Goal: Task Accomplishment & Management: Complete application form

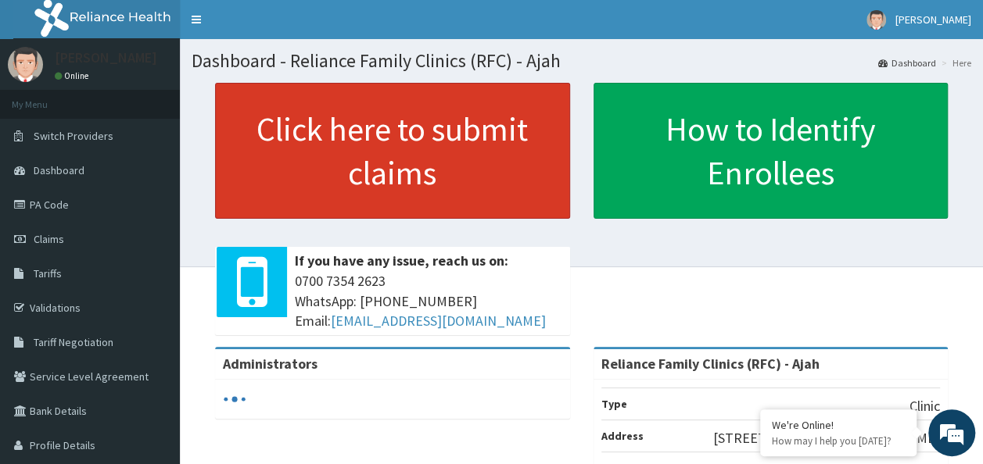
click at [455, 147] on link "Click here to submit claims" at bounding box center [392, 151] width 355 height 136
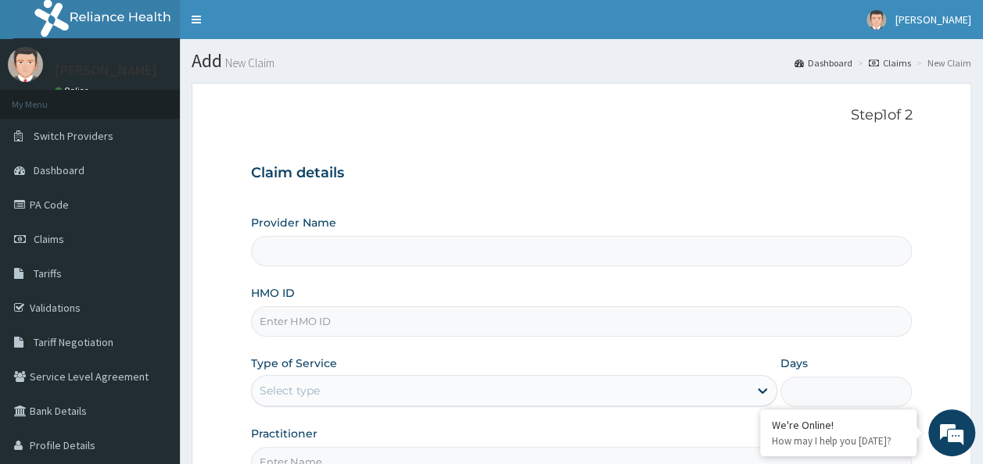
click at [366, 321] on input "HMO ID" at bounding box center [582, 322] width 662 height 30
type input "Reliance Family Clinics (RFC) - Ajah"
paste input "SWF/10471/C"
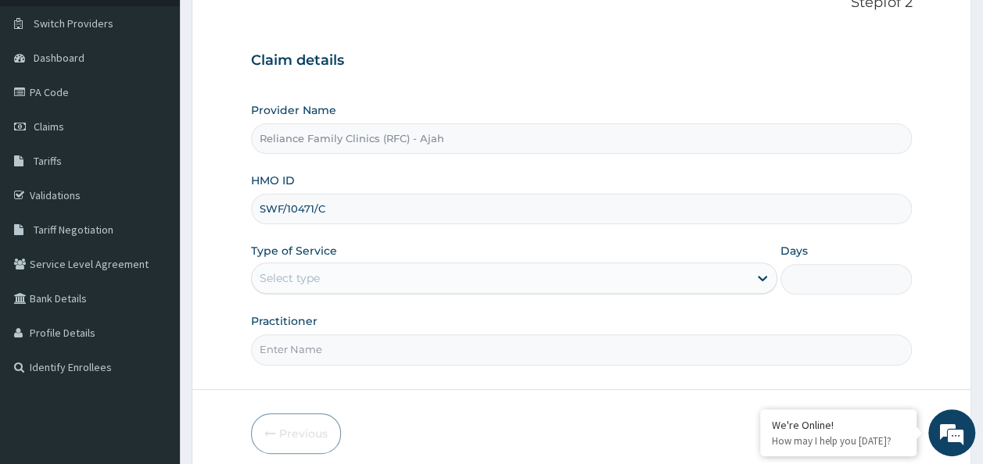
scroll to position [175, 0]
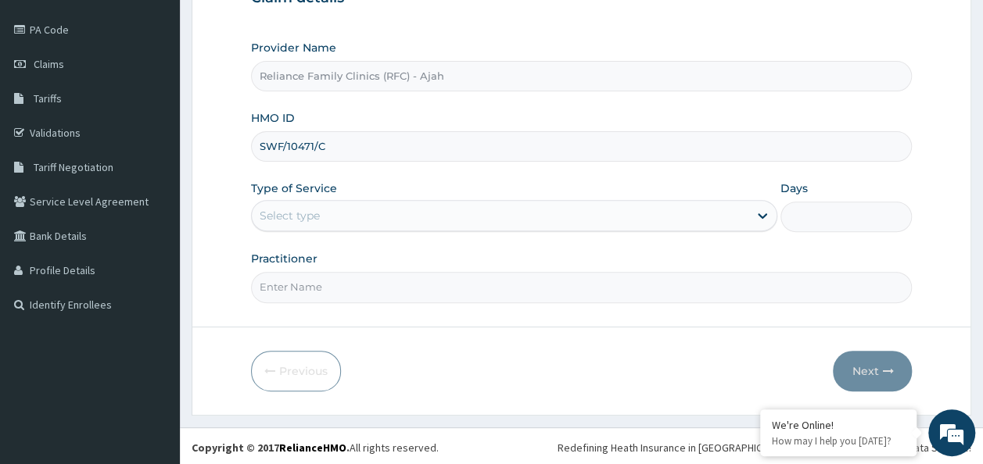
type input "SWF/10471/C"
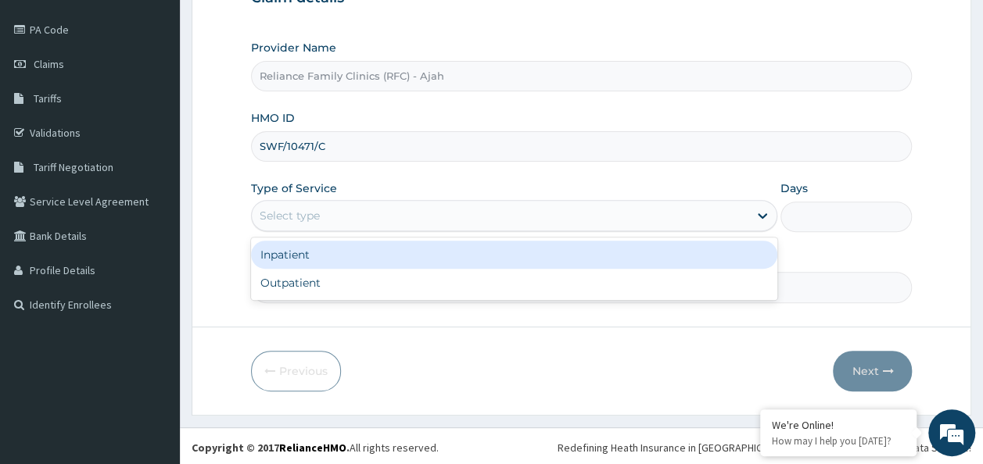
click at [427, 264] on div "Inpatient" at bounding box center [514, 255] width 526 height 28
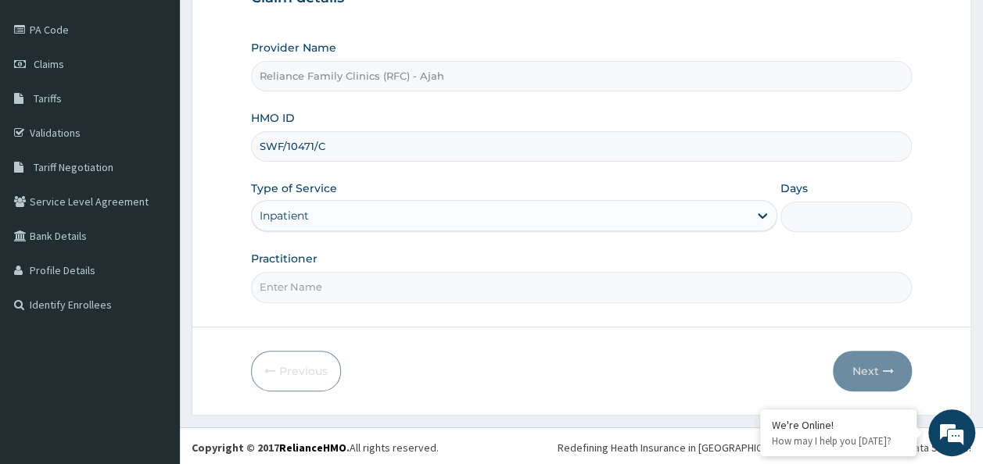
click at [405, 285] on input "Practitioner" at bounding box center [582, 287] width 662 height 30
type input "DR. LOCUM"
click at [701, 334] on form "Step 1 of 2 Claim details Provider Name Reliance Family Clinics (RFC) - Ajah HM…" at bounding box center [582, 162] width 780 height 508
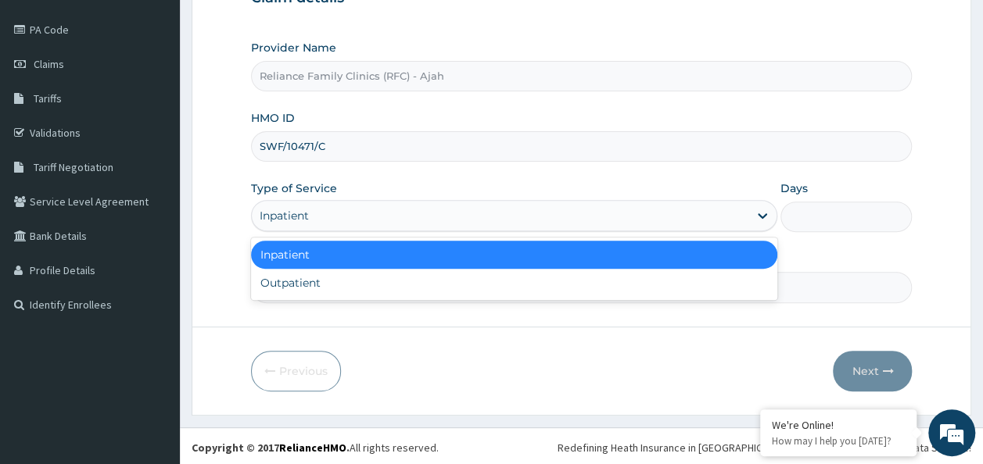
click at [616, 289] on div "Outpatient" at bounding box center [514, 283] width 526 height 28
type input "1"
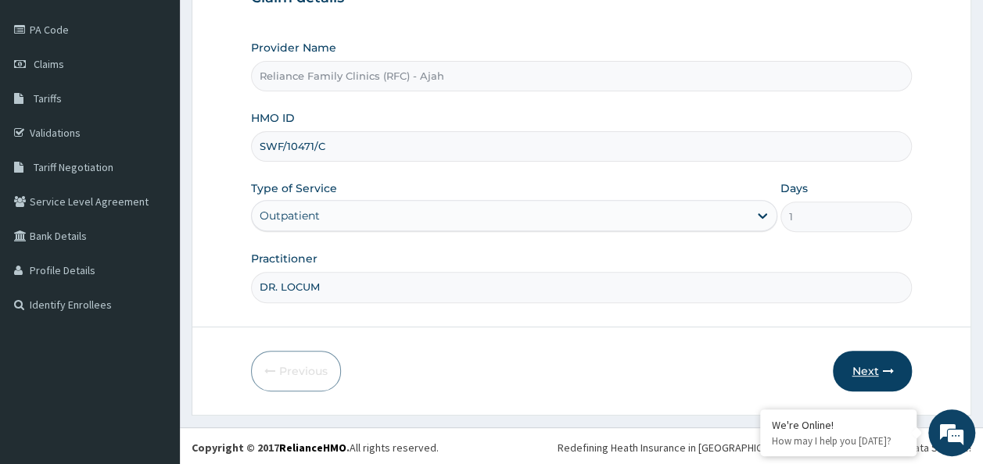
click at [891, 366] on icon "button" at bounding box center [887, 371] width 11 height 11
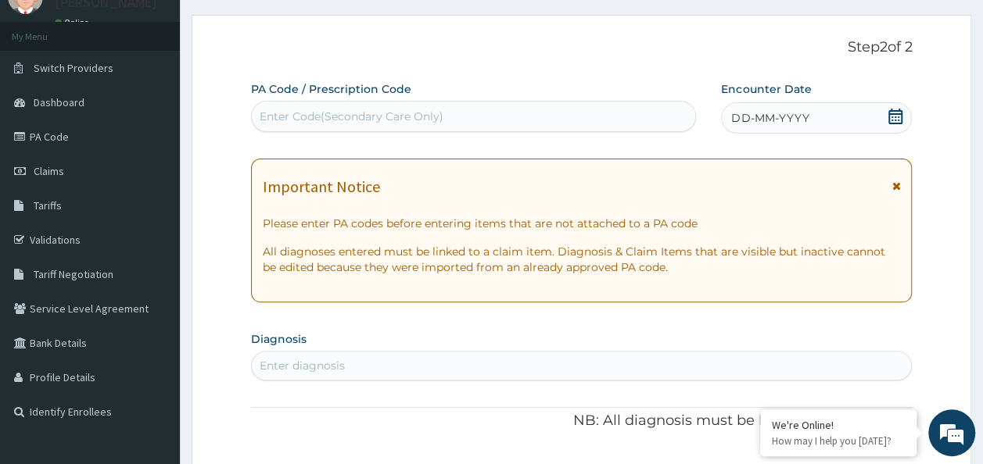
scroll to position [63, 0]
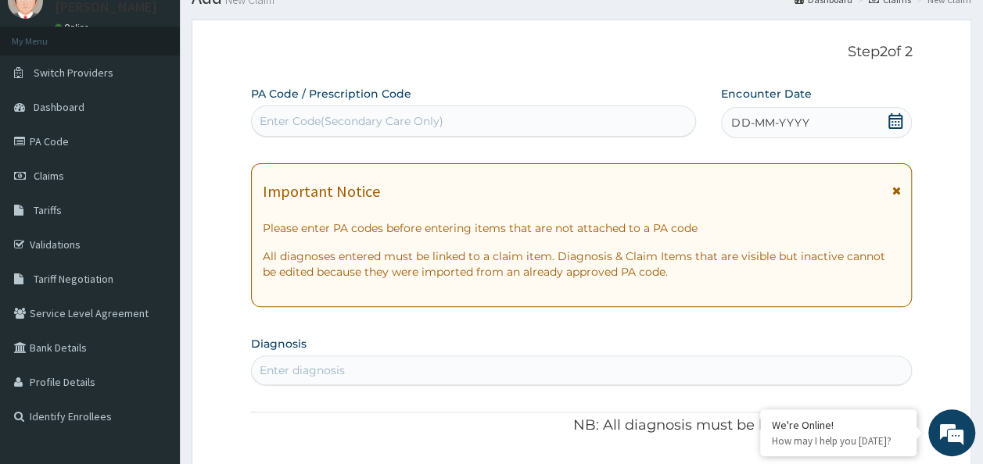
click at [798, 132] on div "DD-MM-YYYY" at bounding box center [816, 122] width 191 height 31
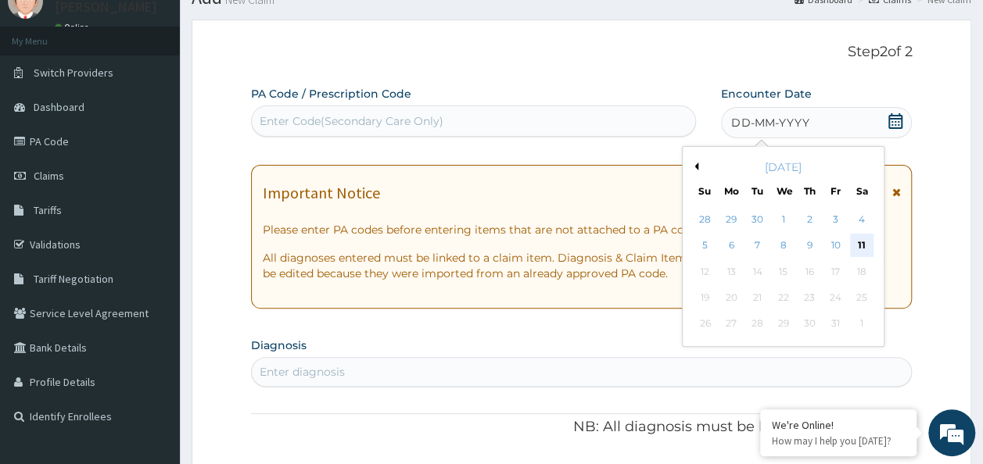
click at [869, 246] on div "11" at bounding box center [861, 246] width 23 height 23
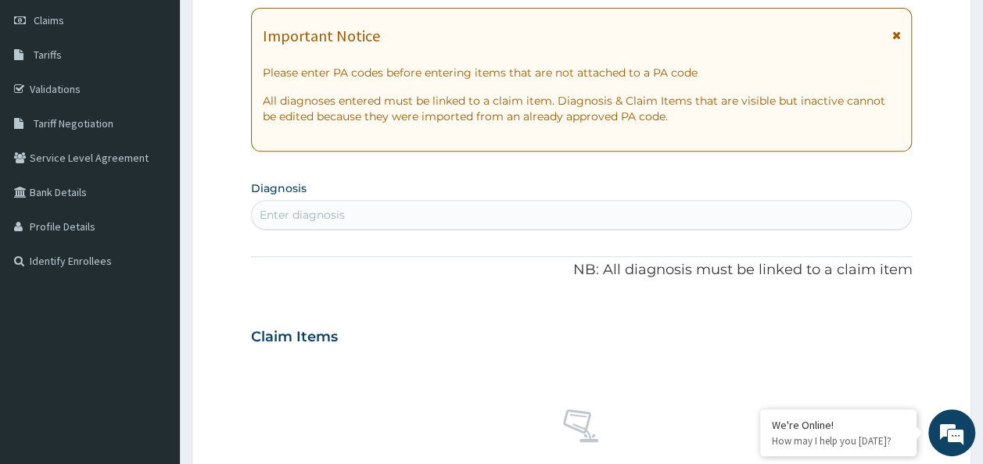
scroll to position [246, 0]
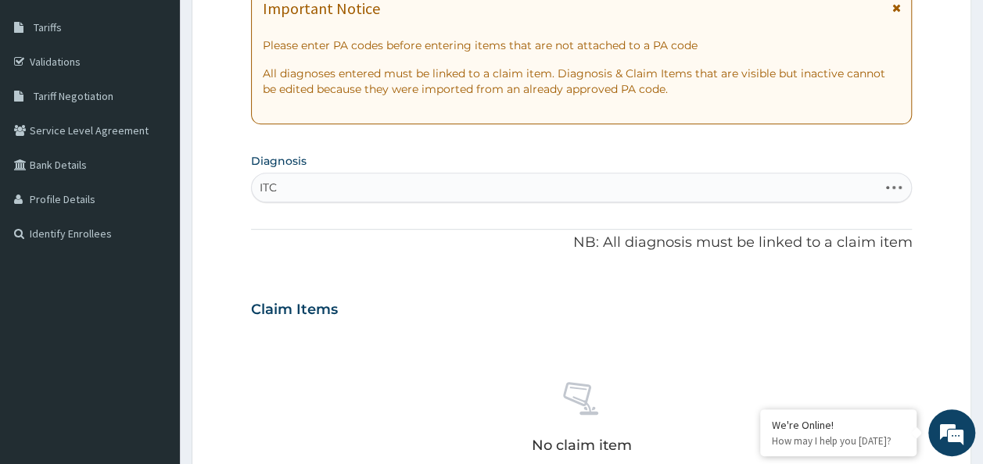
type input "ITCH"
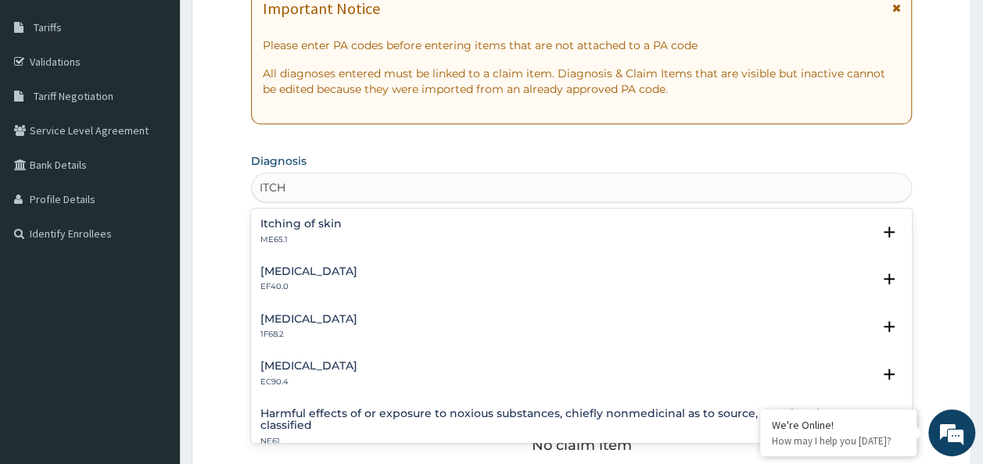
click at [329, 231] on div "Itching of skin ME65.1" at bounding box center [300, 231] width 81 height 27
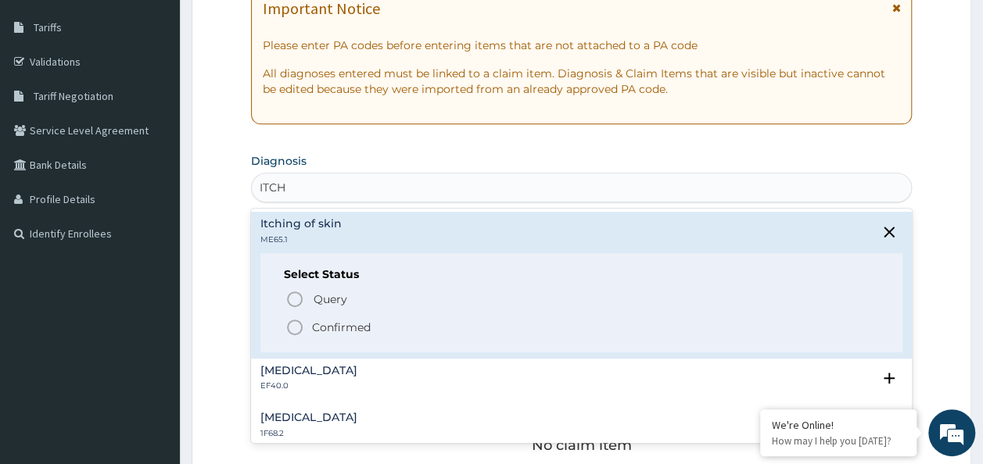
click at [344, 325] on p "Confirmed" at bounding box center [341, 328] width 59 height 16
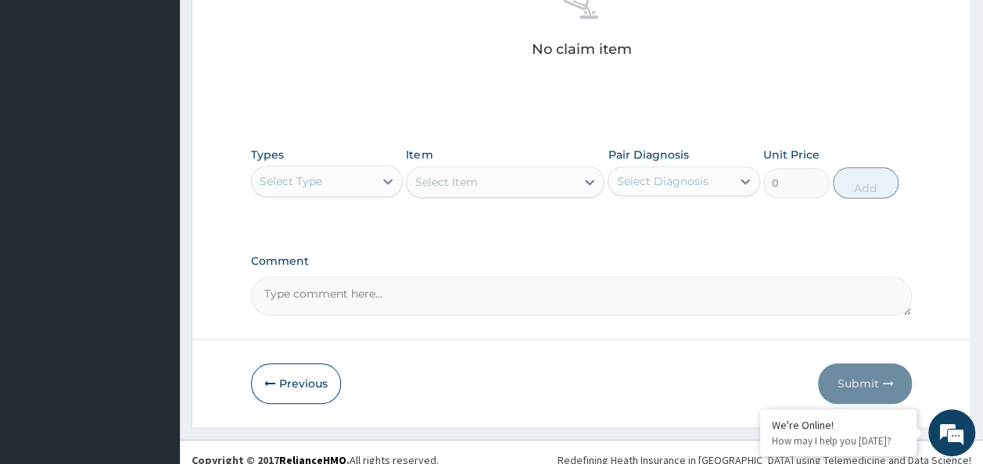
scroll to position [660, 0]
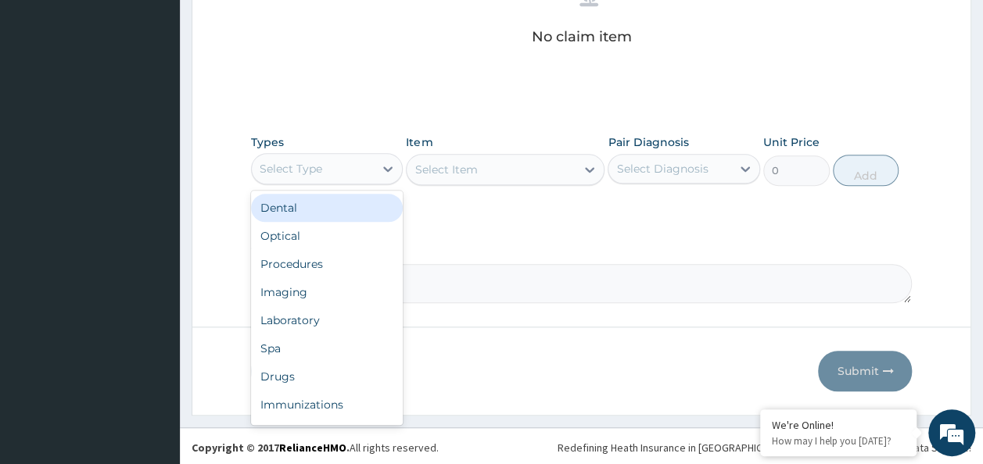
click at [326, 263] on div "Procedures" at bounding box center [327, 264] width 152 height 28
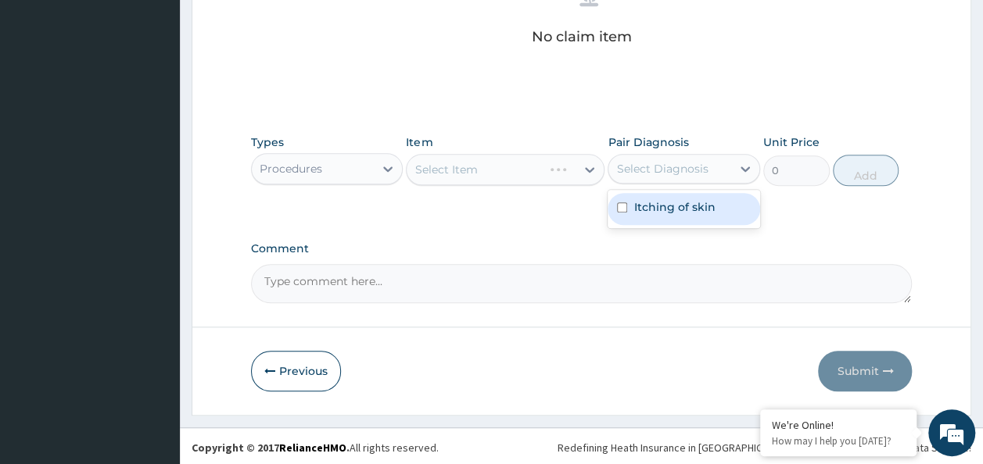
click at [620, 207] on input "checkbox" at bounding box center [622, 208] width 10 height 10
checkbox input "true"
click at [494, 181] on div "Select Item" at bounding box center [505, 169] width 199 height 31
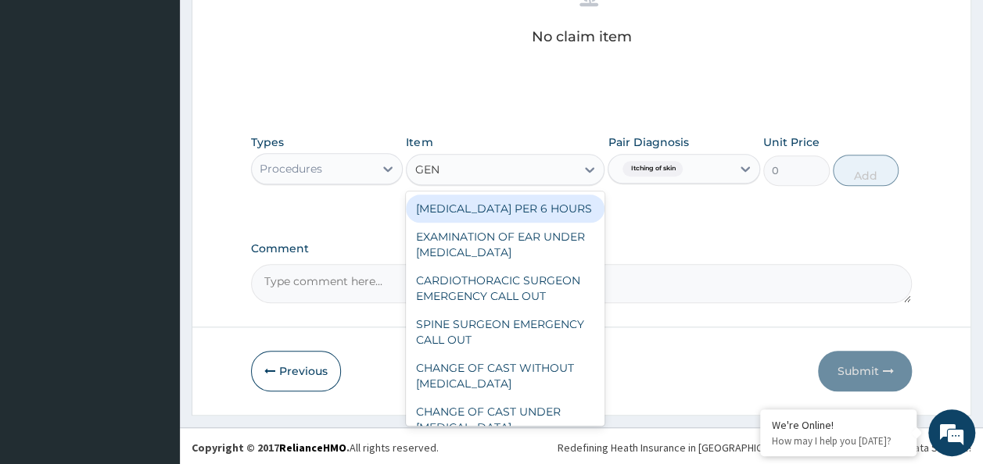
type input "GENE"
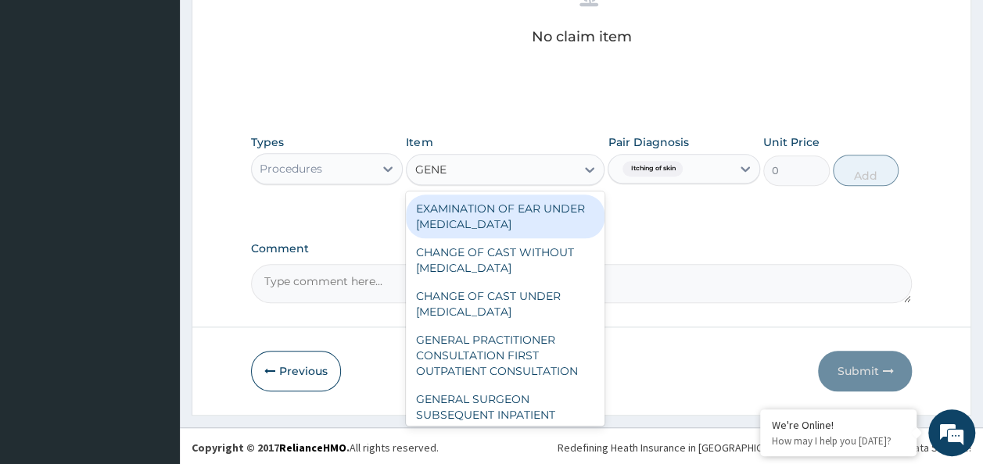
click at [500, 371] on div "GENERAL PRACTITIONER CONSULTATION FIRST OUTPATIENT CONSULTATION" at bounding box center [505, 355] width 199 height 59
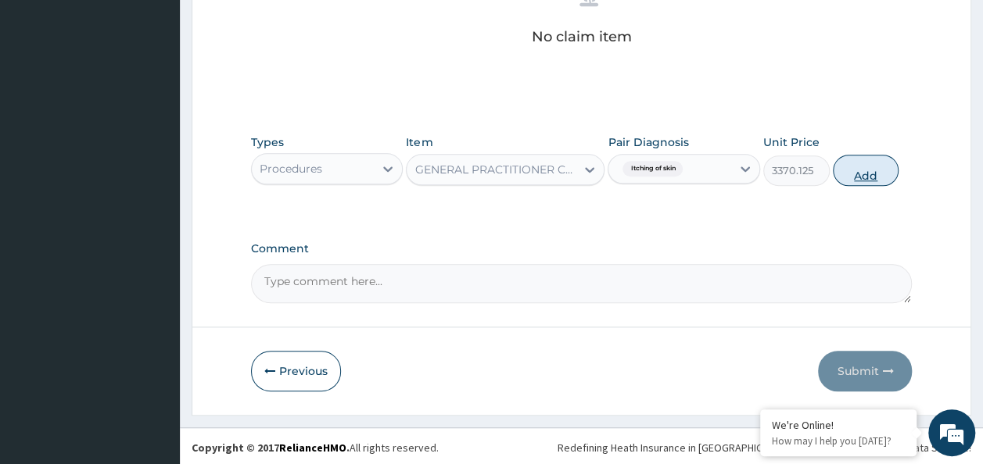
click at [876, 178] on button "Add" at bounding box center [866, 170] width 66 height 31
type input "0"
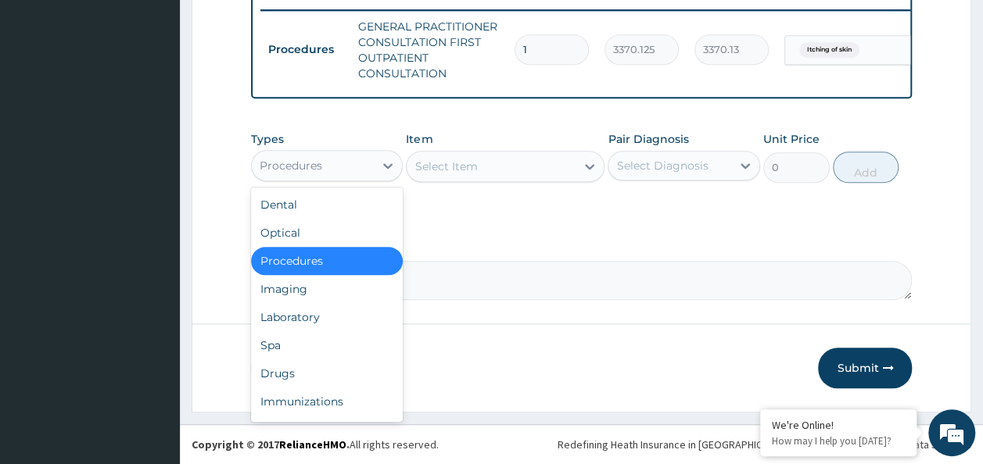
click at [312, 325] on div "Laboratory" at bounding box center [327, 317] width 152 height 28
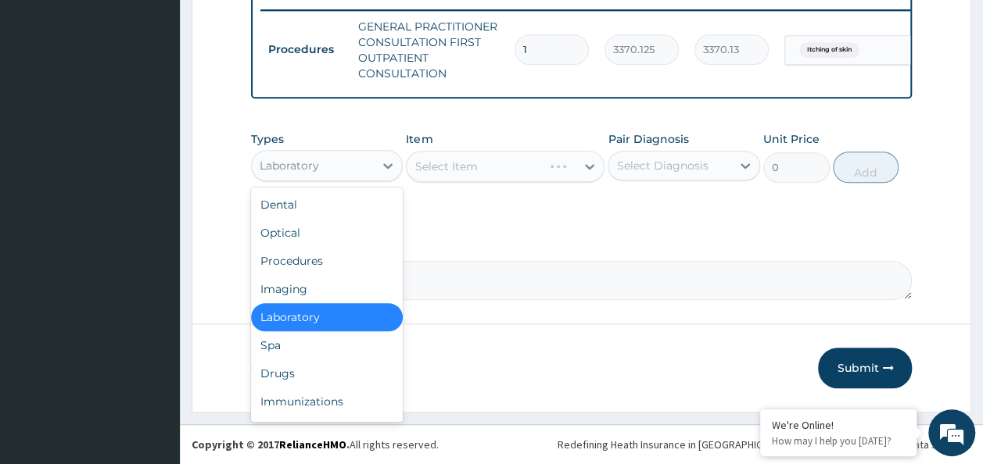
click at [292, 374] on div "Drugs" at bounding box center [327, 374] width 152 height 28
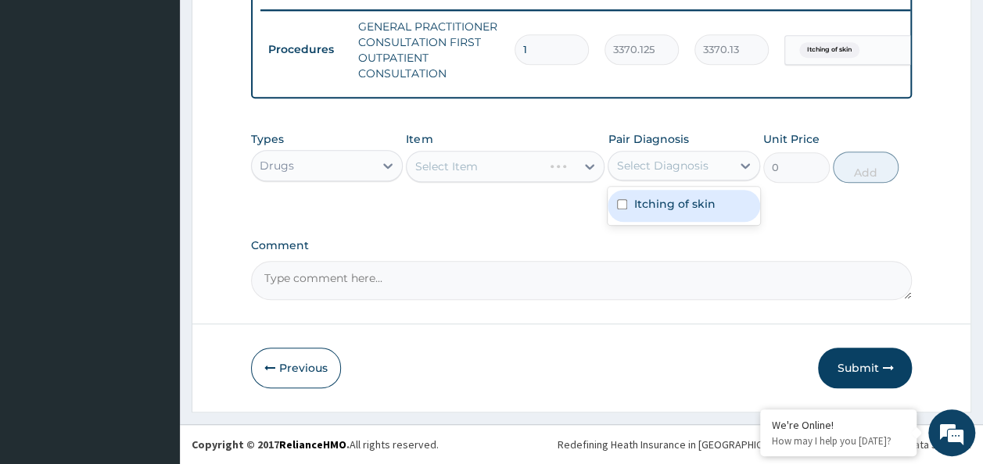
click at [622, 206] on input "checkbox" at bounding box center [622, 204] width 10 height 10
checkbox input "true"
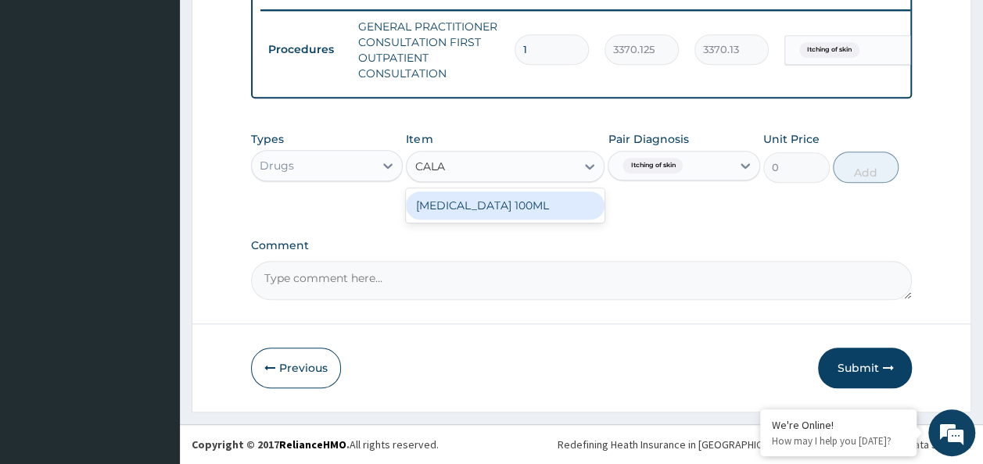
type input "CALAM"
click at [557, 212] on div "CALAMINE LOTION 100ML" at bounding box center [505, 206] width 199 height 28
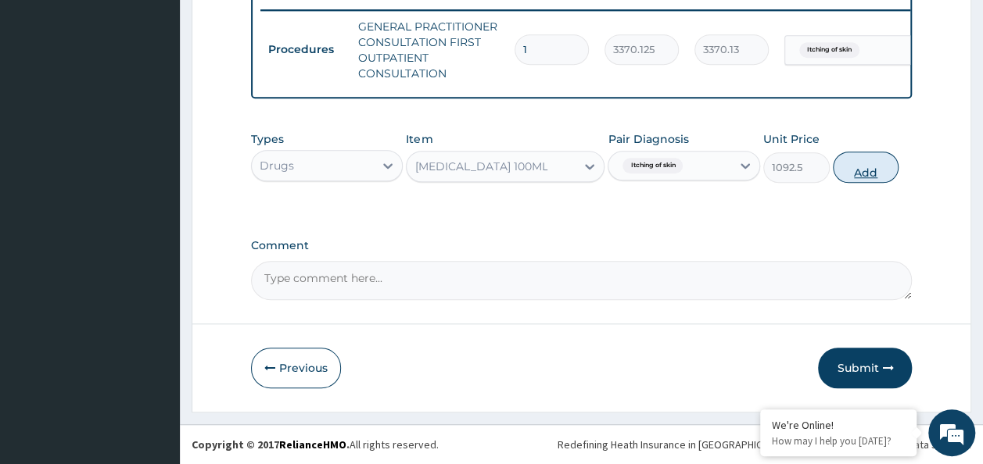
click at [883, 172] on button "Add" at bounding box center [866, 167] width 66 height 31
type input "0"
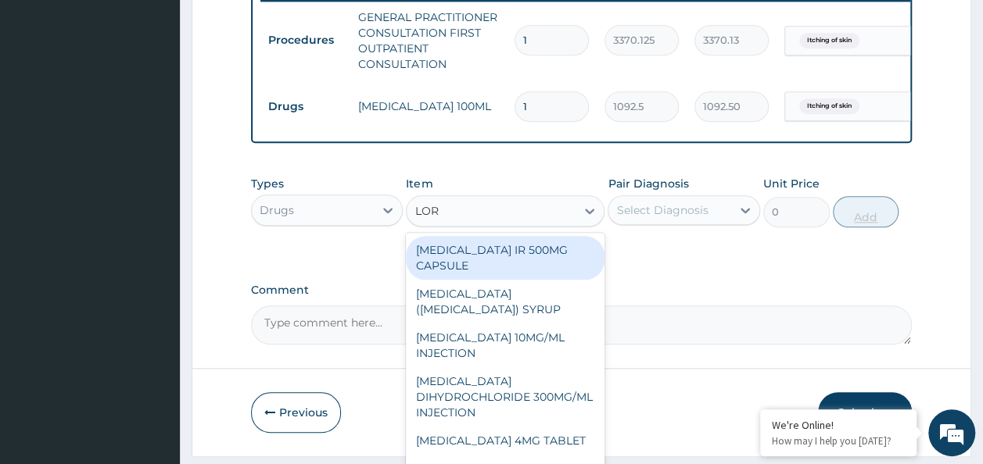
type input "LORA"
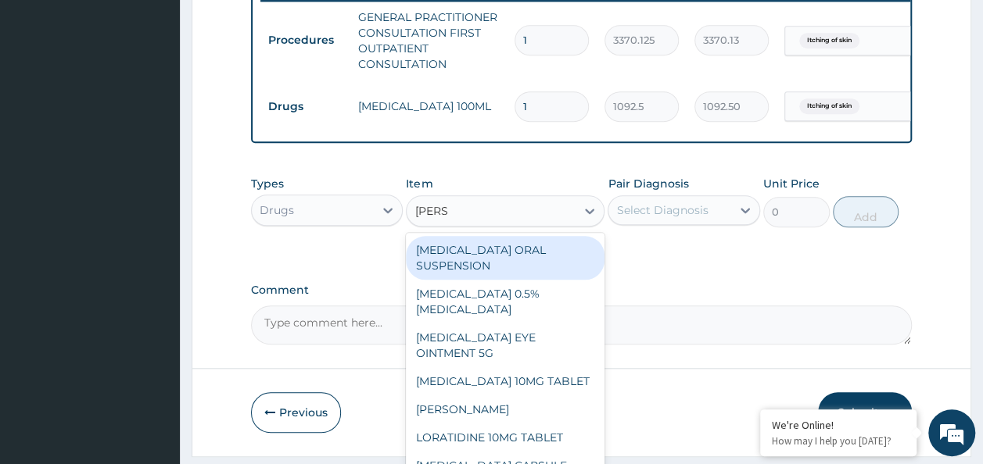
click at [513, 424] on div "LORATIDINE SYRUP" at bounding box center [505, 410] width 199 height 28
type input "1248"
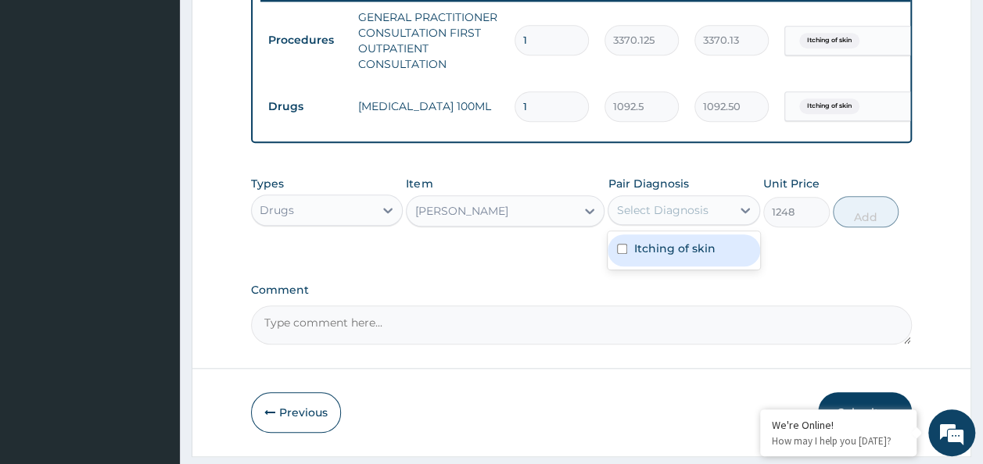
click at [622, 254] on input "checkbox" at bounding box center [622, 249] width 10 height 10
checkbox input "true"
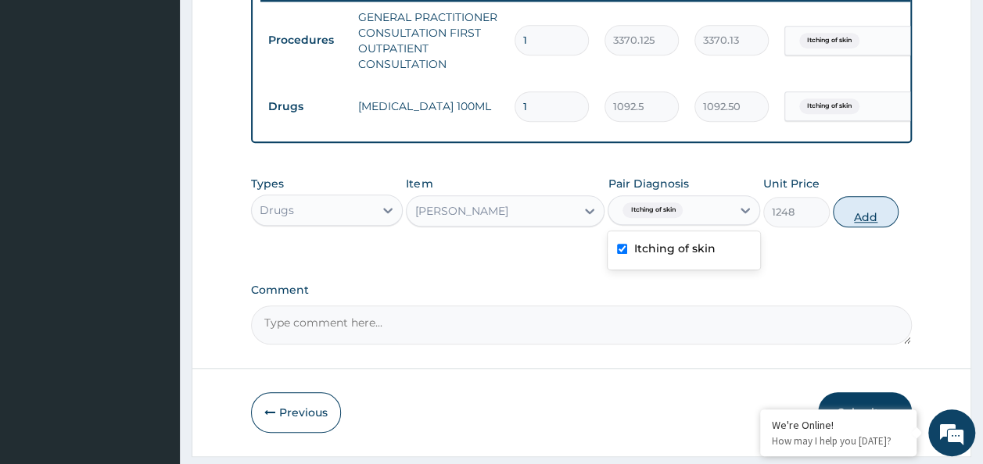
click at [892, 224] on button "Add" at bounding box center [866, 211] width 66 height 31
type input "0"
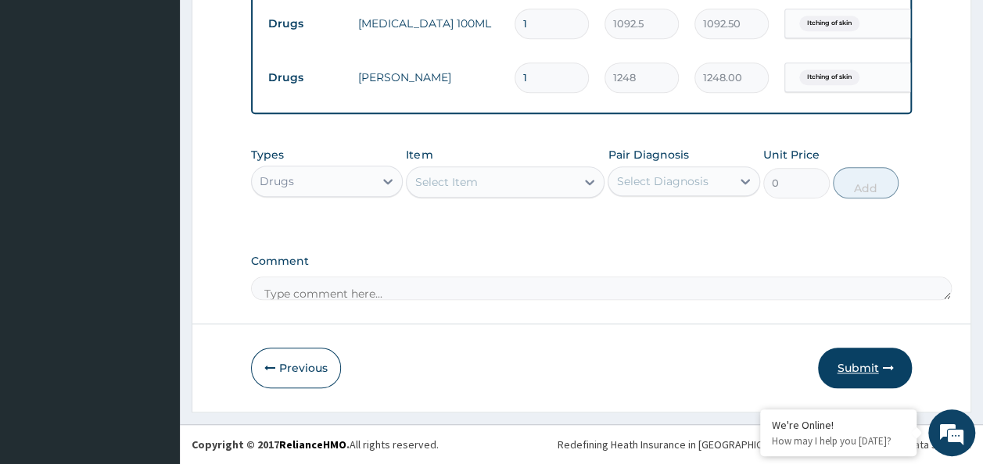
click at [866, 371] on button "Submit" at bounding box center [865, 368] width 94 height 41
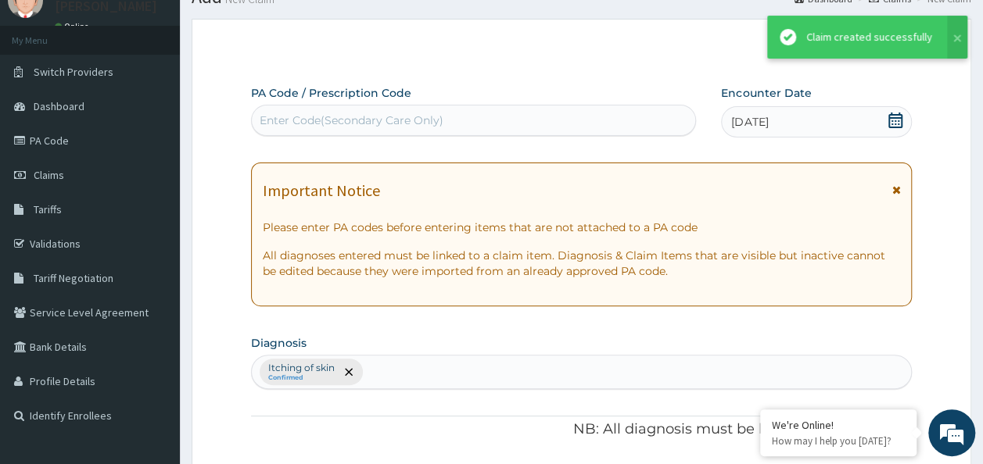
scroll to position [715, 0]
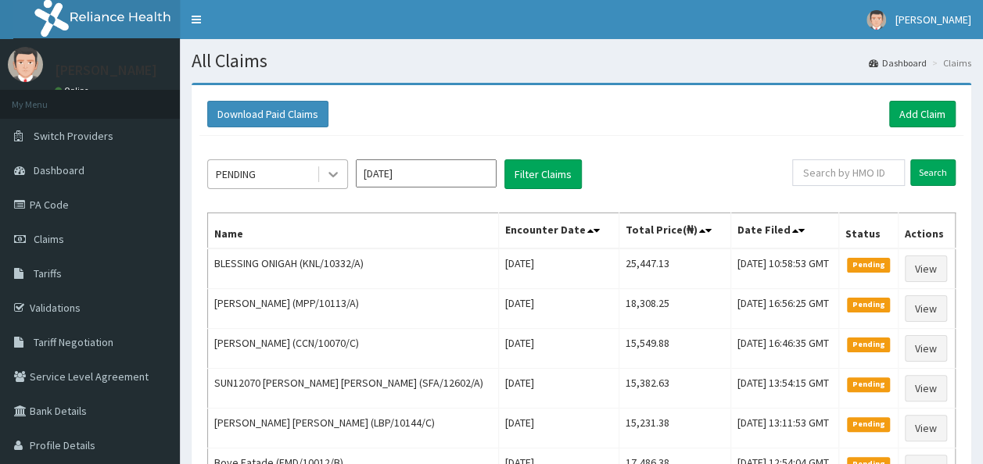
click at [328, 178] on icon at bounding box center [333, 175] width 16 height 16
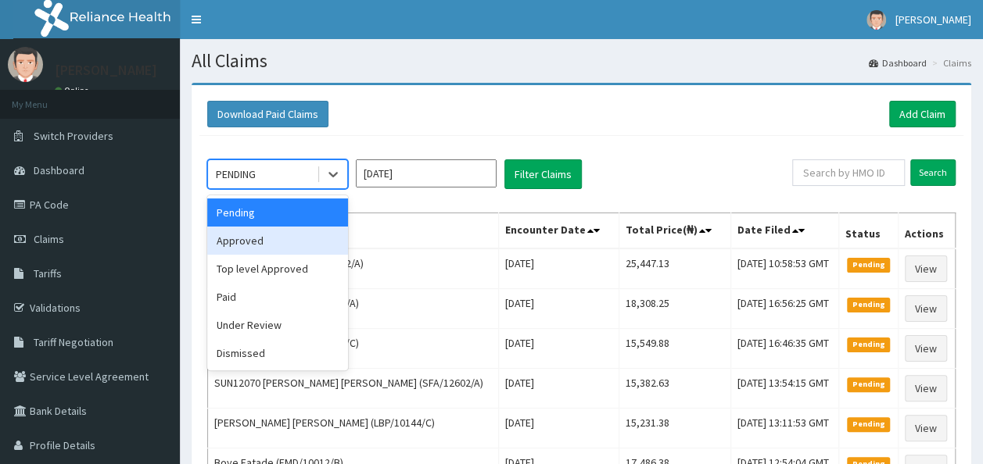
click at [278, 230] on div "Approved" at bounding box center [277, 241] width 141 height 28
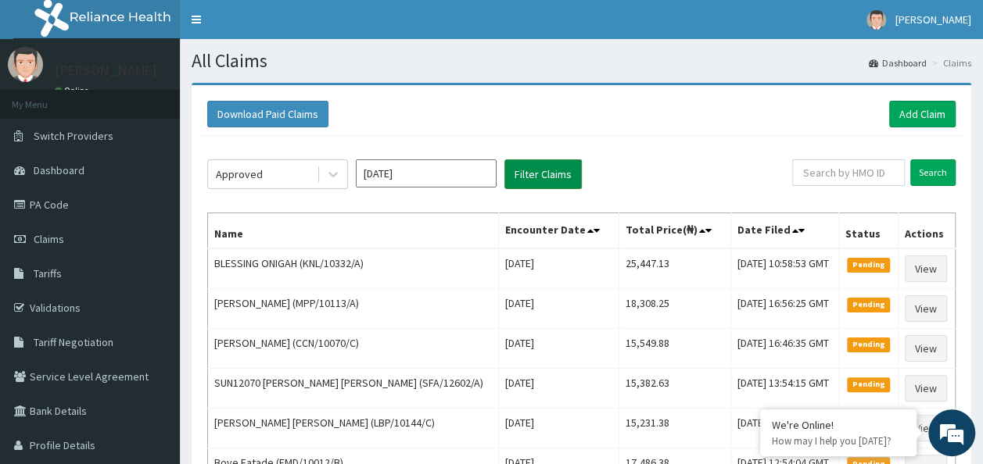
click at [524, 169] on button "Filter Claims" at bounding box center [542, 175] width 77 height 30
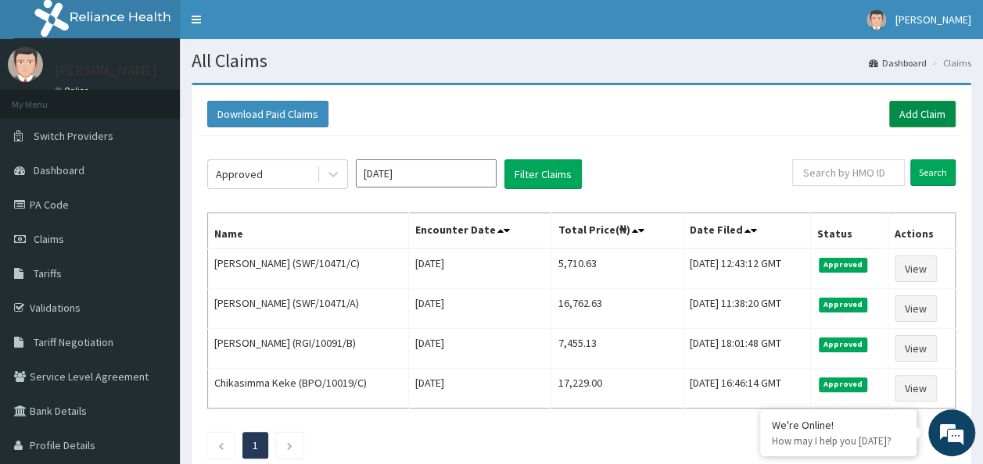
click at [903, 118] on link "Add Claim" at bounding box center [922, 114] width 66 height 27
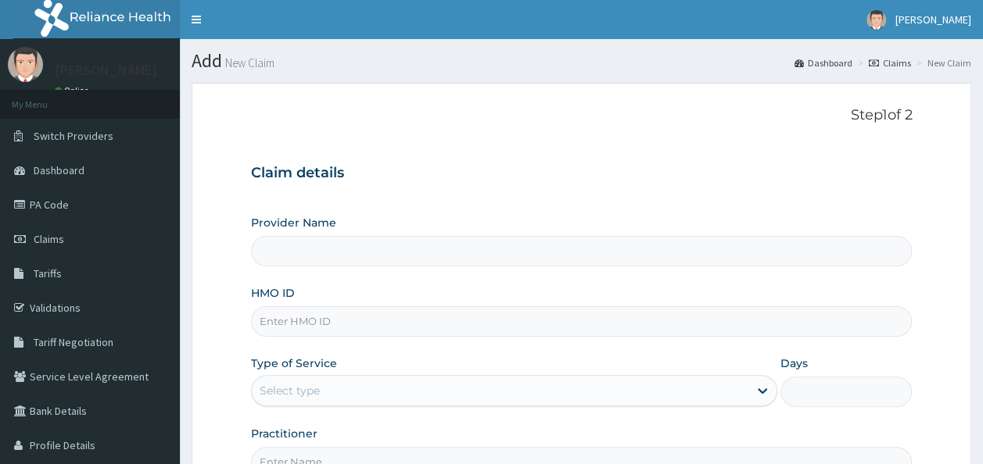
click at [340, 317] on input "HMO ID" at bounding box center [582, 322] width 662 height 30
paste input "SWF/10471/D"
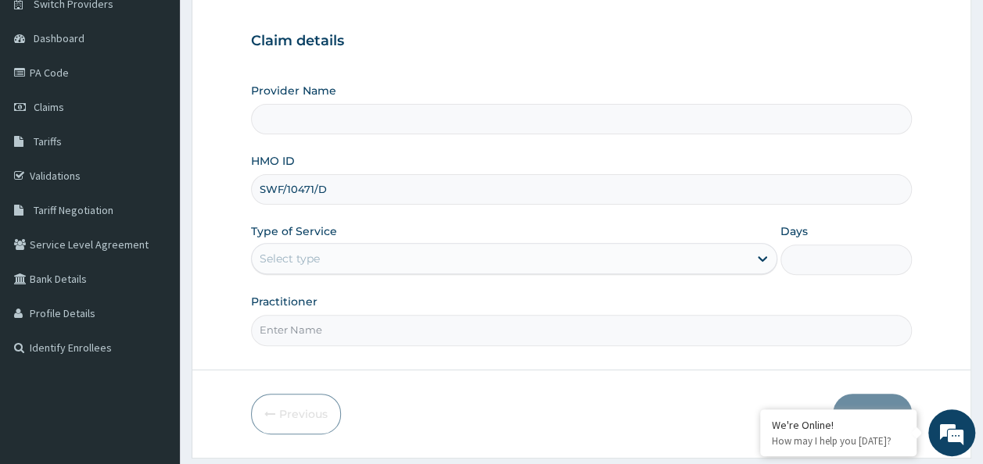
scroll to position [160, 0]
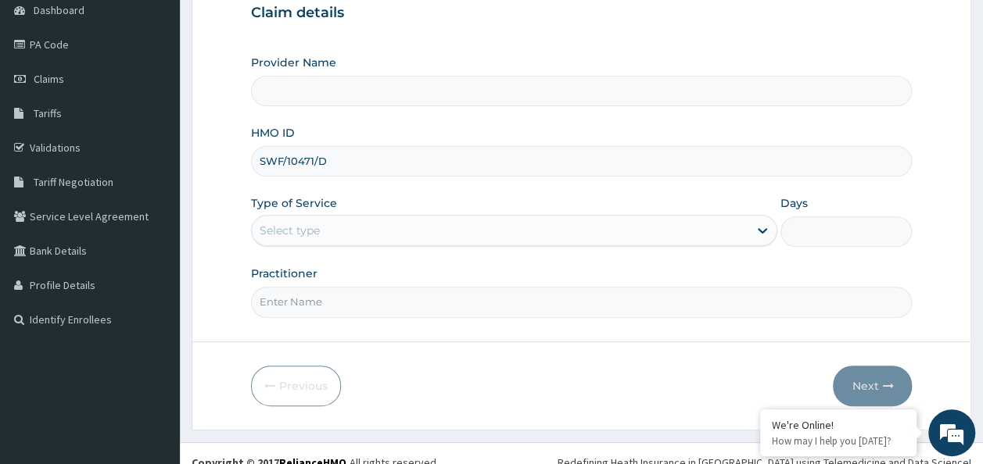
type input "SWF/10471/D"
type input "Reliance Family Clinics (RFC) - Ajah"
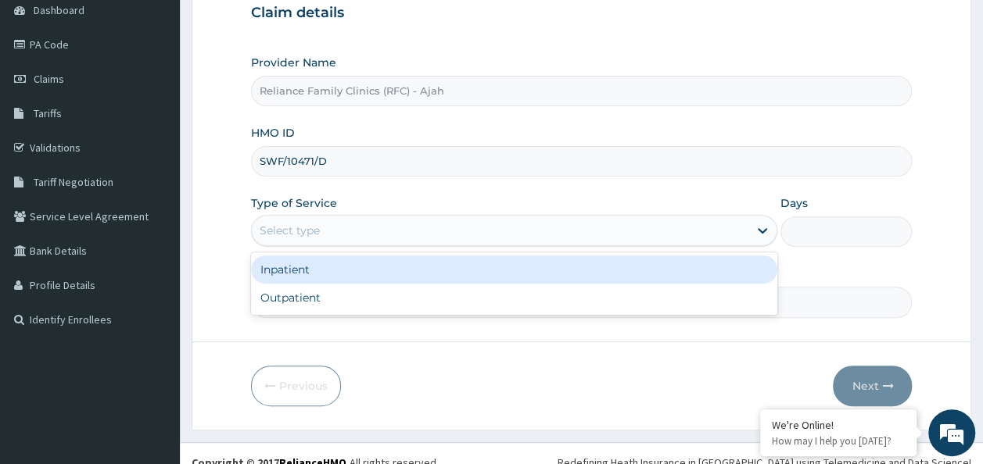
click at [506, 296] on div "Outpatient" at bounding box center [514, 298] width 526 height 28
type input "1"
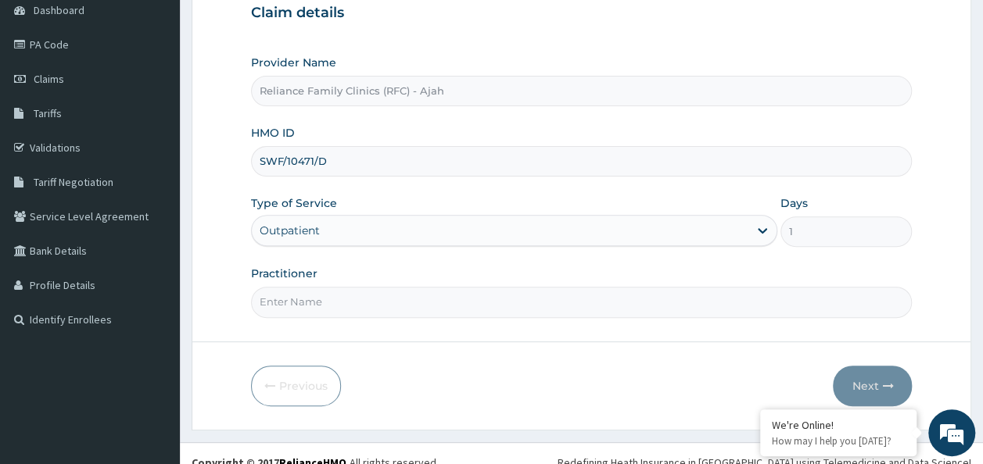
click at [494, 301] on input "Practitioner" at bounding box center [582, 302] width 662 height 30
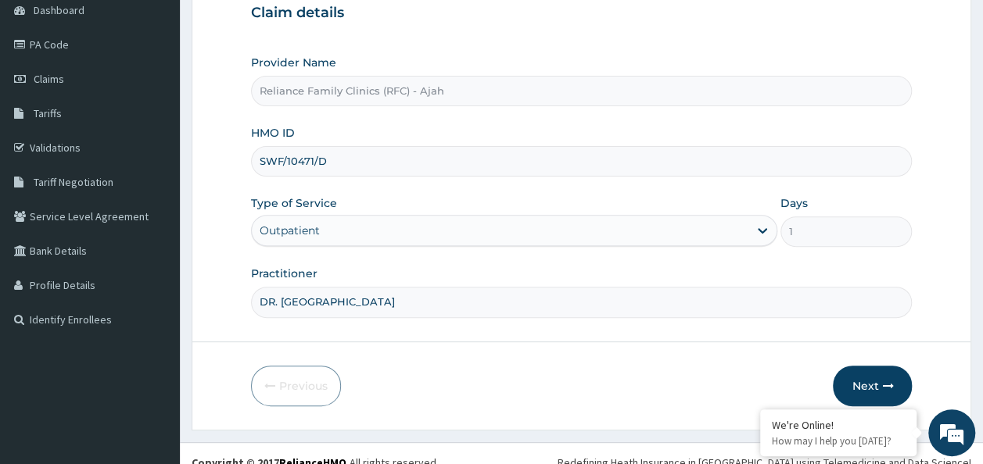
type input "DR. LOCUM"
click at [883, 387] on icon "button" at bounding box center [887, 386] width 11 height 11
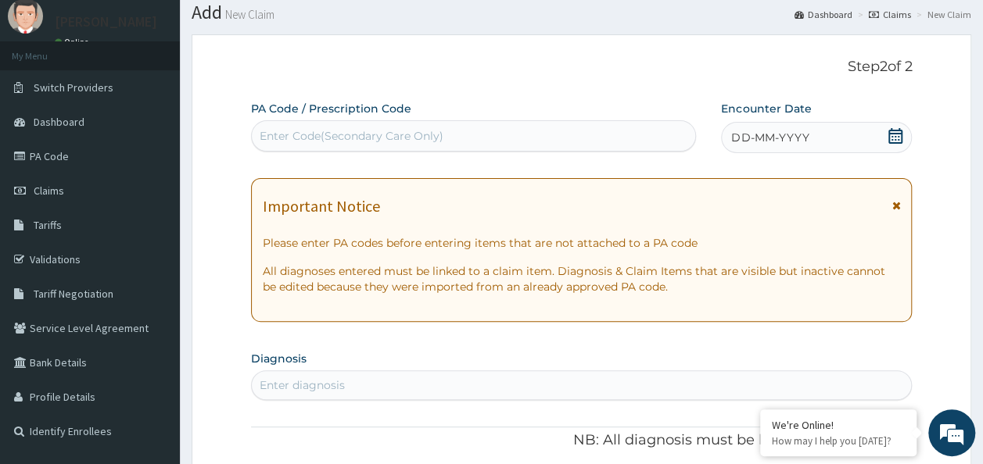
scroll to position [0, 0]
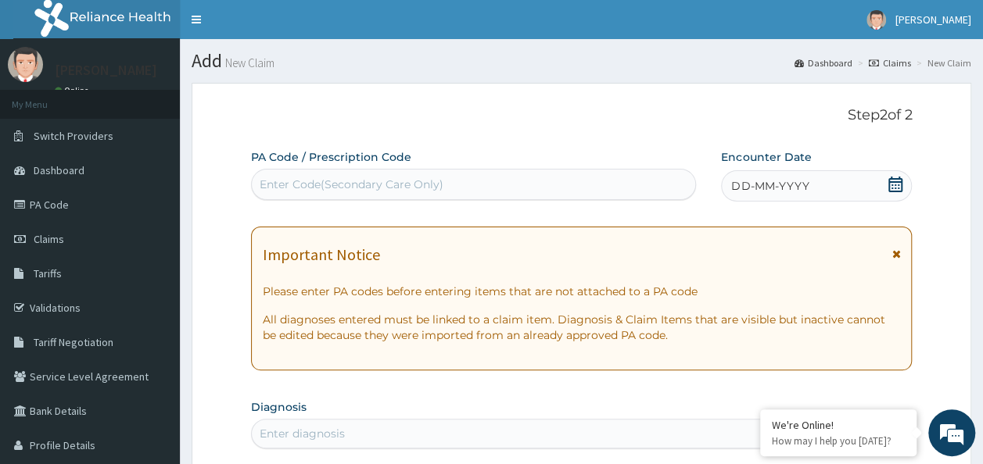
click at [798, 188] on span "DD-MM-YYYY" at bounding box center [769, 186] width 77 height 16
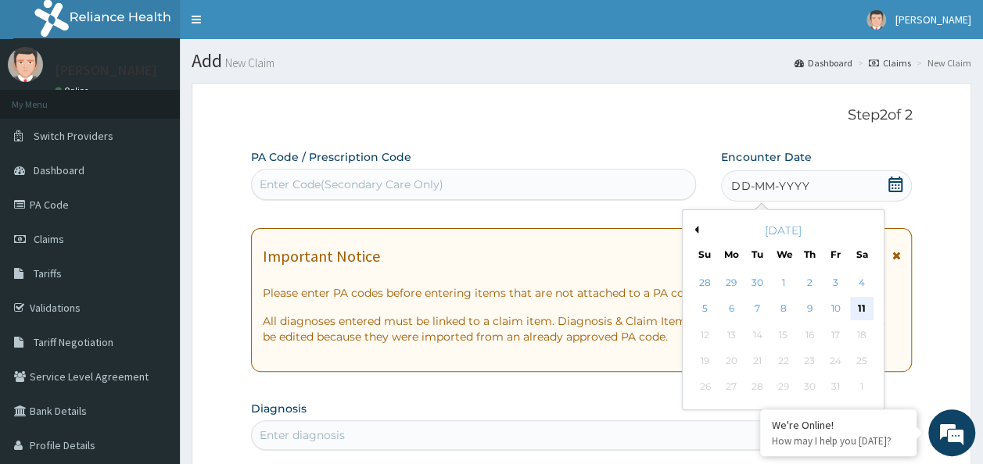
click at [868, 307] on div "11" at bounding box center [861, 309] width 23 height 23
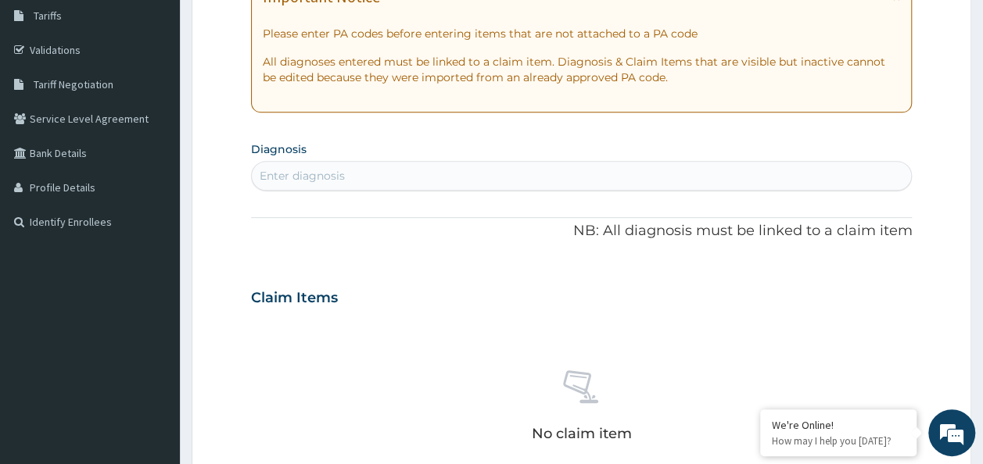
scroll to position [269, 0]
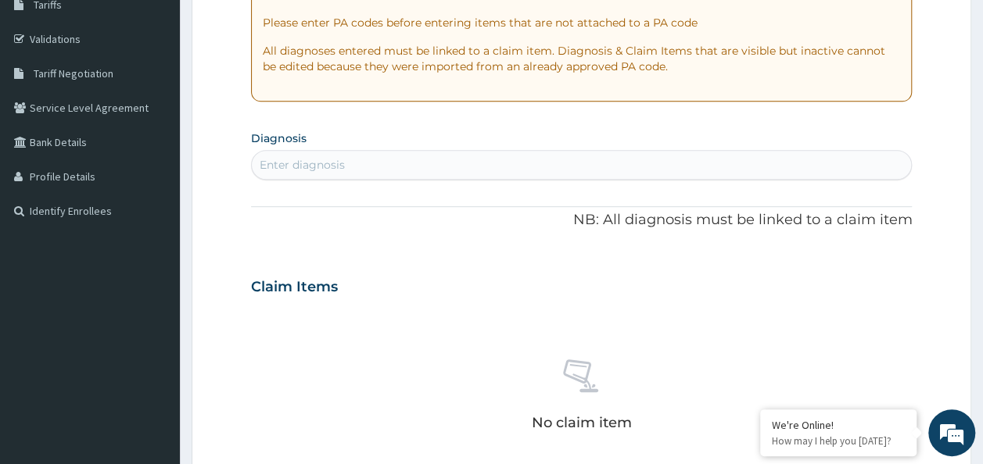
click at [362, 158] on div "Enter diagnosis" at bounding box center [582, 164] width 660 height 25
type input "ITCH"
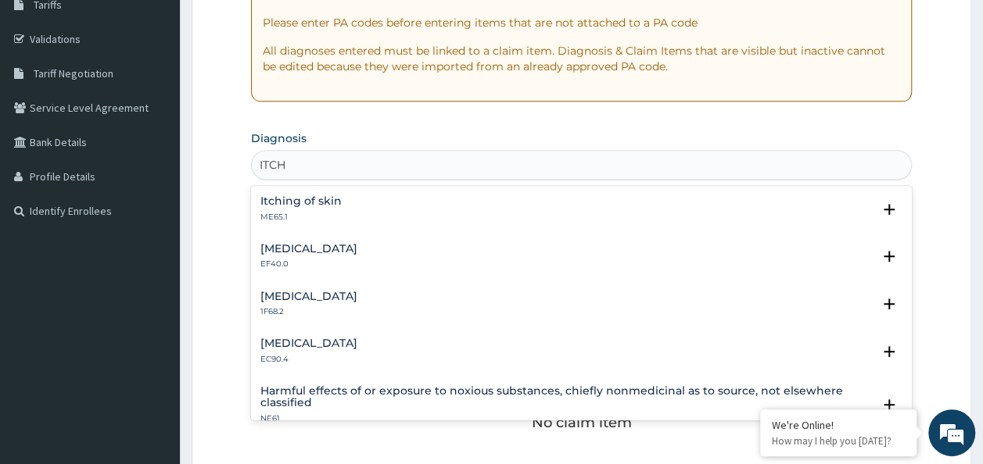
click at [322, 206] on h4 "Itching of skin" at bounding box center [300, 201] width 81 height 12
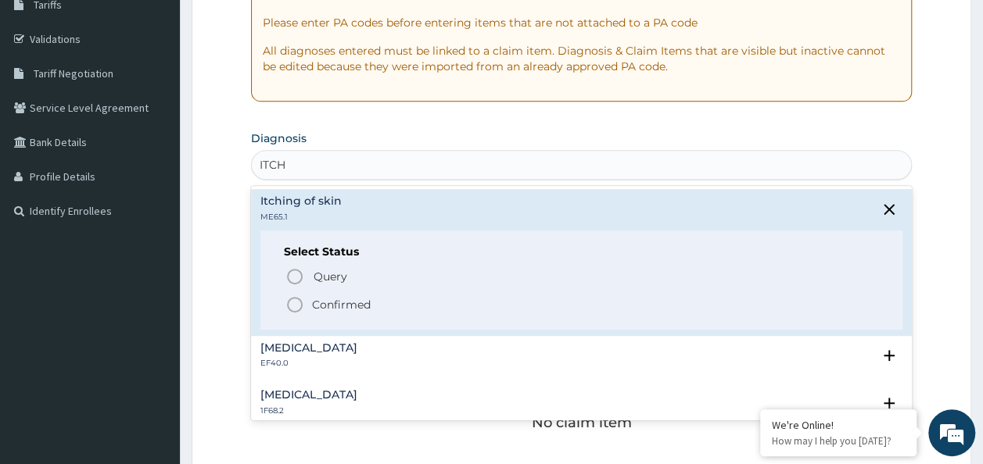
click at [325, 306] on p "Confirmed" at bounding box center [341, 305] width 59 height 16
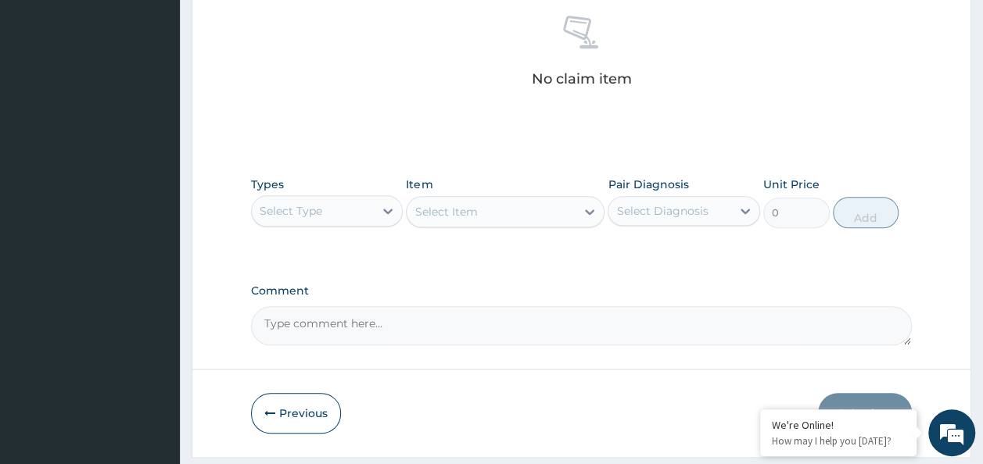
scroll to position [660, 0]
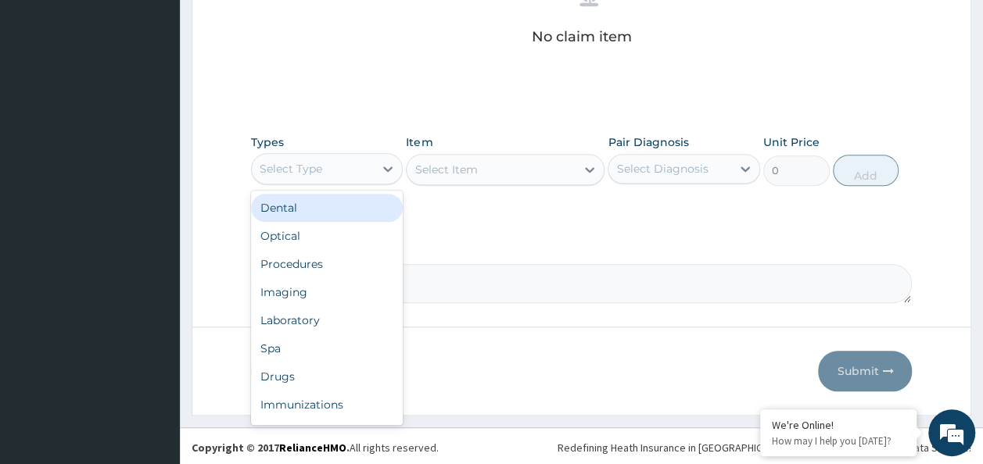
click at [314, 256] on div "Procedures" at bounding box center [327, 264] width 152 height 28
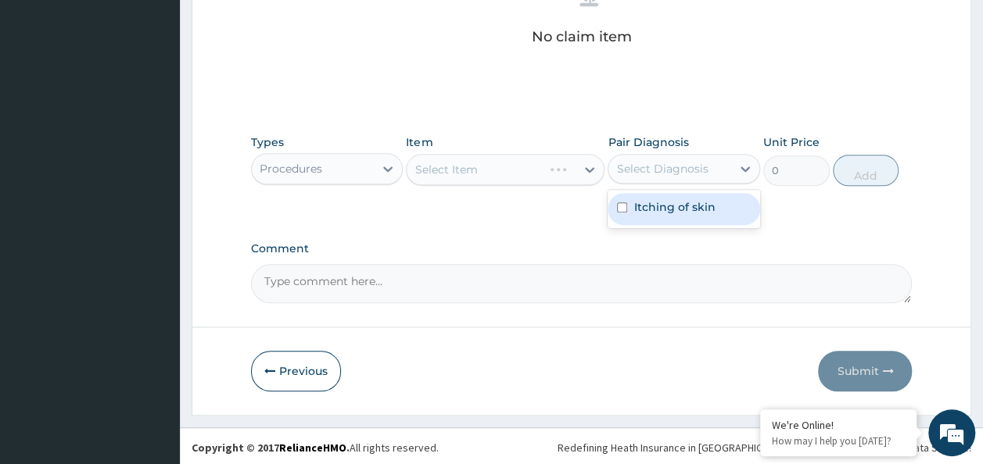
click at [622, 207] on input "checkbox" at bounding box center [622, 208] width 10 height 10
checkbox input "true"
click at [499, 178] on div "Select Item" at bounding box center [505, 169] width 199 height 31
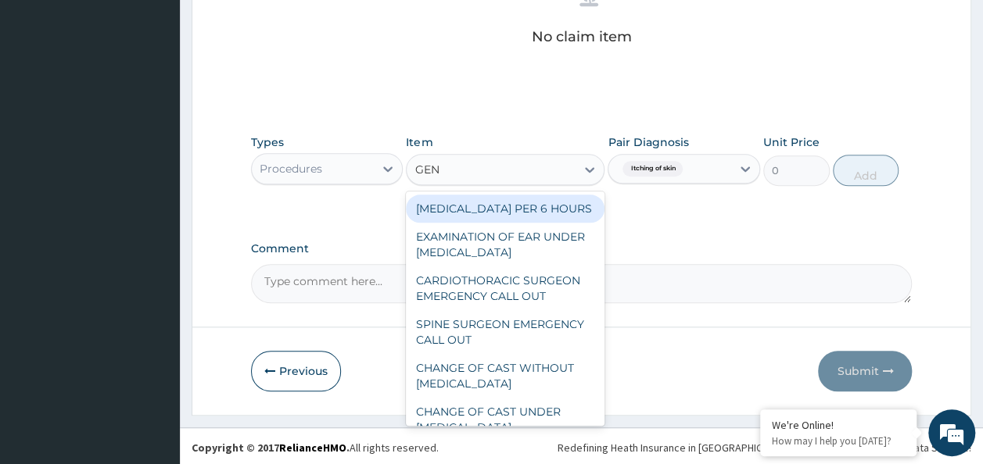
type input "GENE"
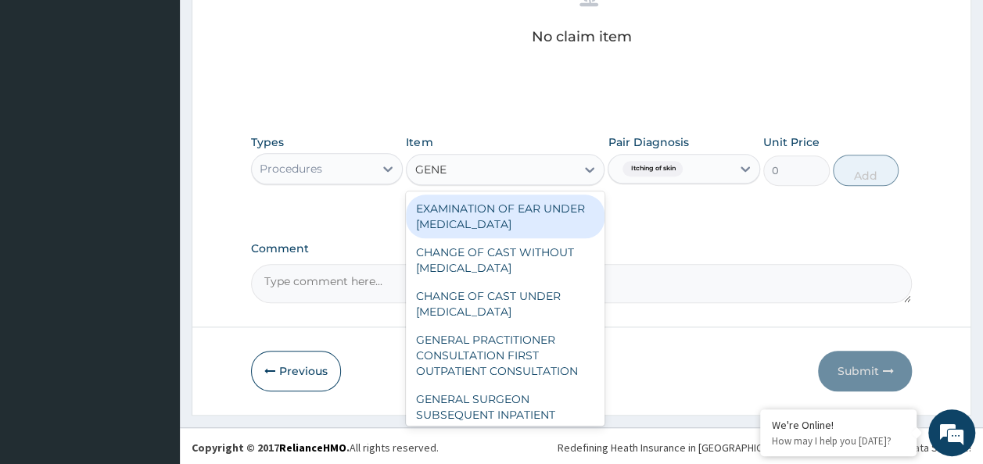
click at [539, 363] on div "GENERAL PRACTITIONER CONSULTATION FIRST OUTPATIENT CONSULTATION" at bounding box center [505, 355] width 199 height 59
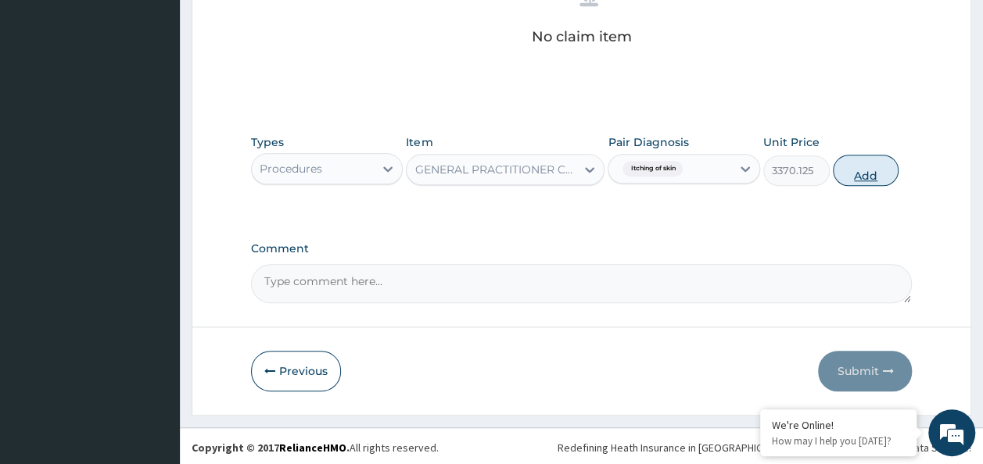
click at [873, 169] on button "Add" at bounding box center [866, 170] width 66 height 31
type input "0"
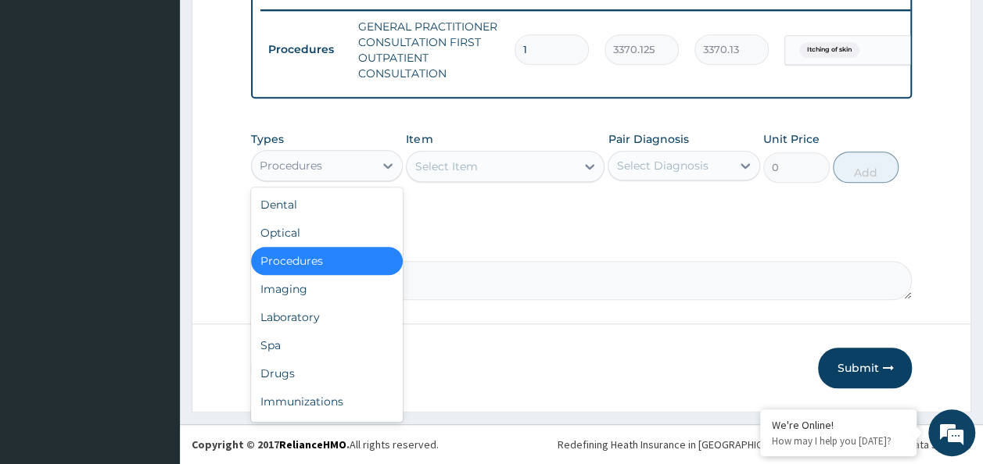
click at [286, 372] on div "Drugs" at bounding box center [327, 374] width 152 height 28
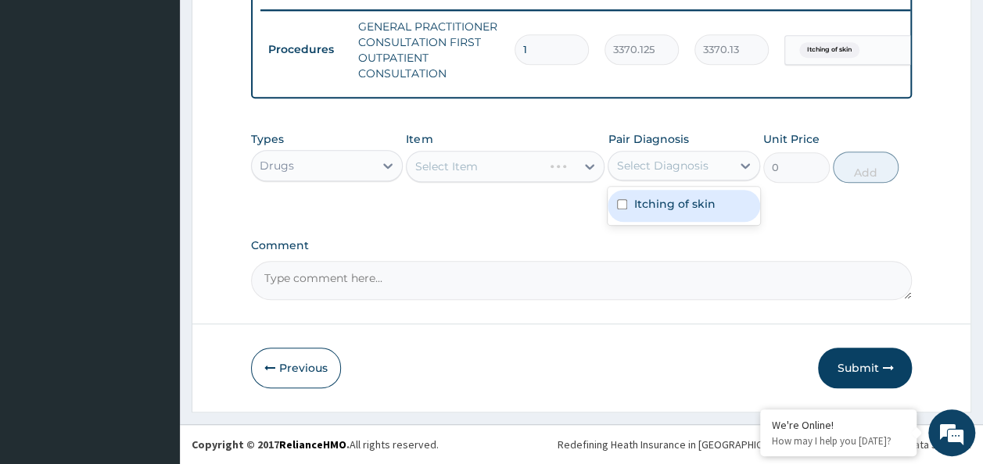
click at [622, 206] on input "checkbox" at bounding box center [622, 204] width 10 height 10
checkbox input "true"
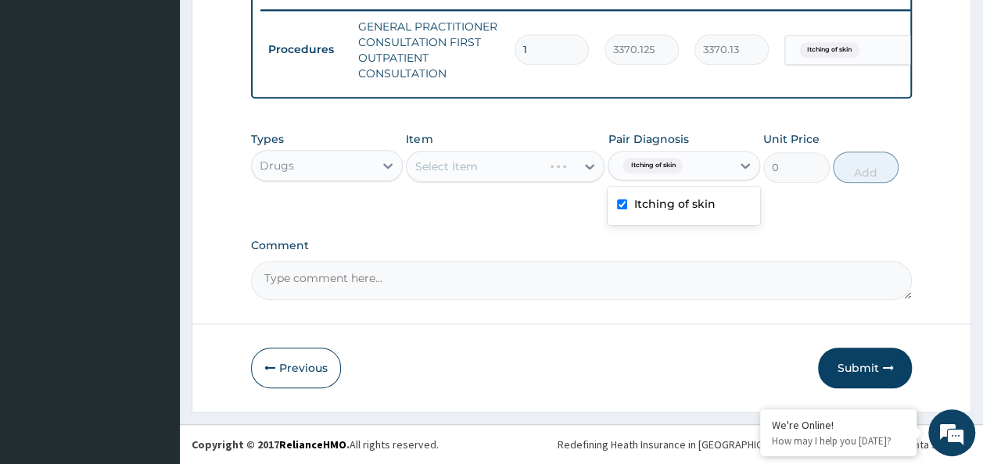
click at [485, 162] on div "Select Item" at bounding box center [505, 166] width 199 height 31
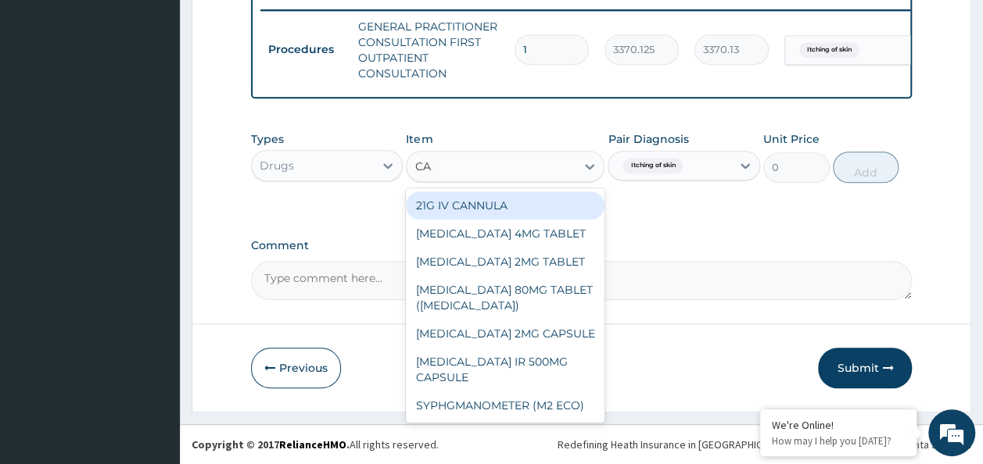
type input "CALA"
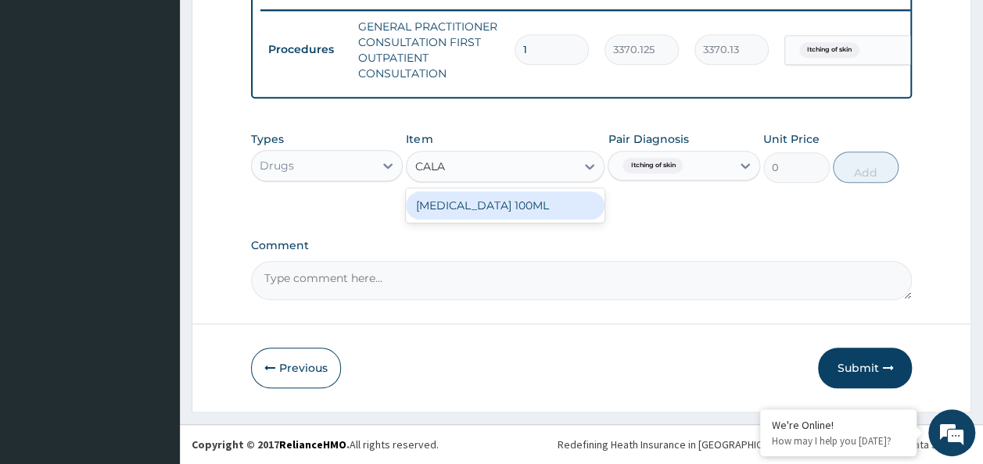
click at [563, 213] on div "CALAMINE LOTION 100ML" at bounding box center [505, 206] width 199 height 28
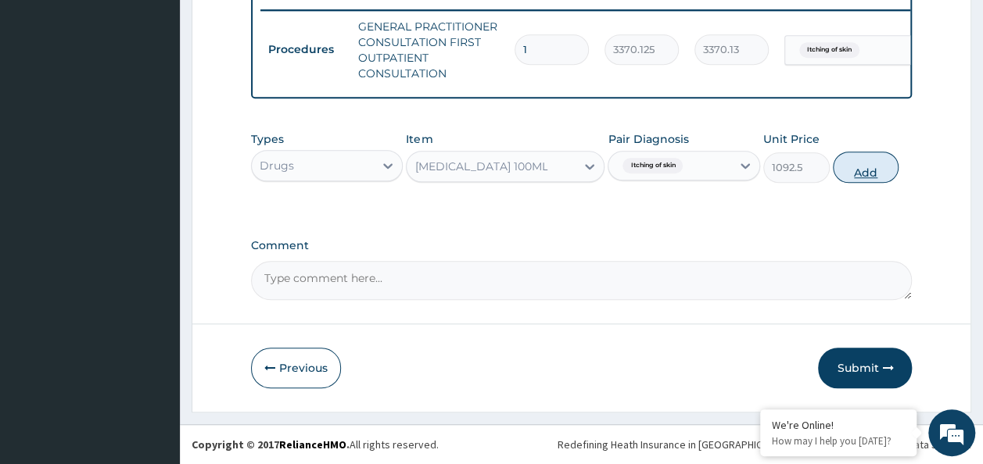
click at [877, 164] on button "Add" at bounding box center [866, 167] width 66 height 31
type input "0"
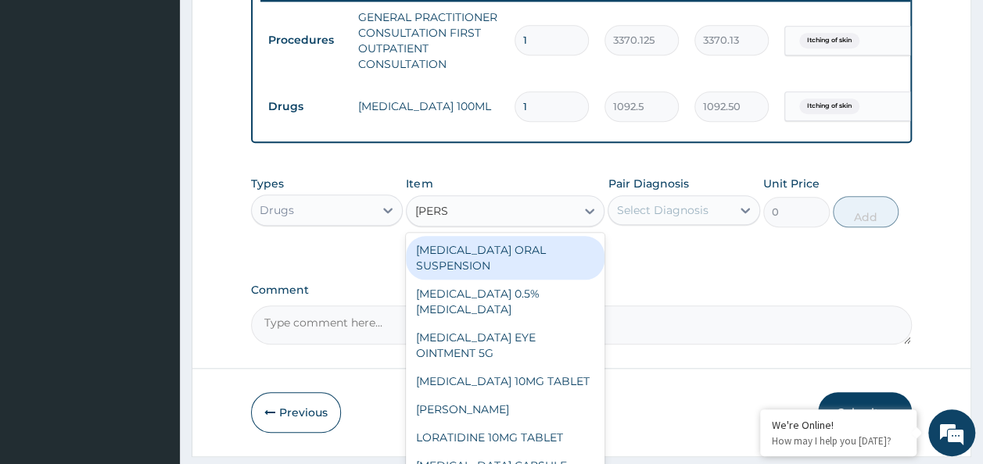
type input "LORA"
type input "LORAT"
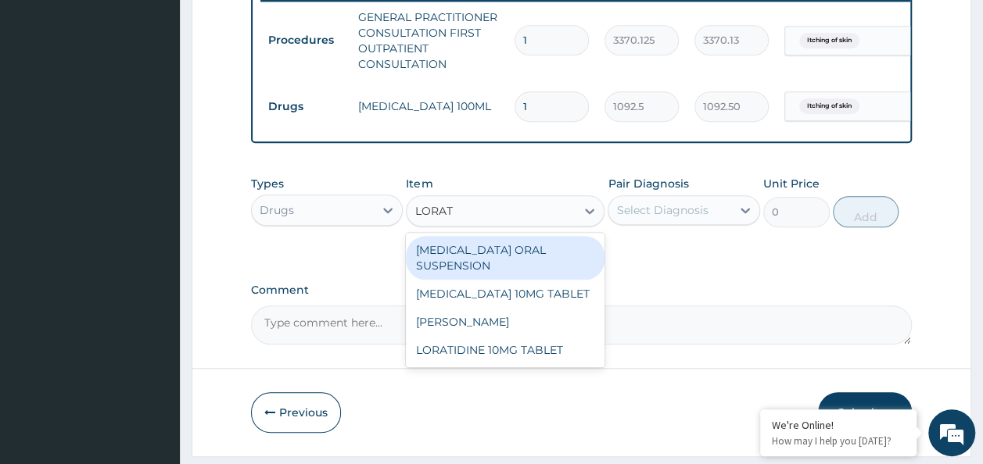
click at [511, 328] on div "LORATIDINE SYRUP" at bounding box center [505, 322] width 199 height 28
type input "1248"
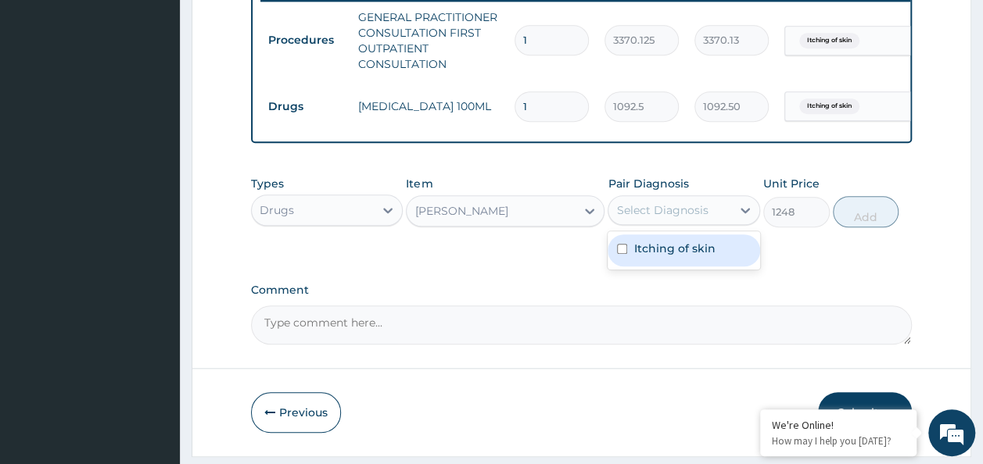
click at [622, 254] on input "checkbox" at bounding box center [622, 249] width 10 height 10
checkbox input "true"
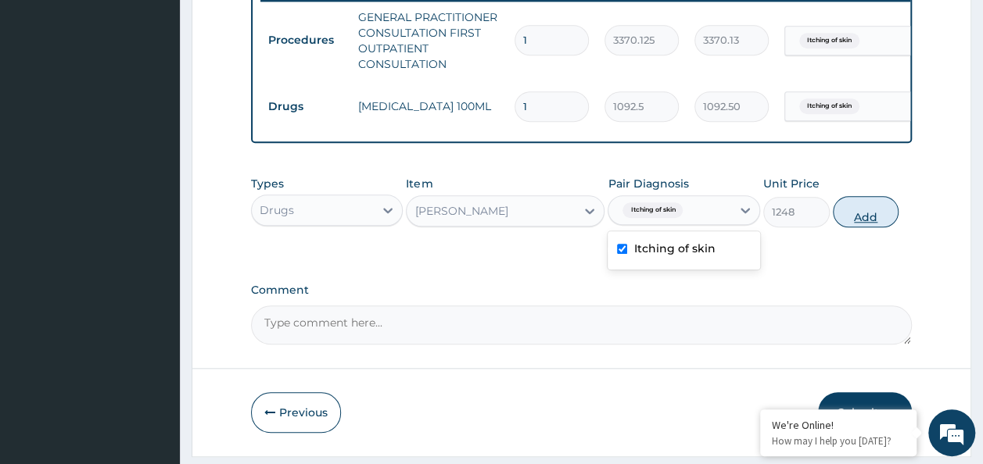
click at [888, 217] on button "Add" at bounding box center [866, 211] width 66 height 31
type input "0"
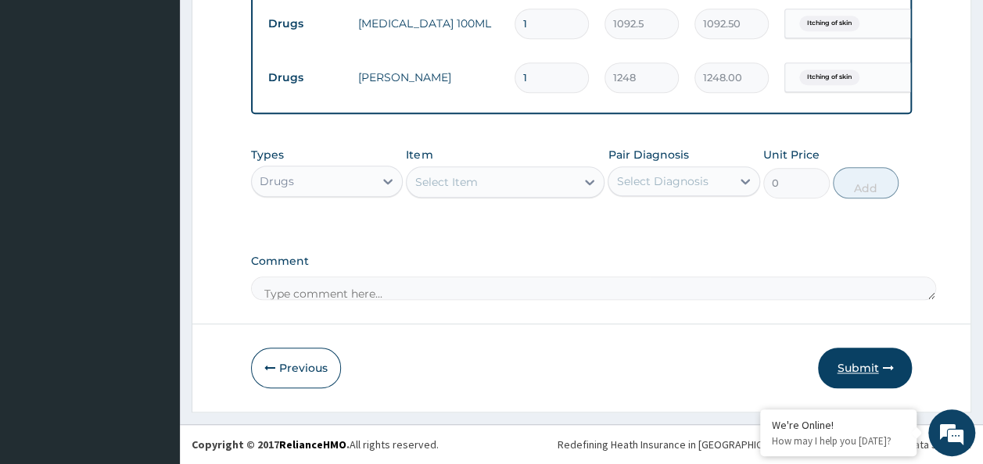
click at [869, 371] on button "Submit" at bounding box center [865, 368] width 94 height 41
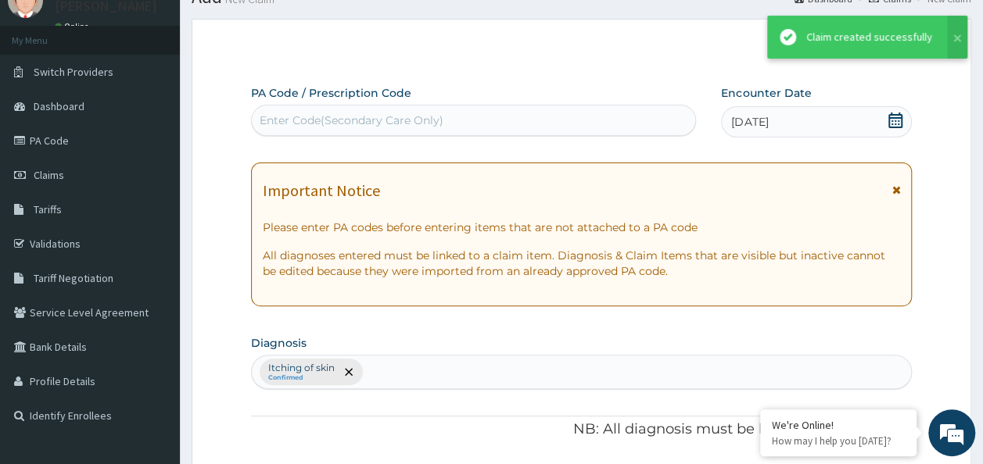
scroll to position [715, 0]
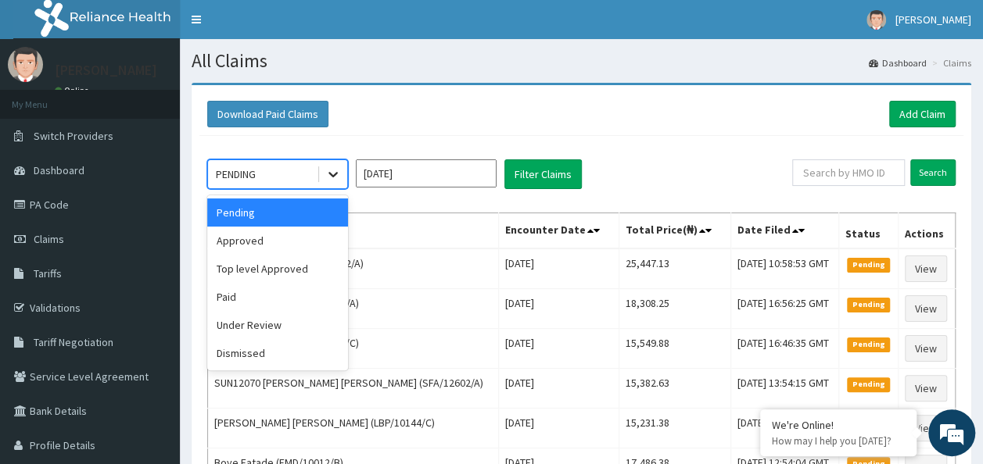
click at [342, 169] on div at bounding box center [333, 174] width 28 height 28
click at [263, 235] on div "Approved" at bounding box center [277, 241] width 141 height 28
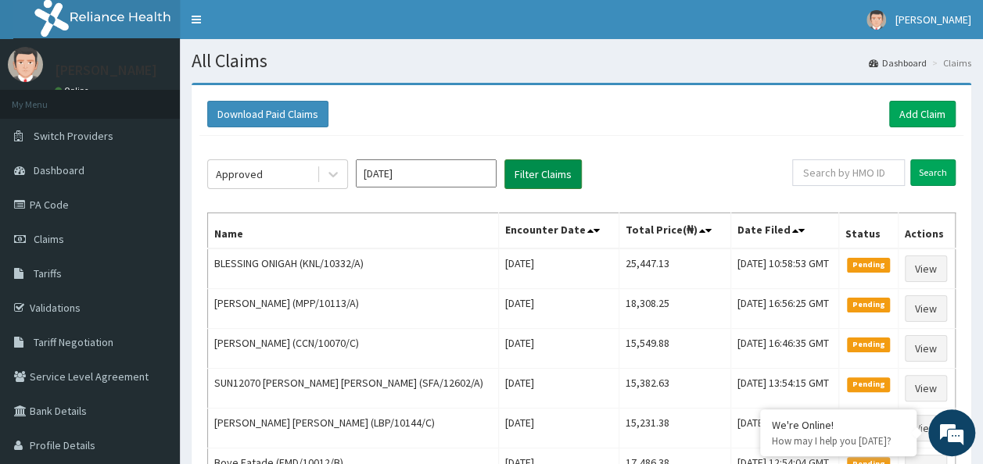
click at [525, 177] on button "Filter Claims" at bounding box center [542, 175] width 77 height 30
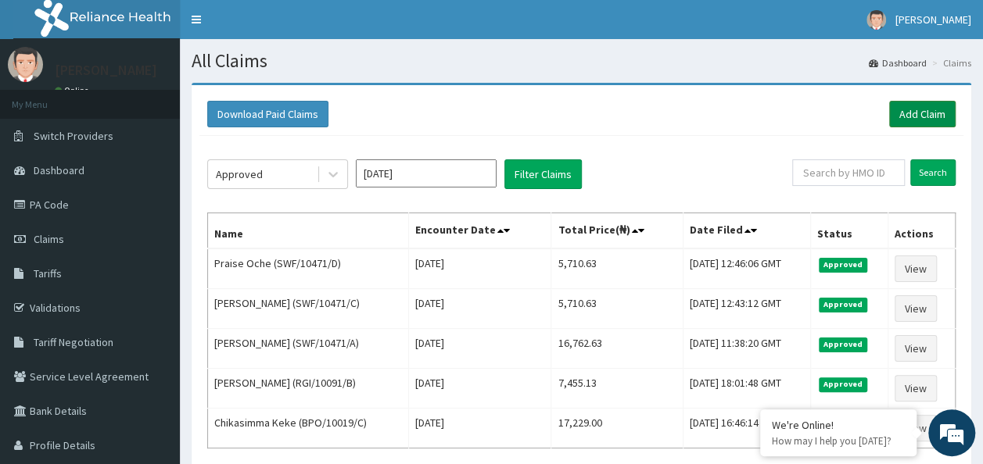
click at [906, 111] on link "Add Claim" at bounding box center [922, 114] width 66 height 27
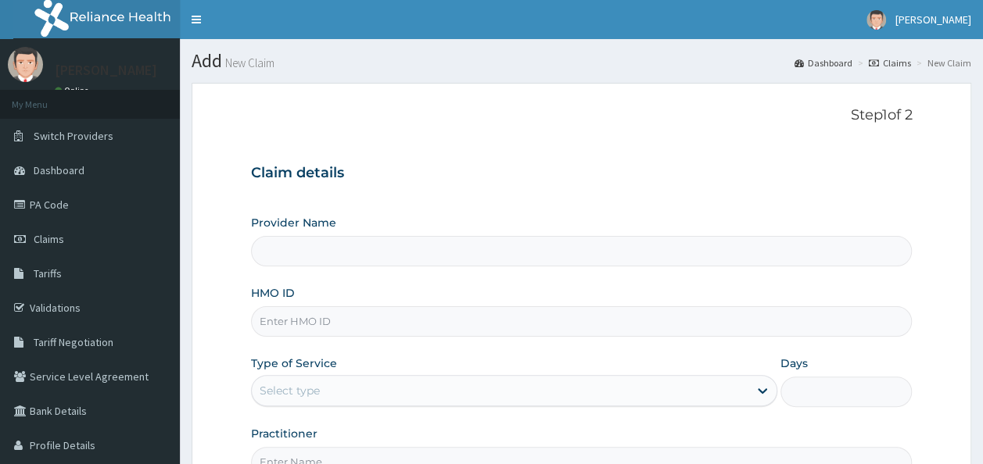
click at [370, 328] on input "HMO ID" at bounding box center [582, 322] width 662 height 30
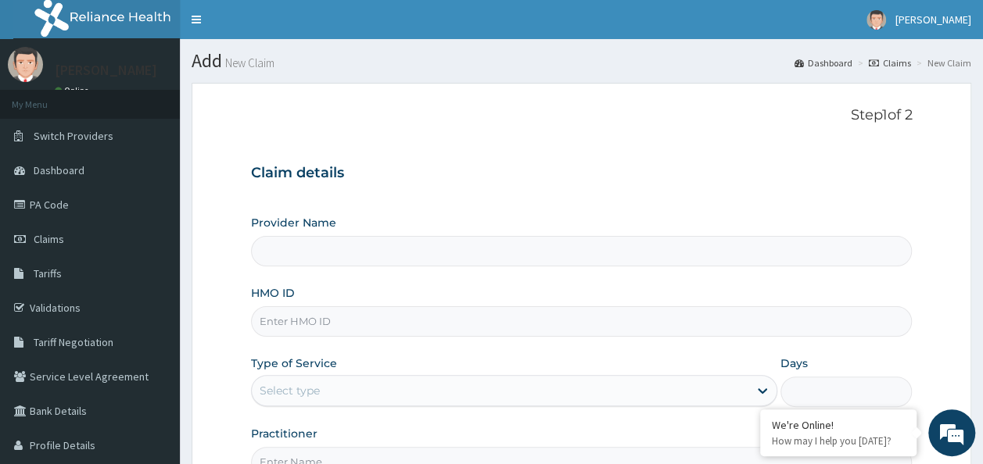
paste input "SWF/10471/E"
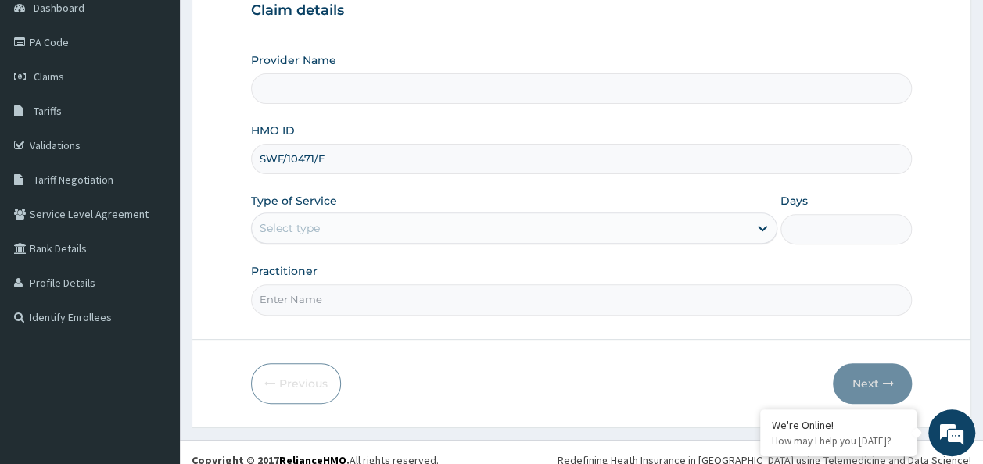
scroll to position [175, 0]
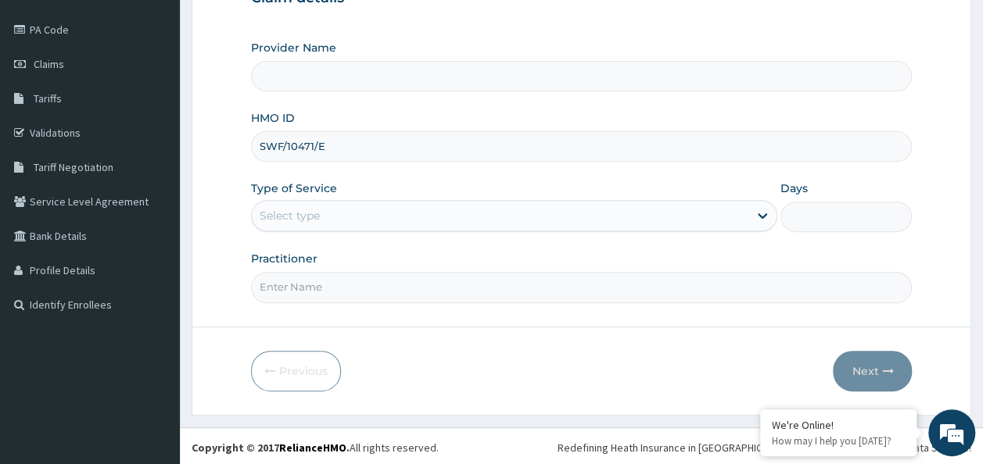
type input "SWF/10471/E"
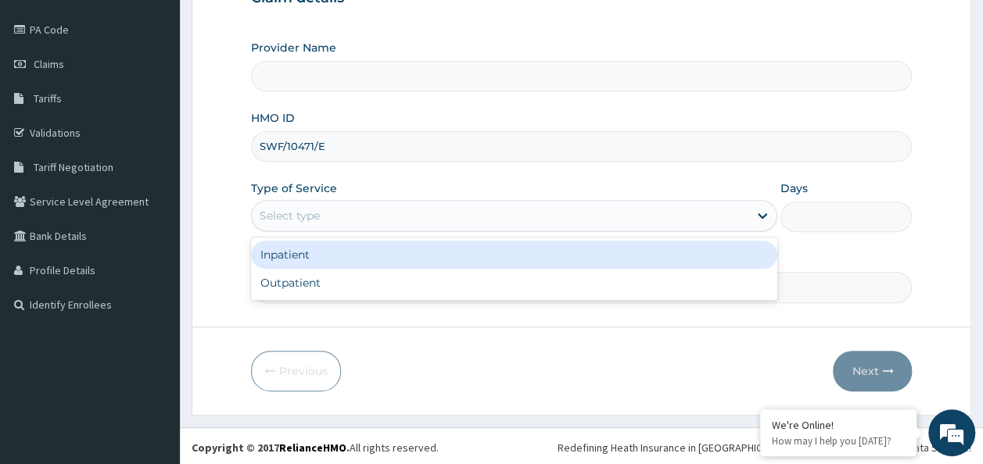
click at [432, 279] on div "Outpatient" at bounding box center [514, 283] width 526 height 28
type input "1"
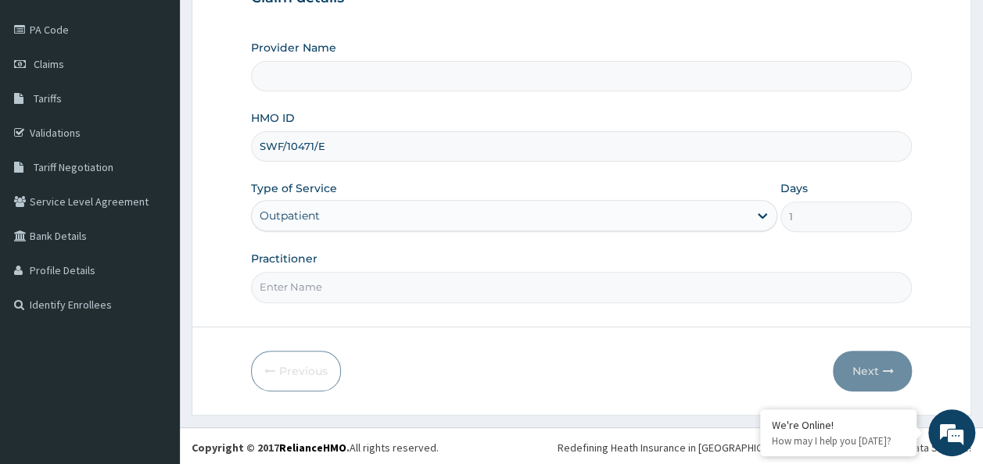
click at [426, 289] on input "Practitioner" at bounding box center [582, 287] width 662 height 30
click at [524, 287] on input "Practitioner" at bounding box center [582, 287] width 662 height 30
type input "DR. [GEOGRAPHIC_DATA]"
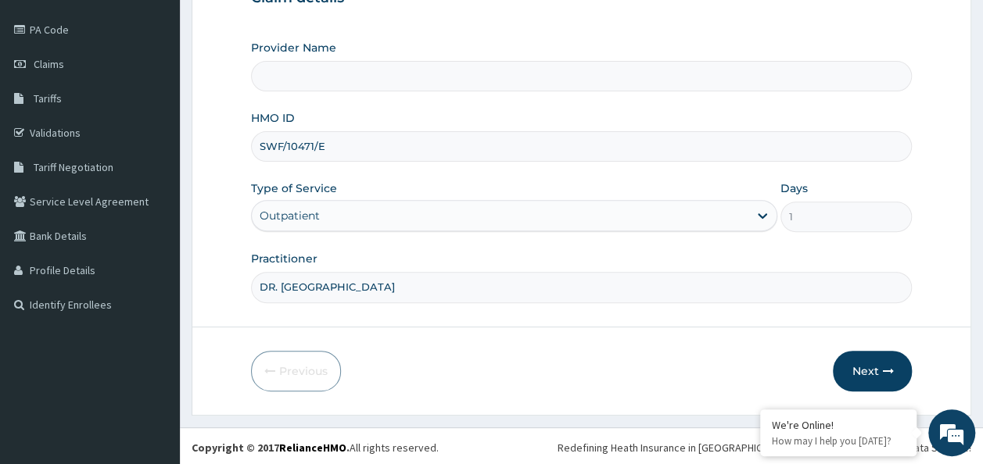
type input "Reliance Family Clinics (RFC) - Ajah"
type input "DR. LOCUM"
click at [881, 371] on button "Next" at bounding box center [872, 371] width 79 height 41
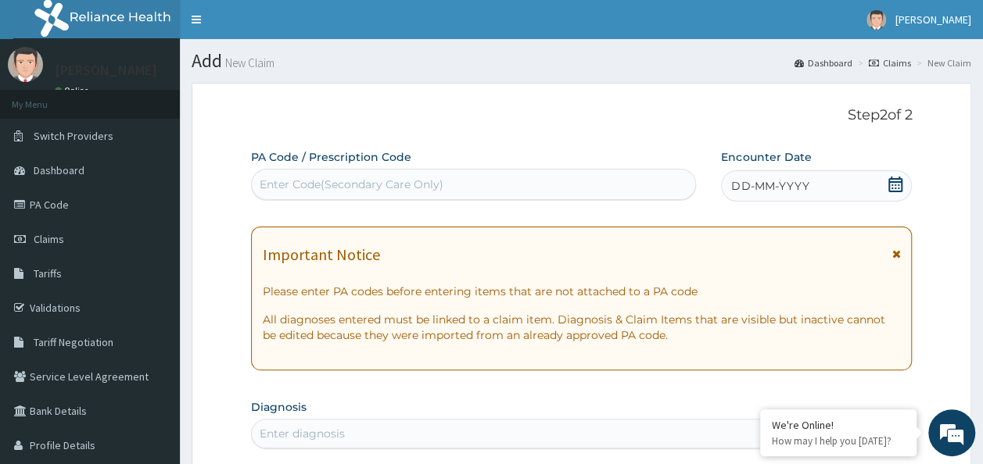
scroll to position [0, 0]
click at [812, 179] on div "DD-MM-YYYY" at bounding box center [816, 185] width 191 height 31
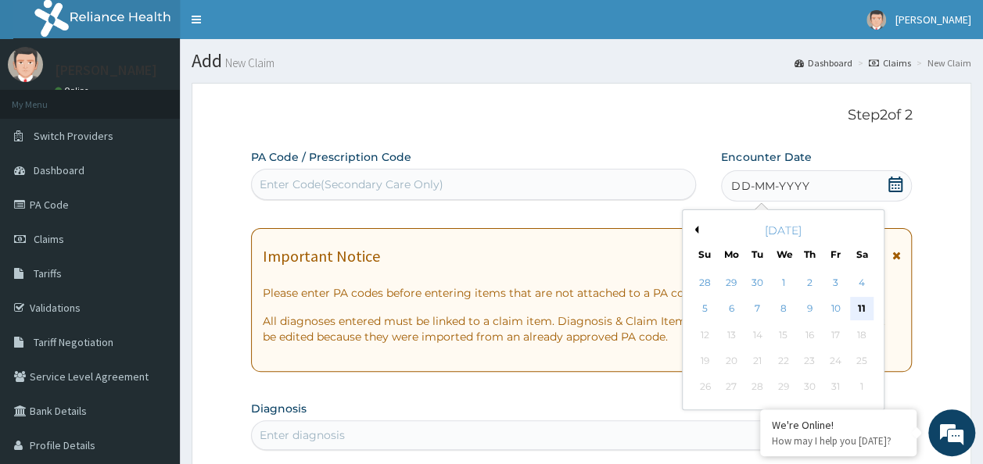
click at [863, 310] on div "11" at bounding box center [861, 309] width 23 height 23
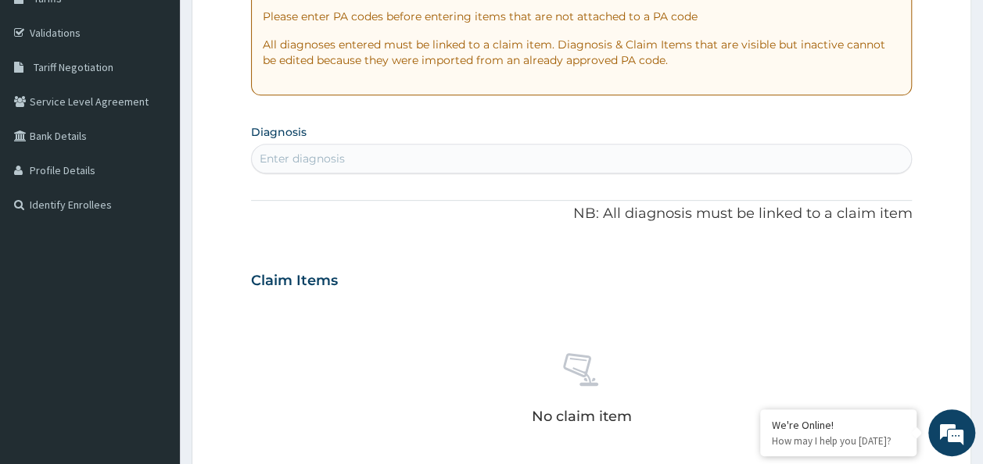
scroll to position [277, 0]
type input "M"
type input "P"
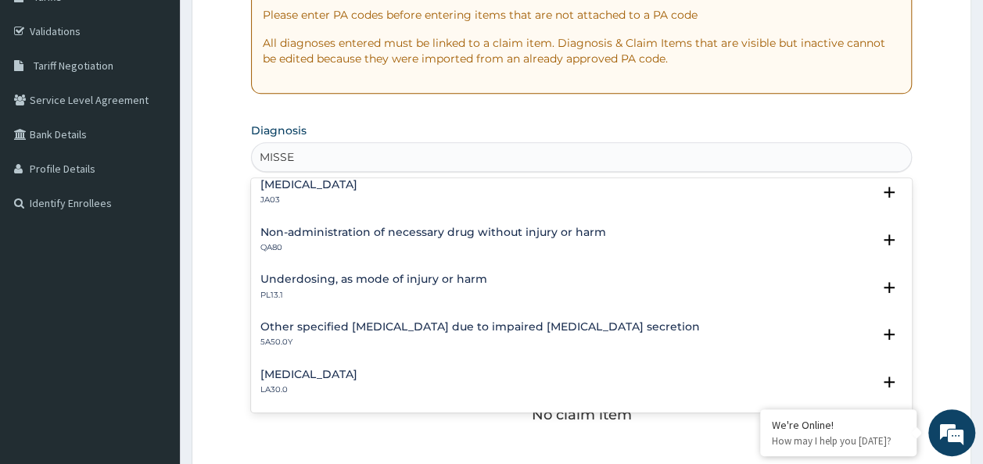
scroll to position [0, 0]
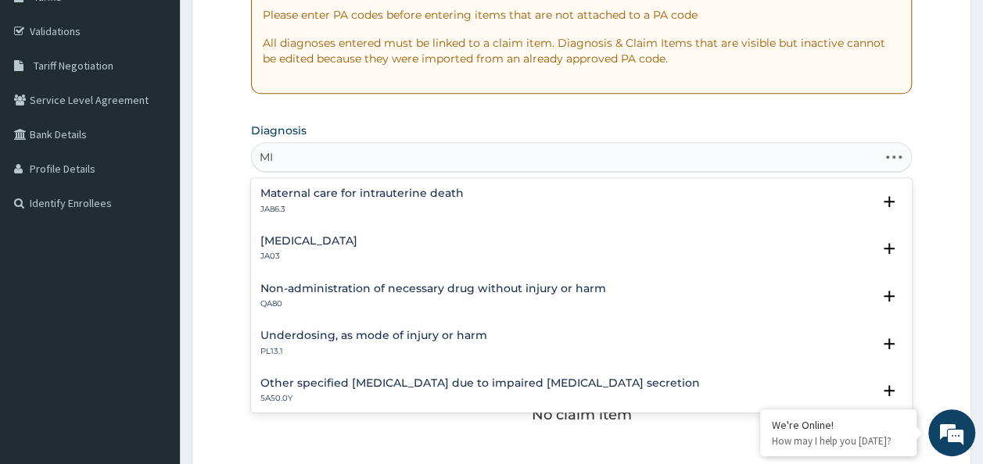
type input "M"
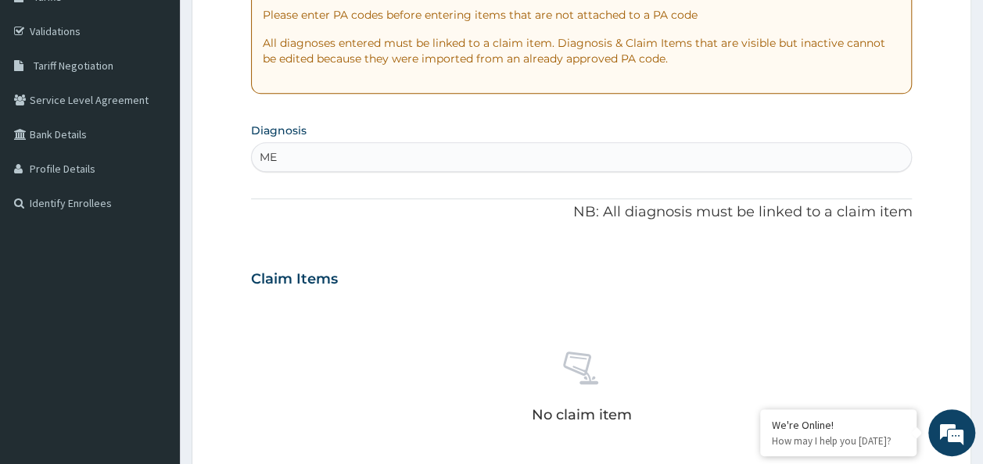
type input "M"
type input "A"
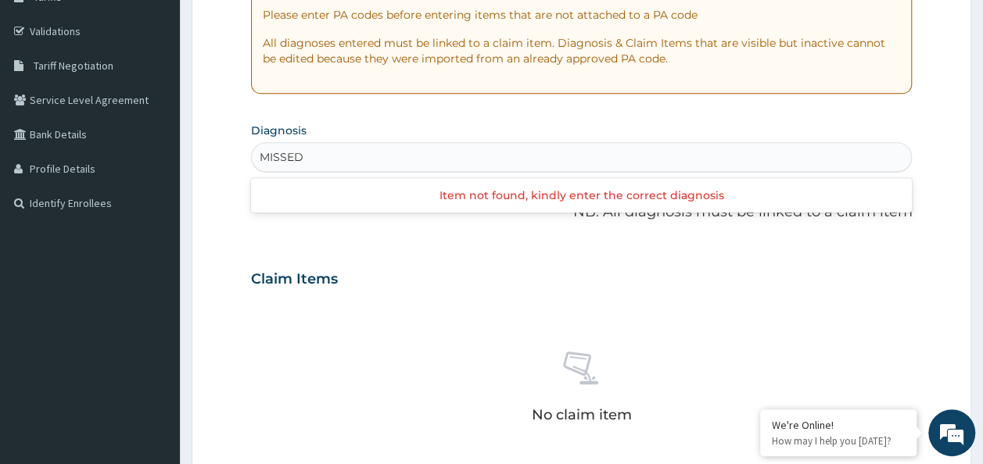
type input "MISSED"
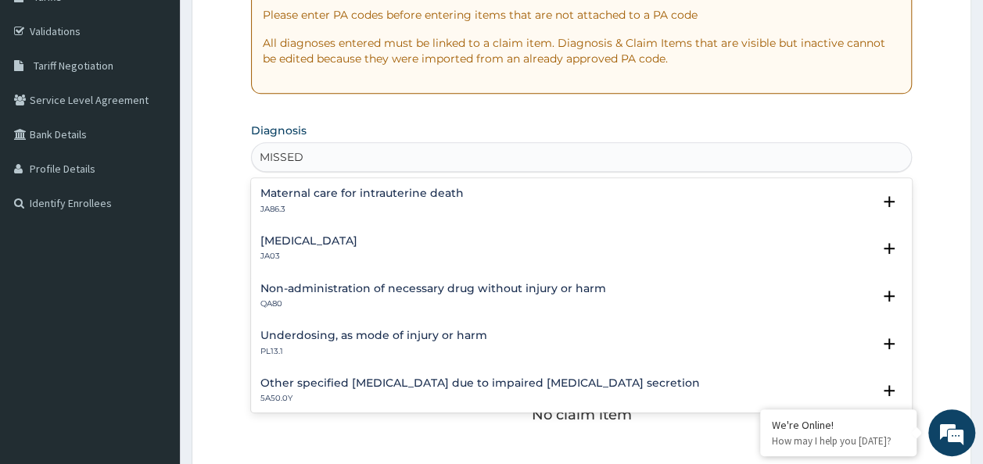
click at [305, 241] on h4 "Missed abortion" at bounding box center [308, 241] width 97 height 12
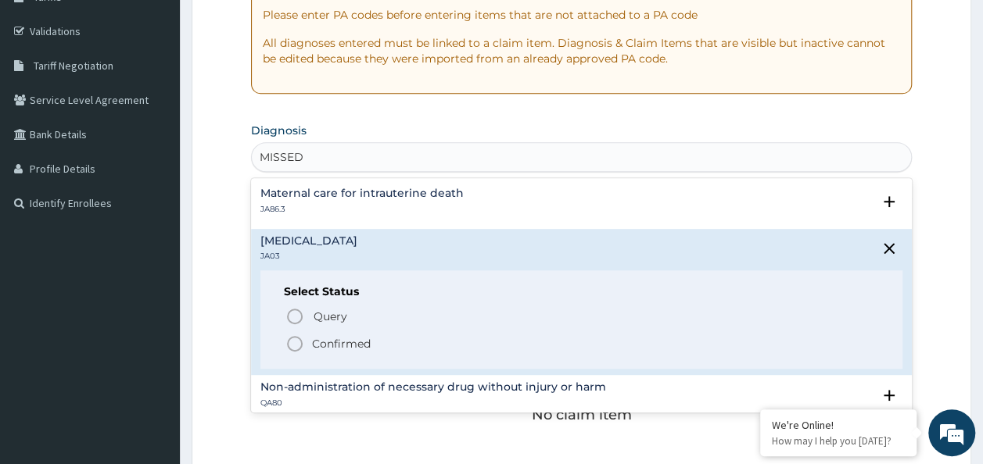
click at [303, 348] on icon "status option filled" at bounding box center [294, 344] width 19 height 19
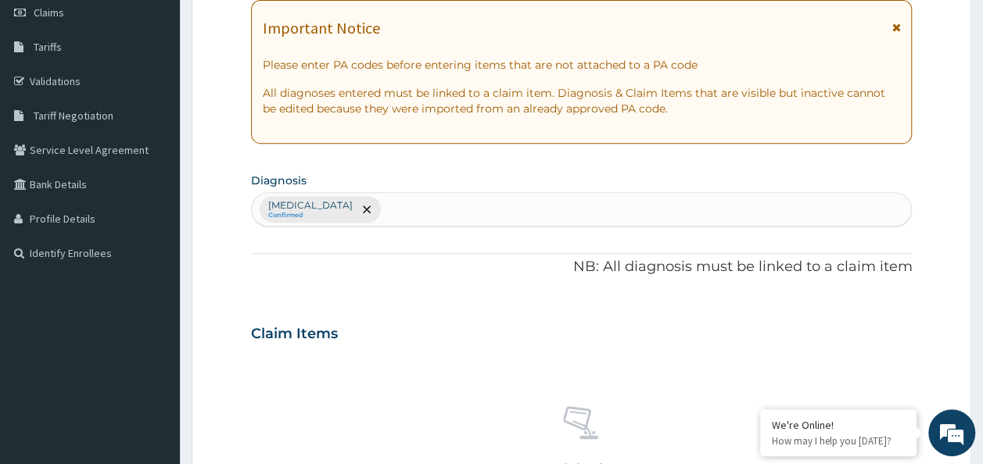
scroll to position [223, 0]
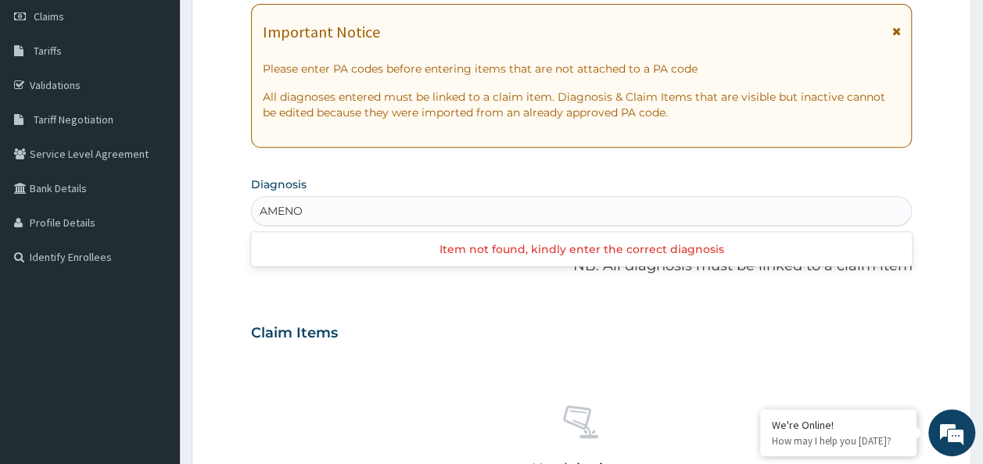
type input "AMENO"
type input "AMENORRHEA"
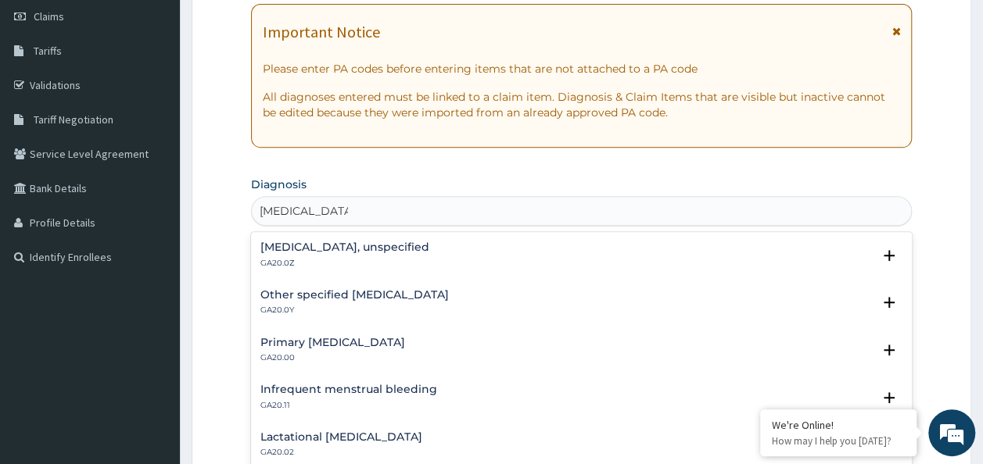
click at [318, 258] on p "GA20.0Z" at bounding box center [344, 263] width 169 height 11
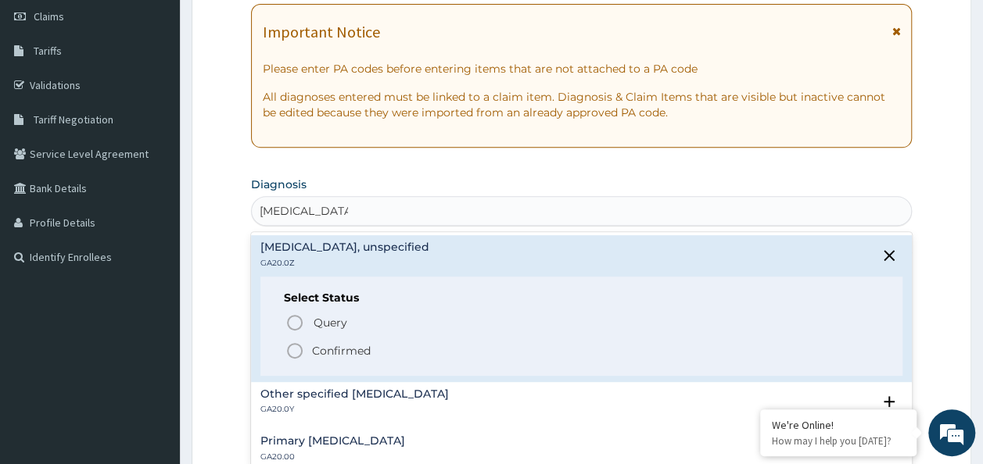
click at [317, 347] on p "Confirmed" at bounding box center [341, 351] width 59 height 16
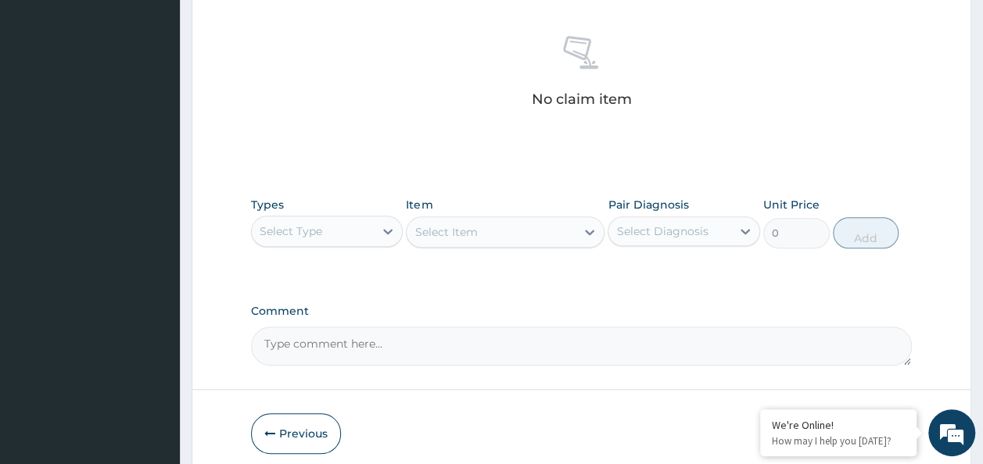
scroll to position [660, 0]
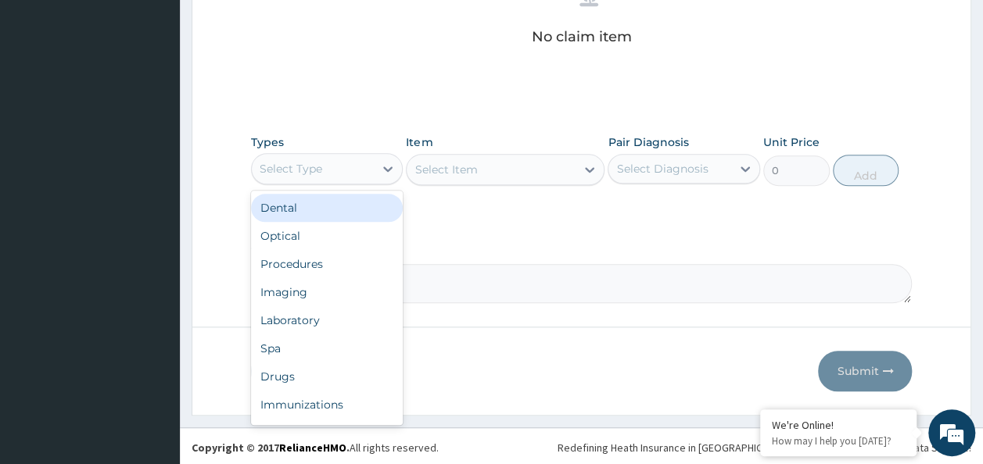
click at [314, 263] on div "Procedures" at bounding box center [327, 264] width 152 height 28
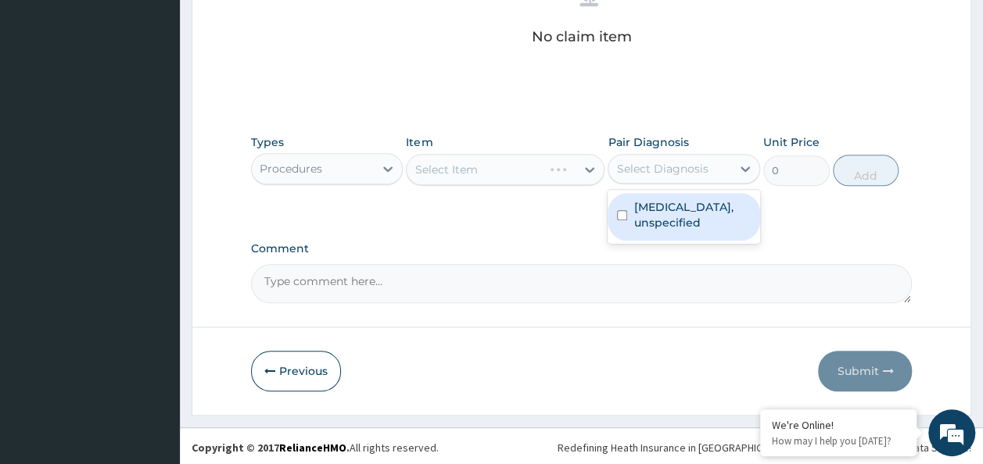
click at [625, 213] on input "checkbox" at bounding box center [622, 215] width 10 height 10
checkbox input "true"
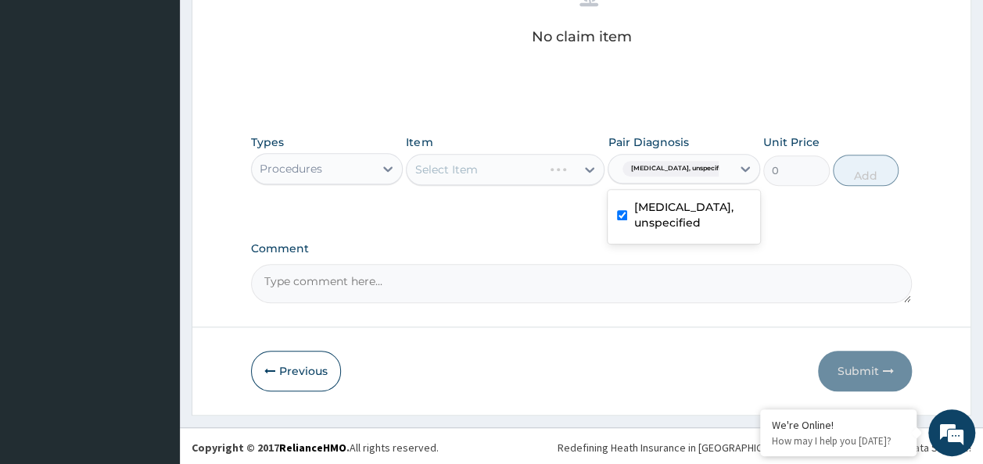
click at [504, 172] on div "Select Item" at bounding box center [505, 169] width 199 height 31
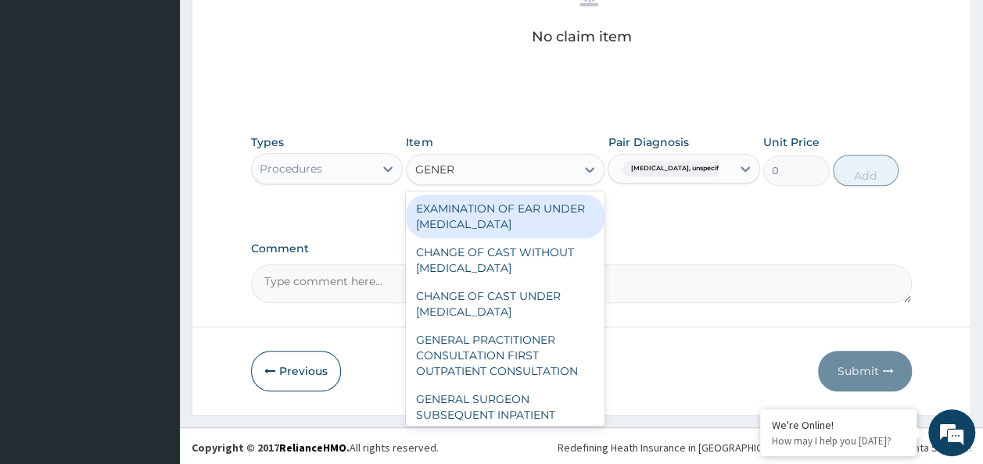
type input "GENERA"
click at [544, 365] on div "GENERAL PRACTITIONER CONSULTATION FIRST OUTPATIENT CONSULTATION" at bounding box center [505, 355] width 199 height 59
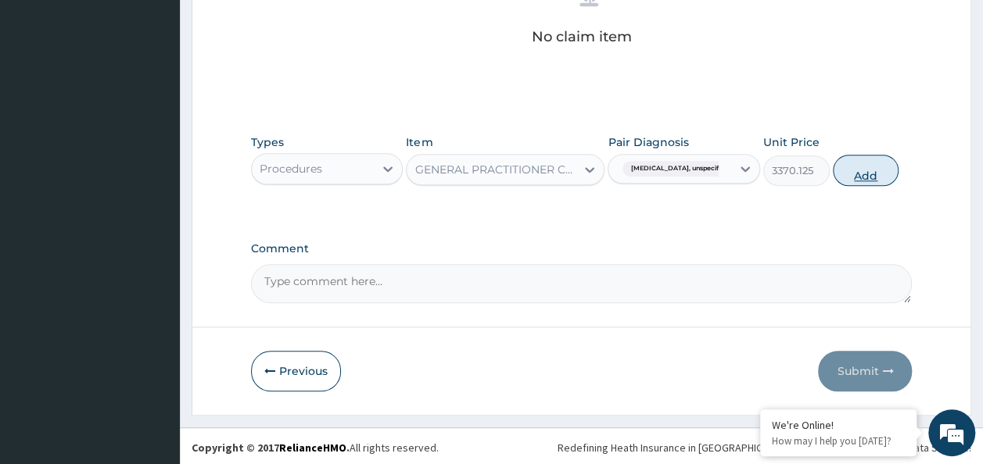
click at [870, 166] on button "Add" at bounding box center [866, 170] width 66 height 31
type input "0"
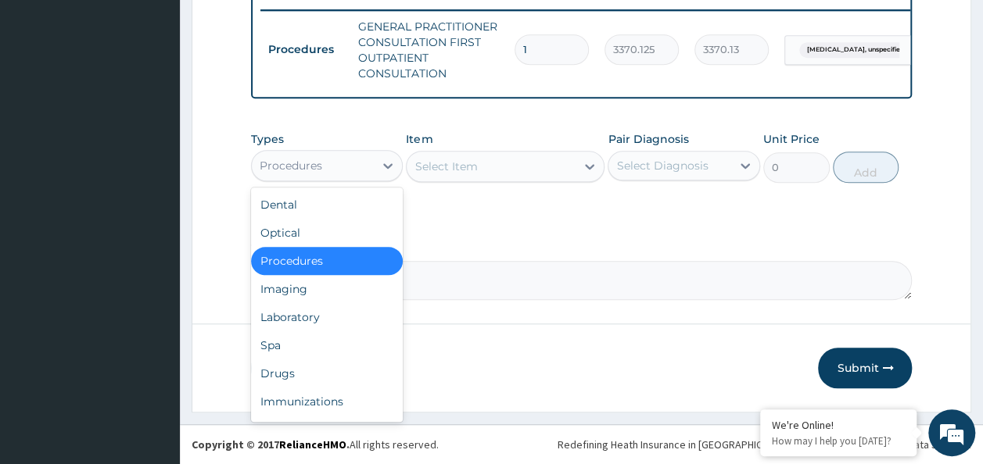
click at [317, 317] on div "Laboratory" at bounding box center [327, 317] width 152 height 28
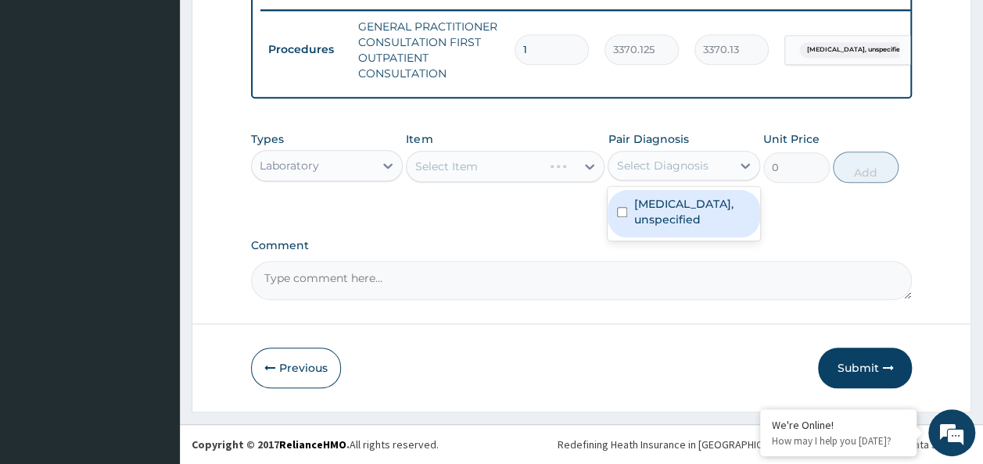
click at [624, 212] on input "checkbox" at bounding box center [622, 212] width 10 height 10
checkbox input "true"
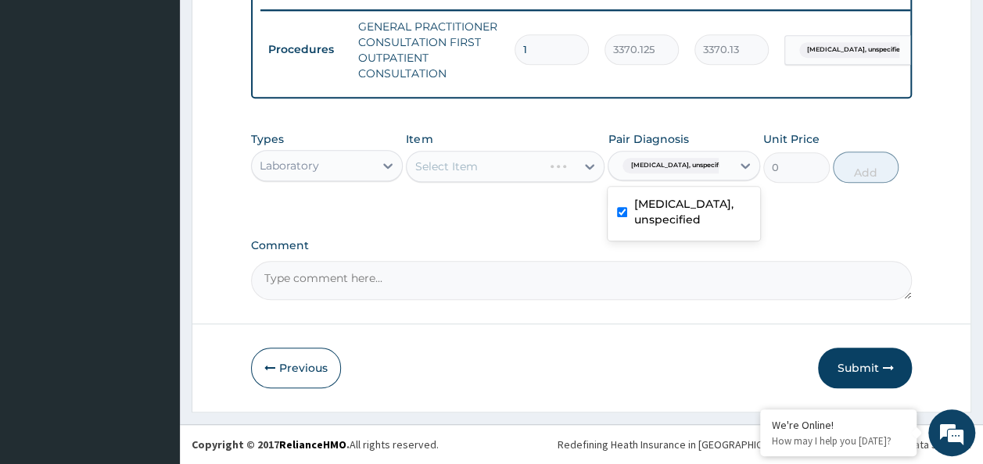
click at [484, 172] on div "Select Item" at bounding box center [505, 166] width 199 height 31
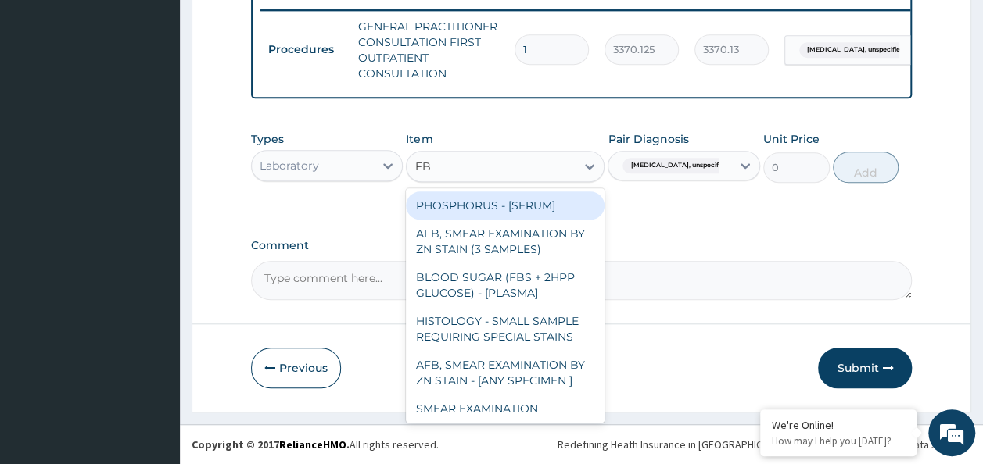
type input "FBC"
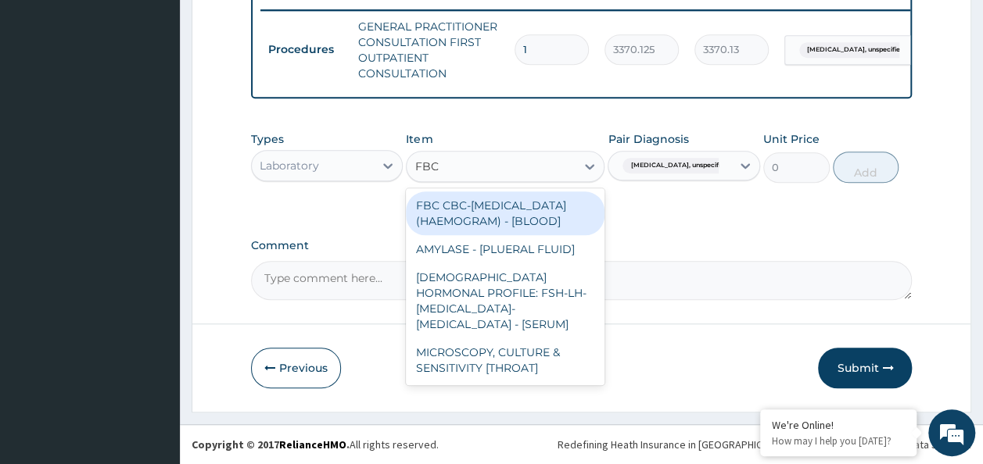
click at [528, 217] on div "FBC CBC-COMPLETE BLOOD COUNT (HAEMOGRAM) - [BLOOD]" at bounding box center [505, 214] width 199 height 44
type input "4085"
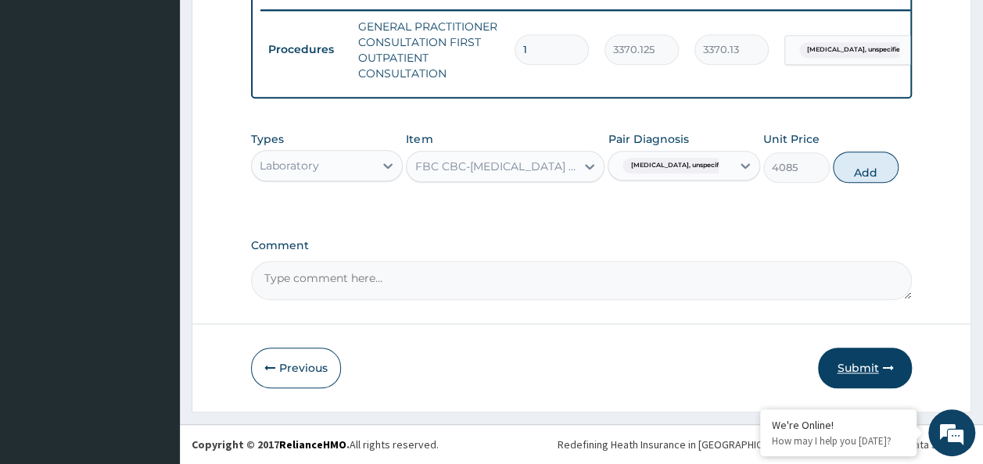
click at [864, 371] on button "Submit" at bounding box center [865, 368] width 94 height 41
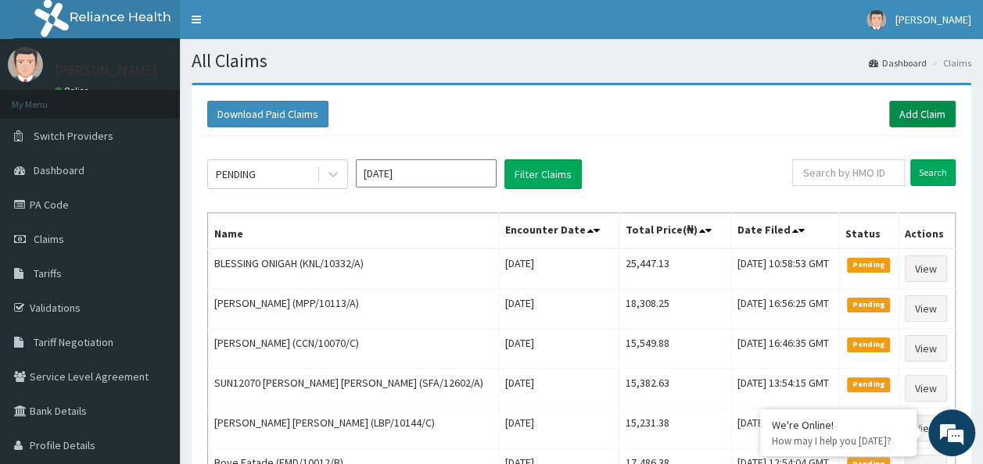
click at [899, 117] on link "Add Claim" at bounding box center [922, 114] width 66 height 27
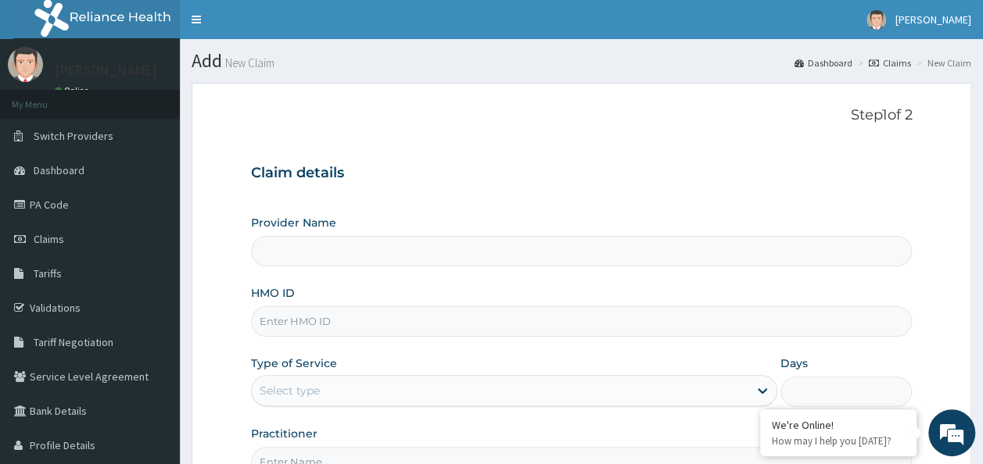
click at [334, 324] on input "HMO ID" at bounding box center [582, 322] width 662 height 30
type input "Reliance Family Clinics (RFC) - Ajah"
paste input "SWF/10471/E"
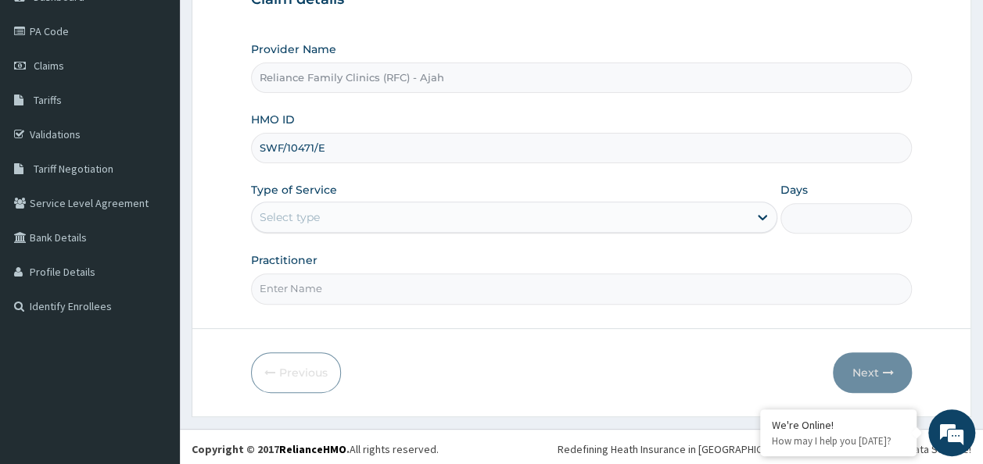
scroll to position [175, 0]
type input "SWF/10471/E"
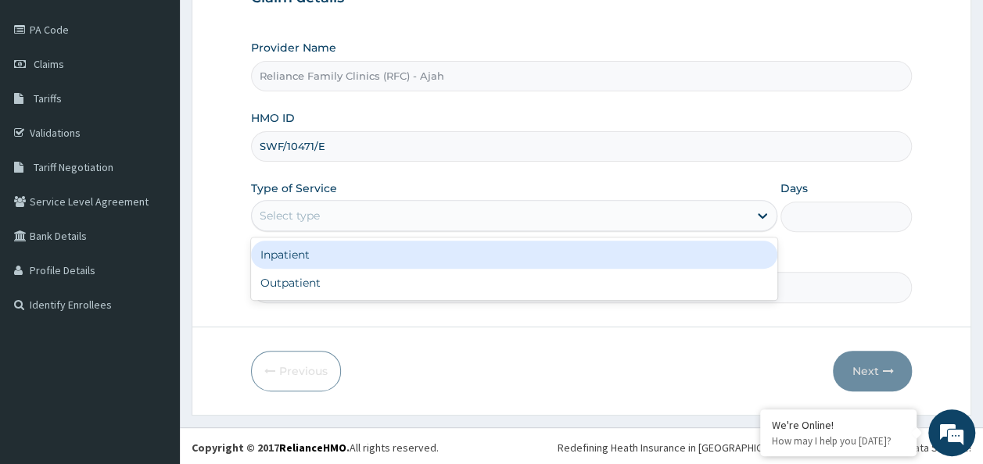
click at [368, 289] on div "Outpatient" at bounding box center [514, 283] width 526 height 28
type input "1"
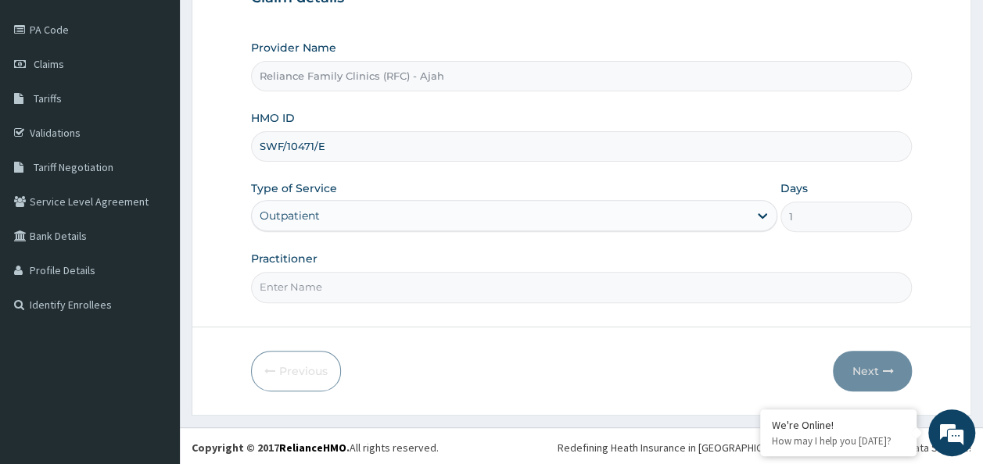
click at [382, 285] on input "Practitioner" at bounding box center [582, 287] width 662 height 30
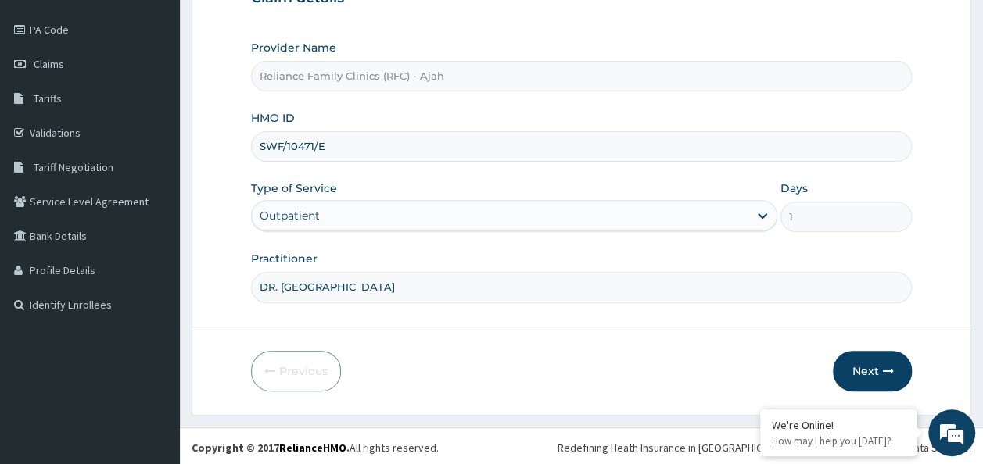
scroll to position [0, 0]
type input "DR. LOCUM"
click at [898, 370] on button "Next" at bounding box center [872, 371] width 79 height 41
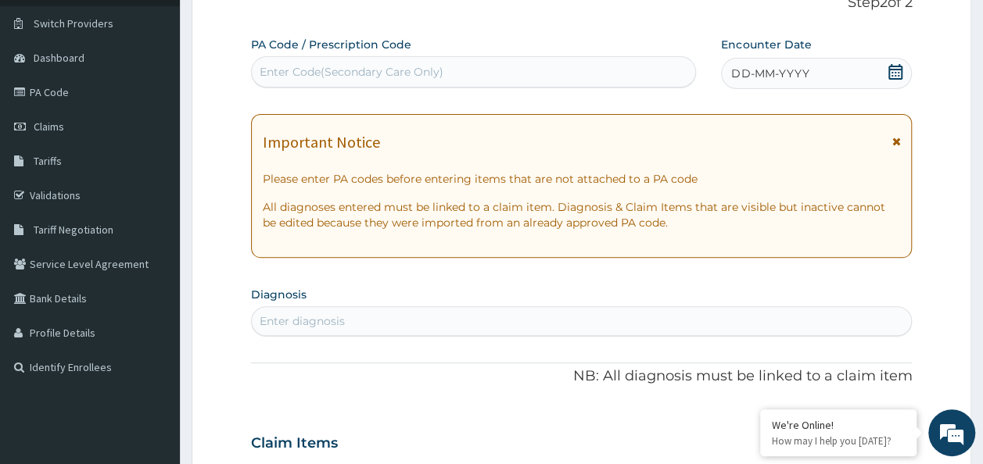
scroll to position [91, 0]
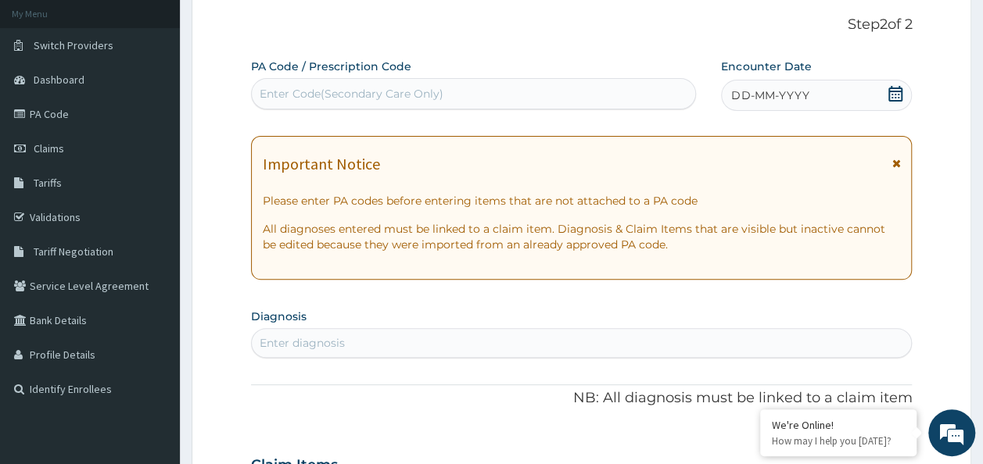
click at [798, 106] on div "DD-MM-YYYY" at bounding box center [816, 95] width 191 height 31
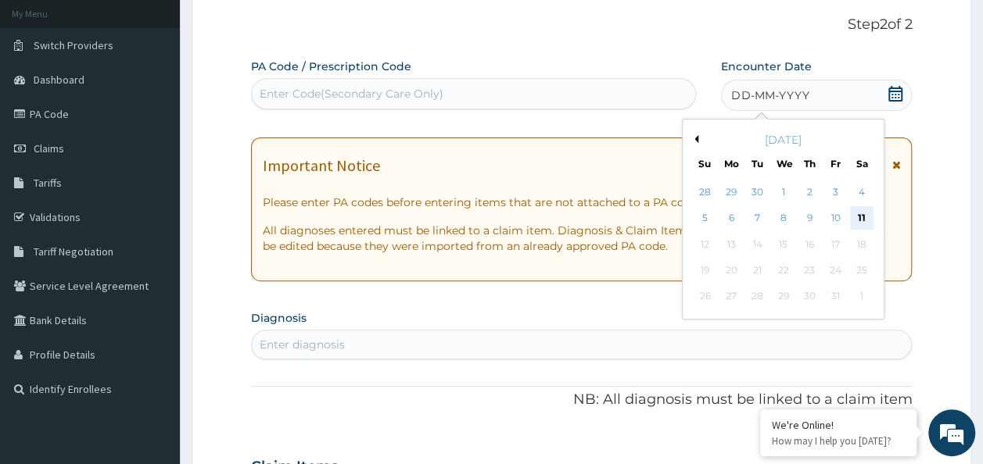
click at [861, 217] on div "11" at bounding box center [861, 218] width 23 height 23
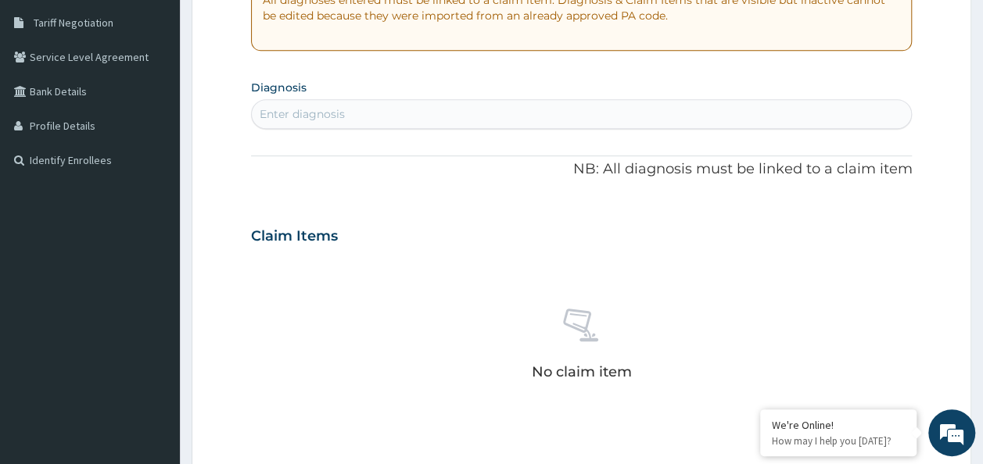
scroll to position [324, 0]
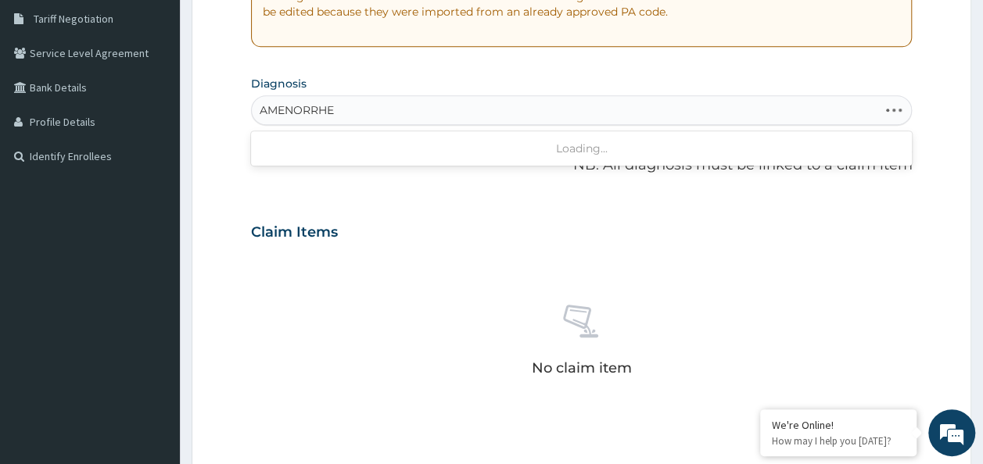
type input "AMENORRHEA"
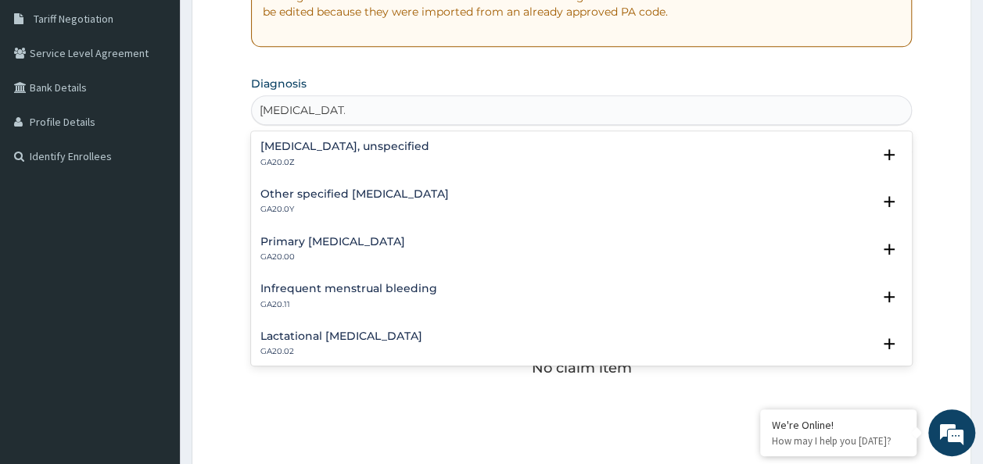
click at [400, 155] on div "Amenorrhoea, unspecified GA20.0Z" at bounding box center [344, 154] width 169 height 27
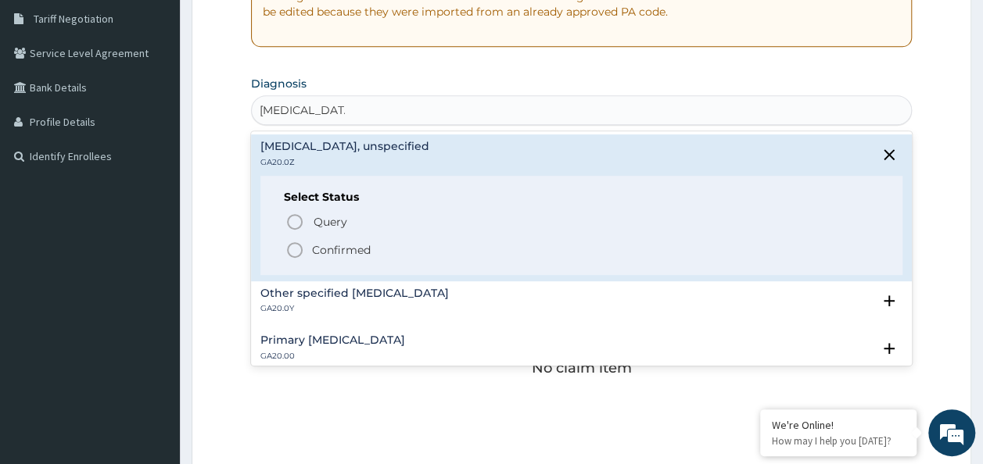
click at [364, 246] on p "Confirmed" at bounding box center [341, 250] width 59 height 16
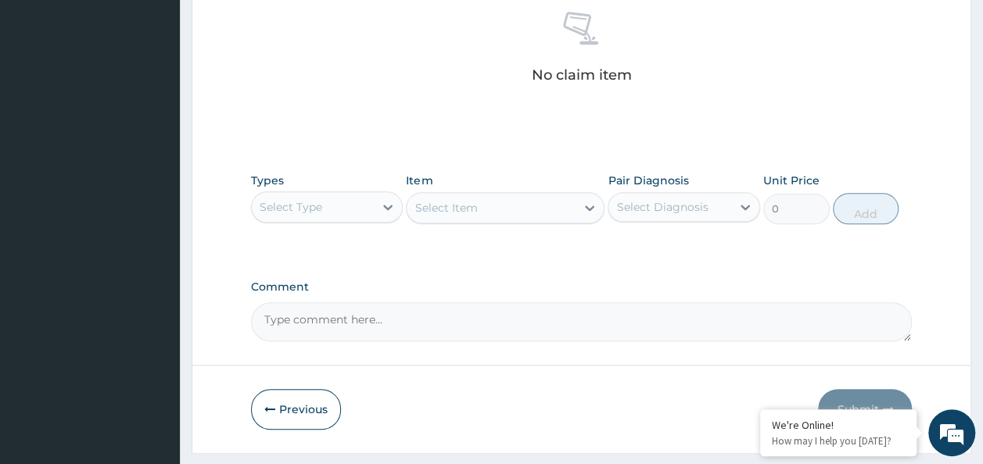
scroll to position [660, 0]
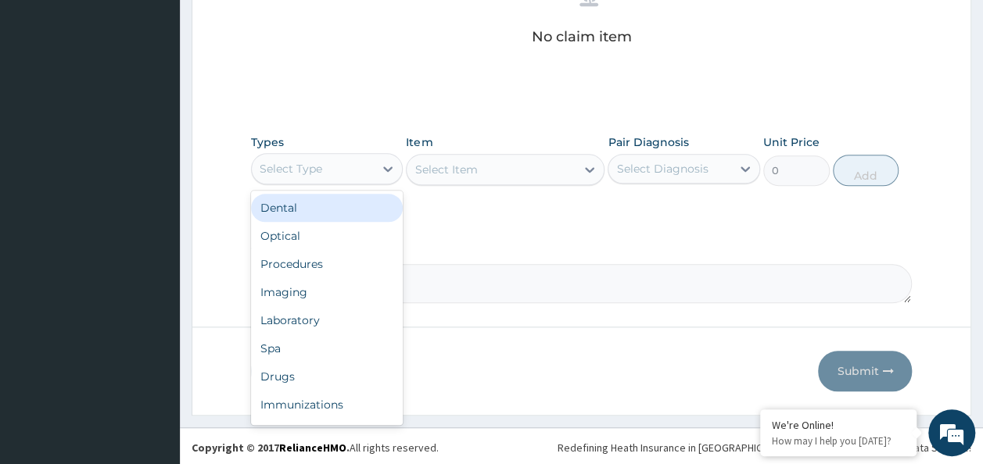
click at [325, 263] on div "Procedures" at bounding box center [327, 264] width 152 height 28
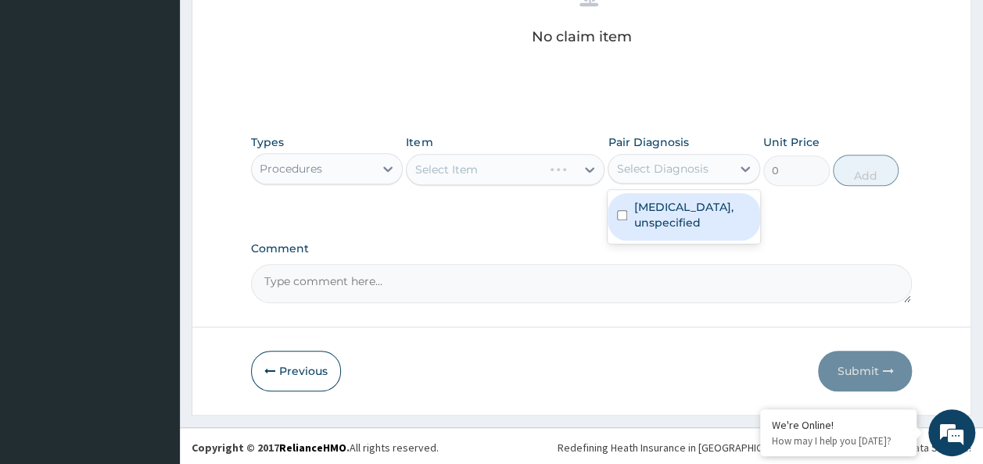
click at [622, 213] on input "checkbox" at bounding box center [622, 215] width 10 height 10
checkbox input "true"
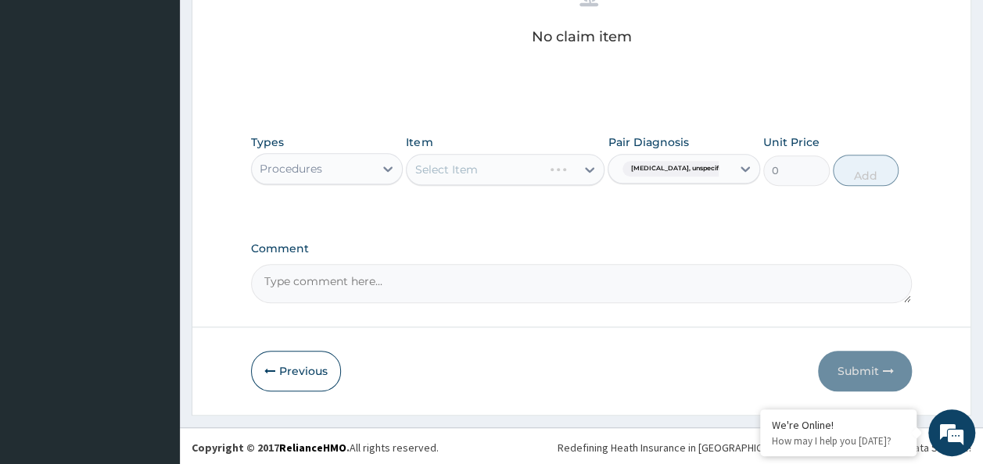
click at [523, 167] on div "Select Item" at bounding box center [505, 169] width 199 height 31
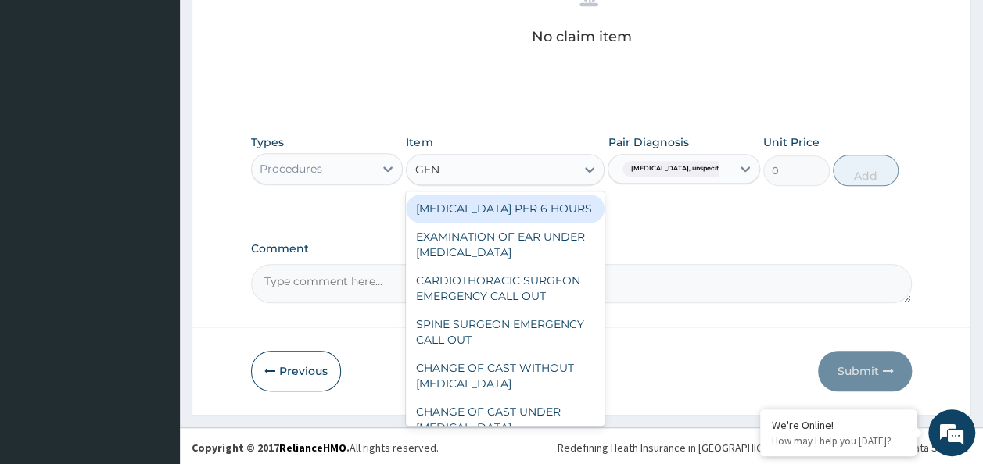
type input "GENE"
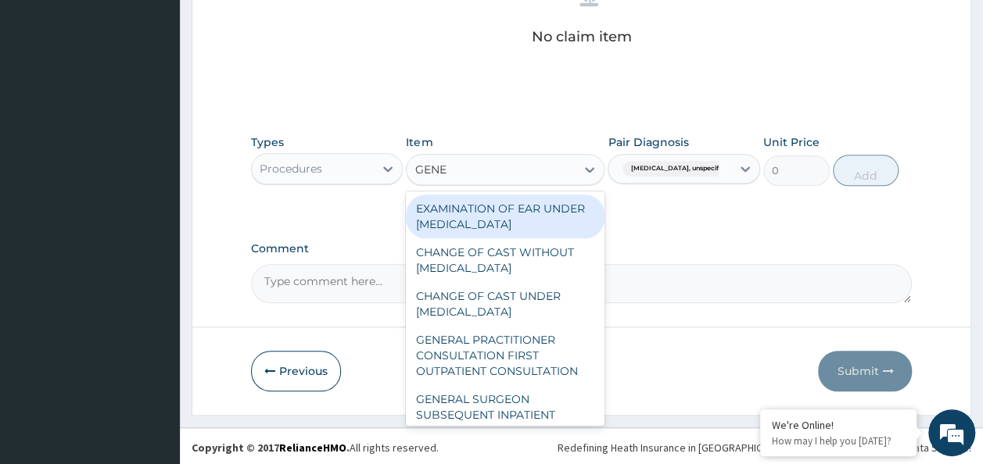
click at [533, 350] on div "GENERAL PRACTITIONER CONSULTATION FIRST OUTPATIENT CONSULTATION" at bounding box center [505, 355] width 199 height 59
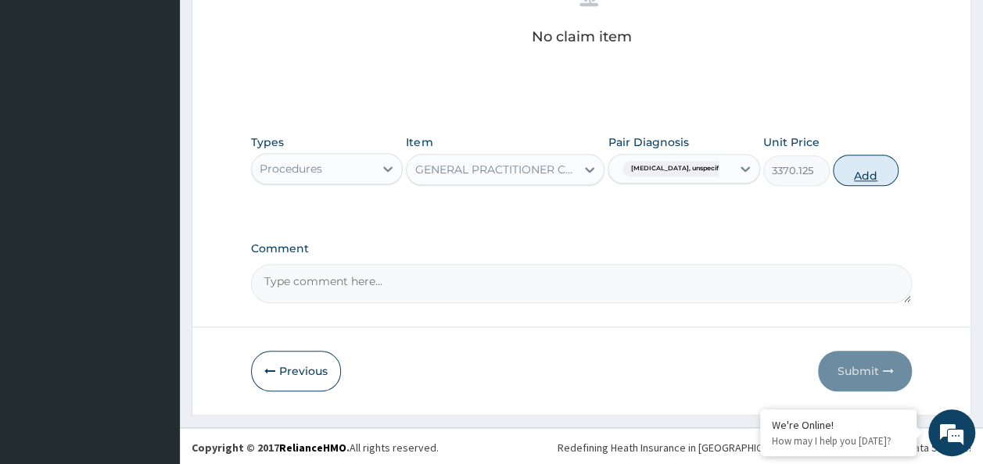
click at [881, 171] on button "Add" at bounding box center [866, 170] width 66 height 31
type input "0"
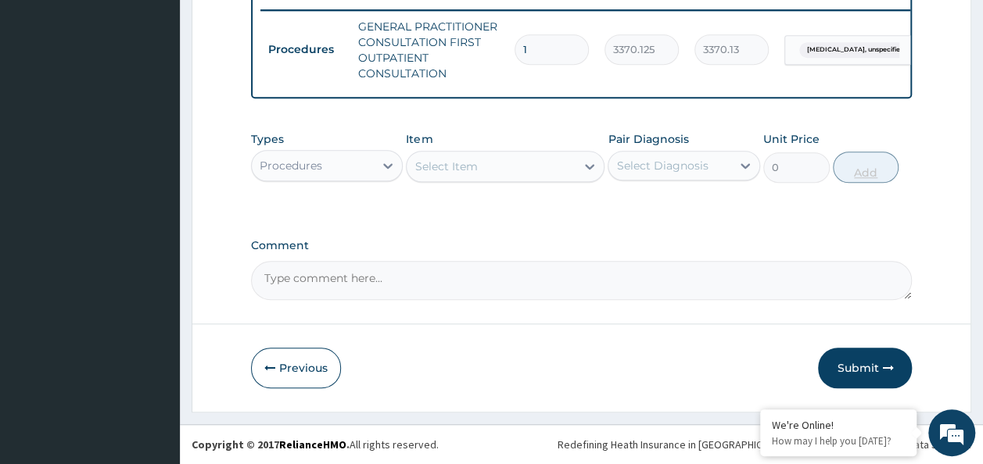
scroll to position [622, 0]
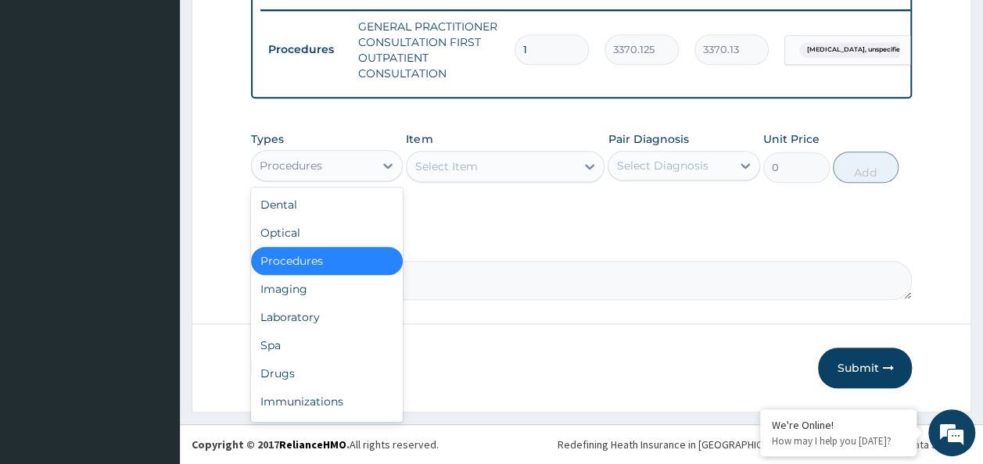
click at [313, 309] on div "Laboratory" at bounding box center [327, 317] width 152 height 28
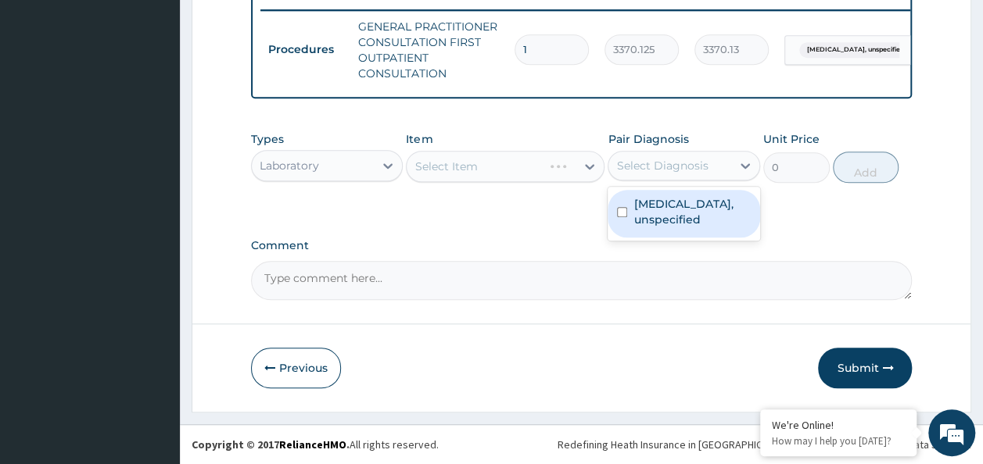
click at [626, 213] on input "checkbox" at bounding box center [622, 212] width 10 height 10
checkbox input "true"
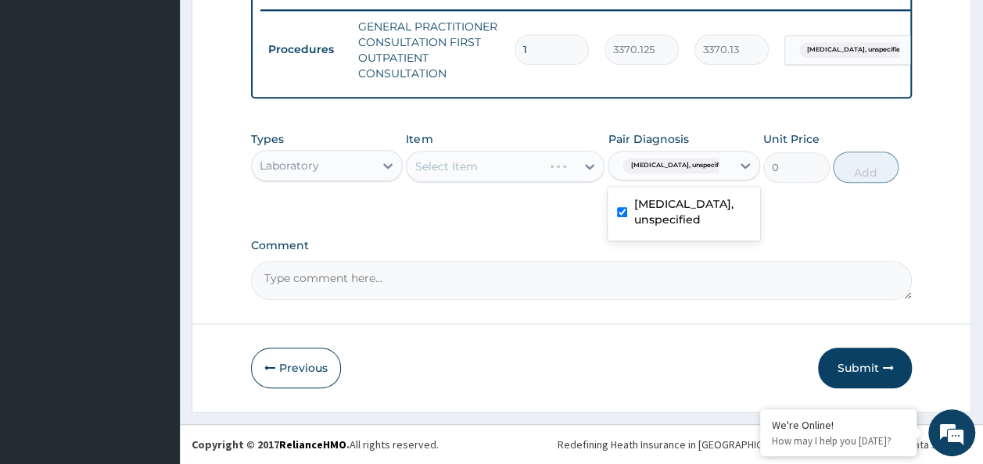
click at [502, 170] on div "Select Item" at bounding box center [505, 166] width 199 height 31
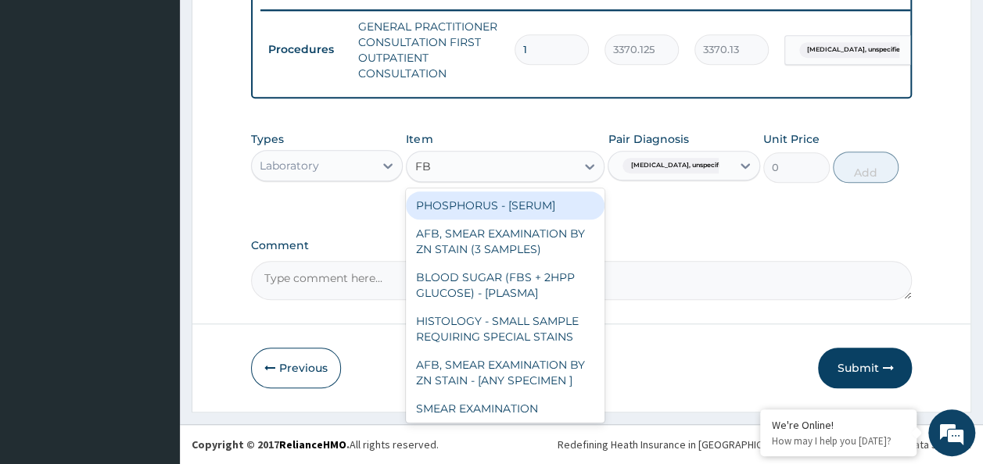
type input "FBC"
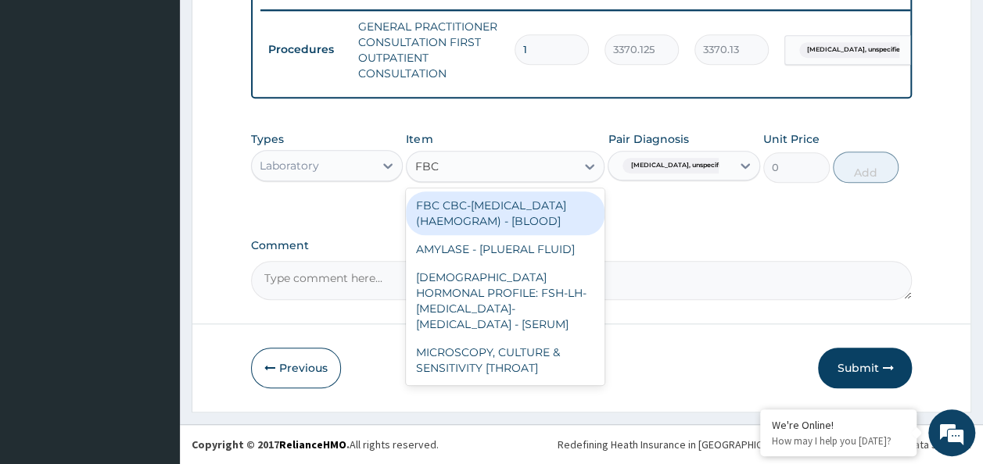
click at [536, 229] on div "FBC CBC-COMPLETE BLOOD COUNT (HAEMOGRAM) - [BLOOD]" at bounding box center [505, 214] width 199 height 44
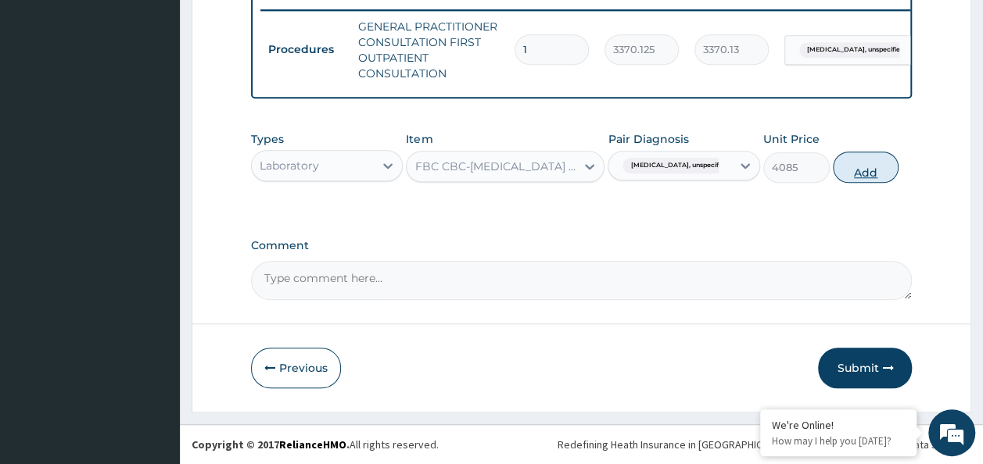
click at [883, 166] on button "Add" at bounding box center [866, 167] width 66 height 31
type input "0"
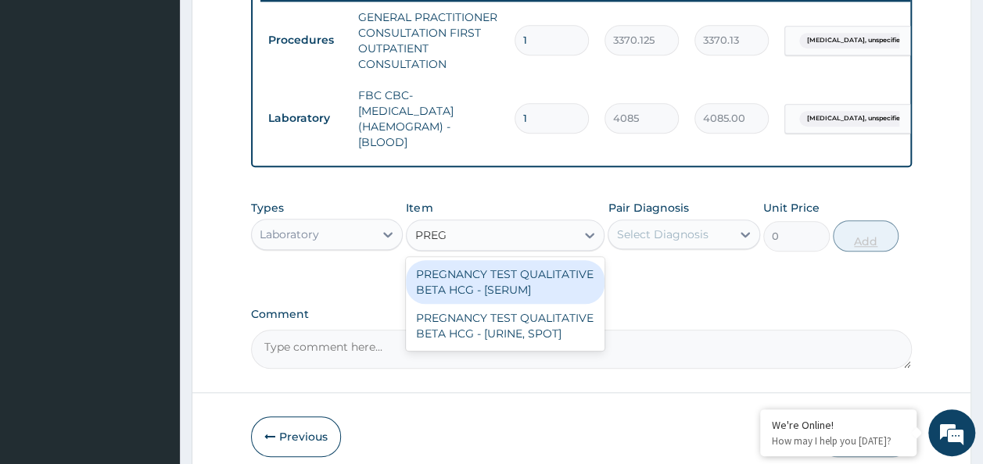
type input "PREGN"
click at [557, 292] on div "PREGNANCY TEST QUALITATIVE BETA HCG - [SERUM]" at bounding box center [505, 282] width 199 height 44
type input "1225.5"
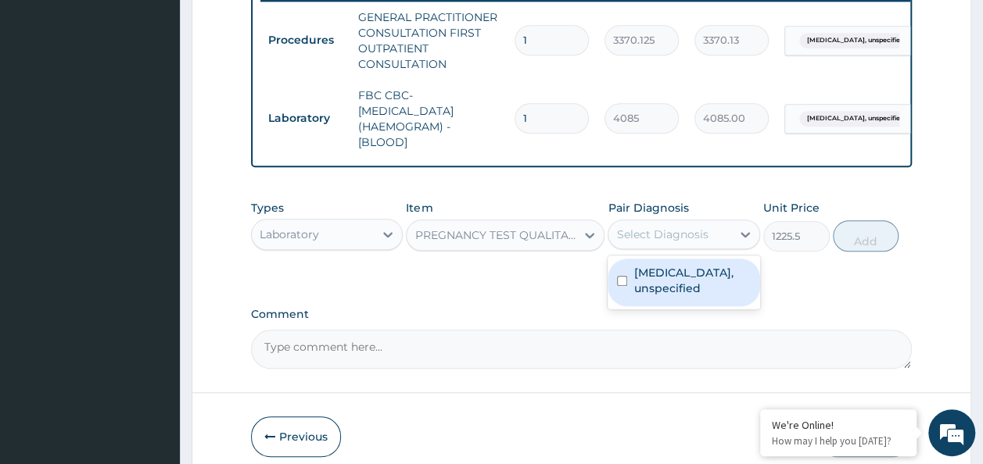
click at [619, 286] on input "checkbox" at bounding box center [622, 281] width 10 height 10
checkbox input "true"
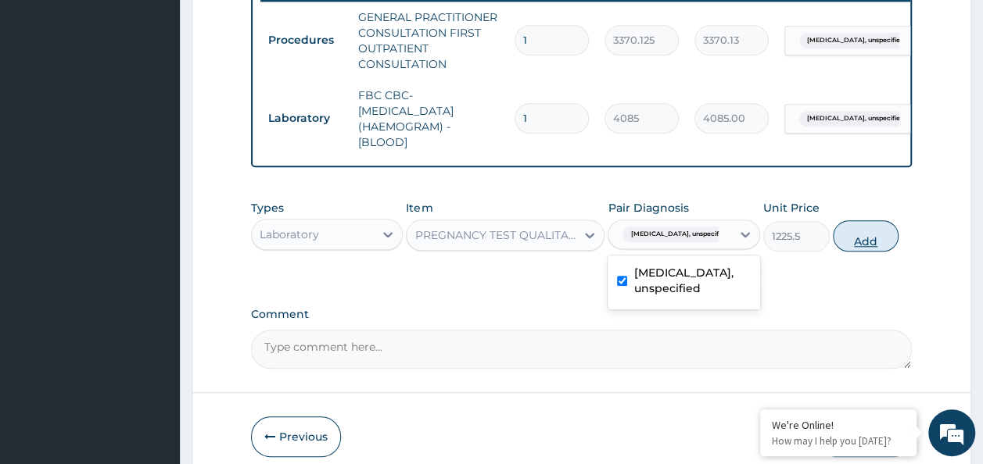
click at [887, 247] on button "Add" at bounding box center [866, 236] width 66 height 31
type input "0"
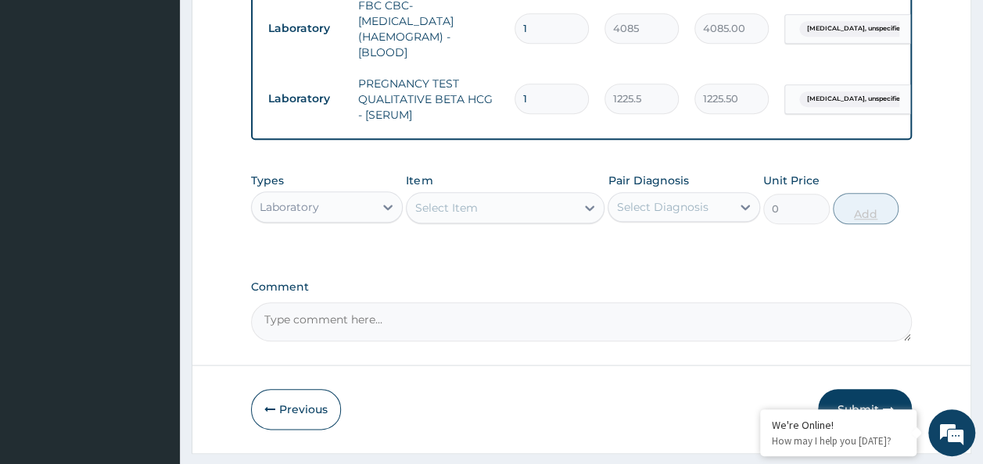
scroll to position [763, 0]
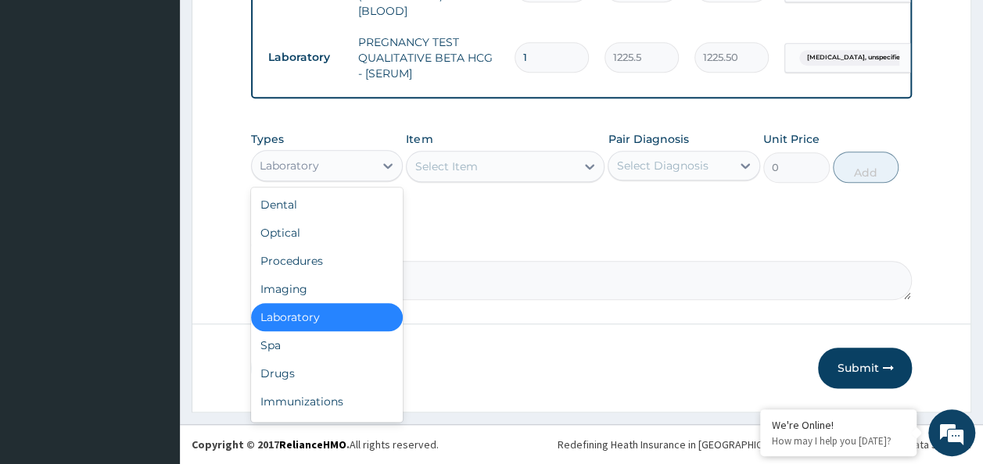
click at [296, 372] on div "Drugs" at bounding box center [327, 374] width 152 height 28
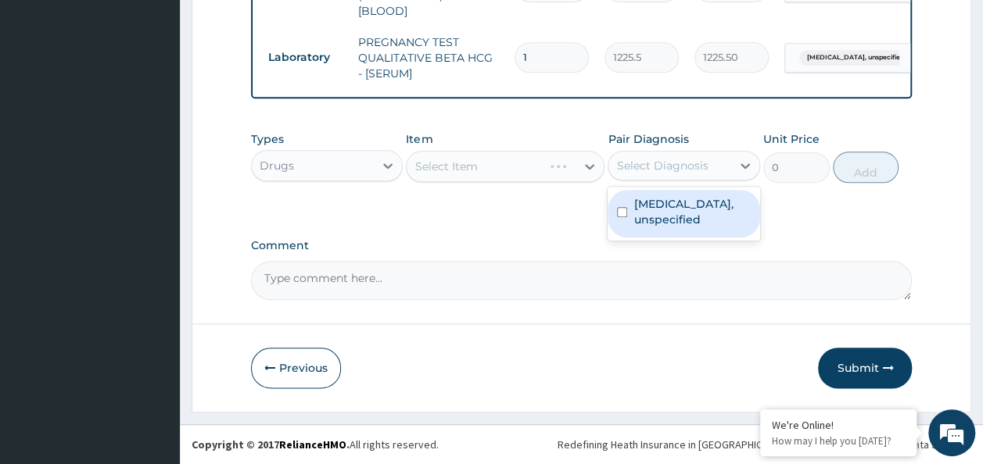
click at [622, 214] on input "checkbox" at bounding box center [622, 212] width 10 height 10
checkbox input "true"
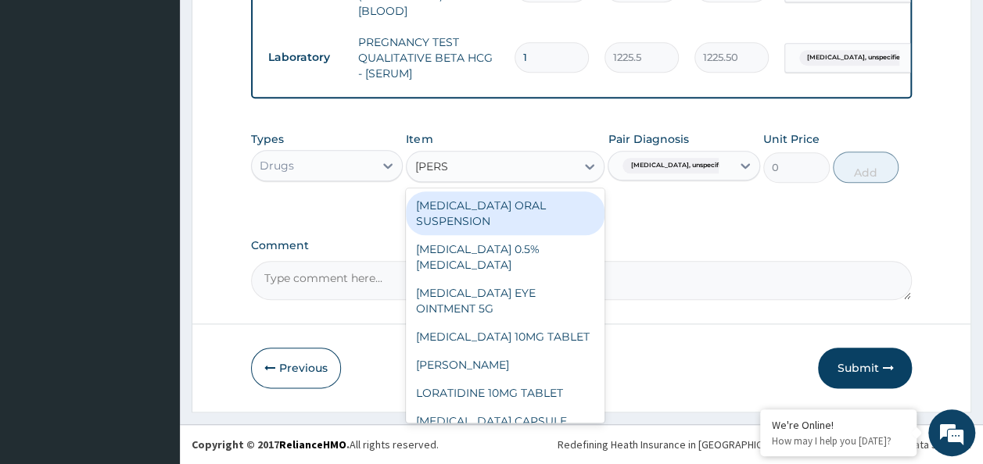
type input "LORAT"
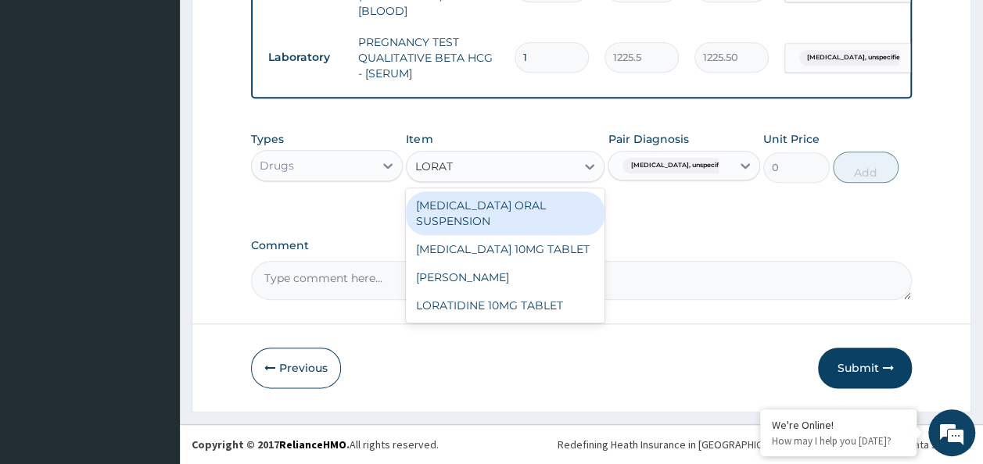
click at [540, 305] on div "LORATIDINE 10MG TABLET" at bounding box center [505, 306] width 199 height 28
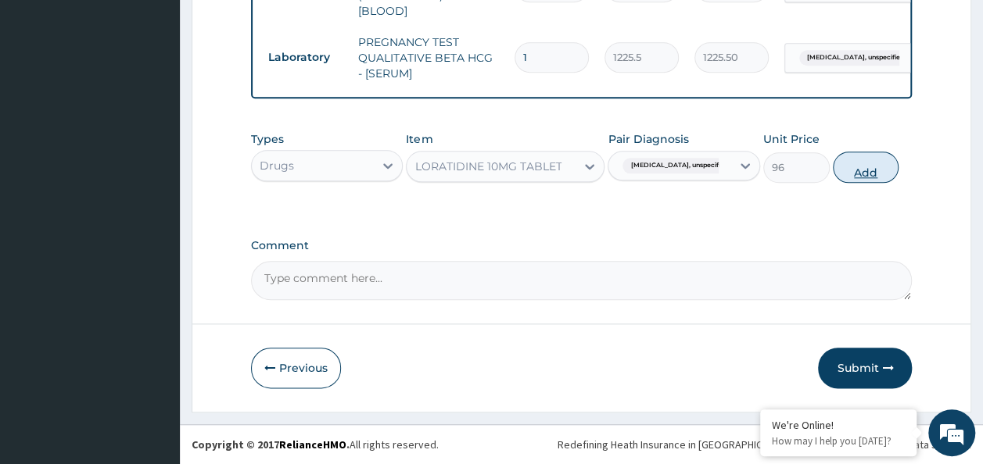
click at [870, 175] on button "Add" at bounding box center [866, 167] width 66 height 31
type input "0"
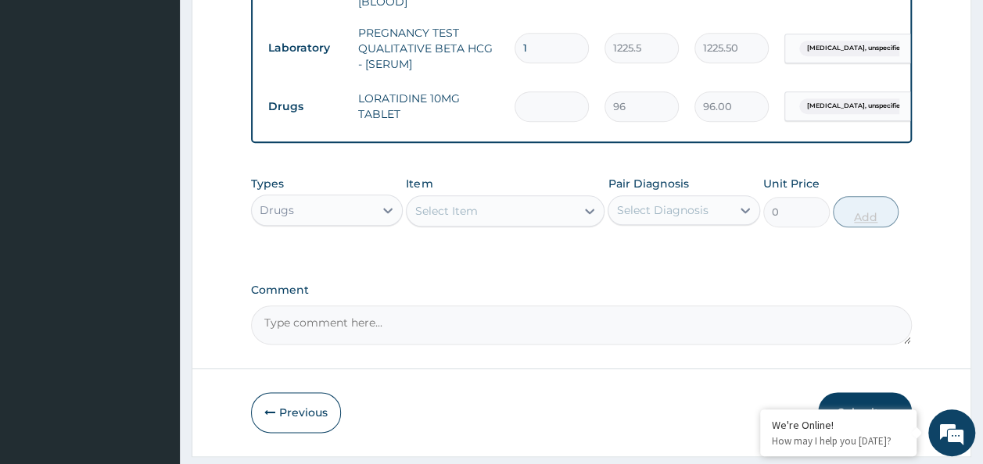
type input "0.00"
type input "5"
type input "480.00"
type input "5"
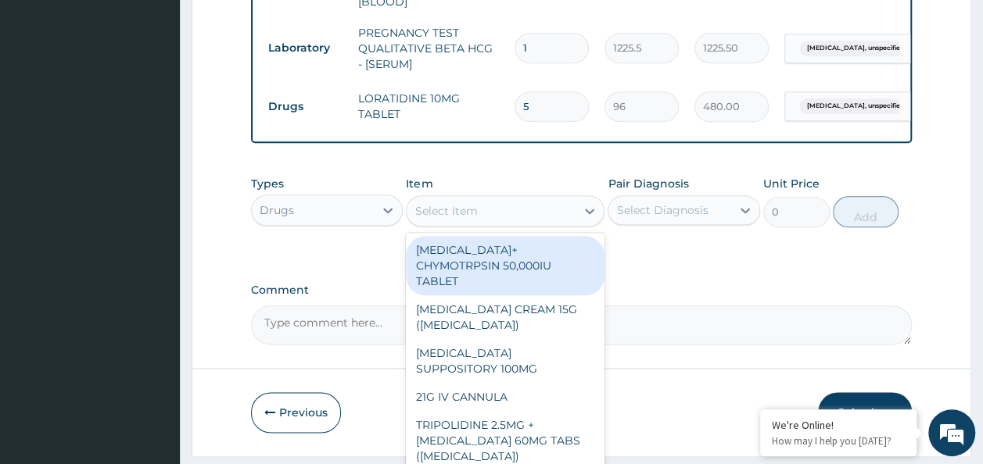
click at [458, 219] on div "Select Item" at bounding box center [445, 211] width 63 height 16
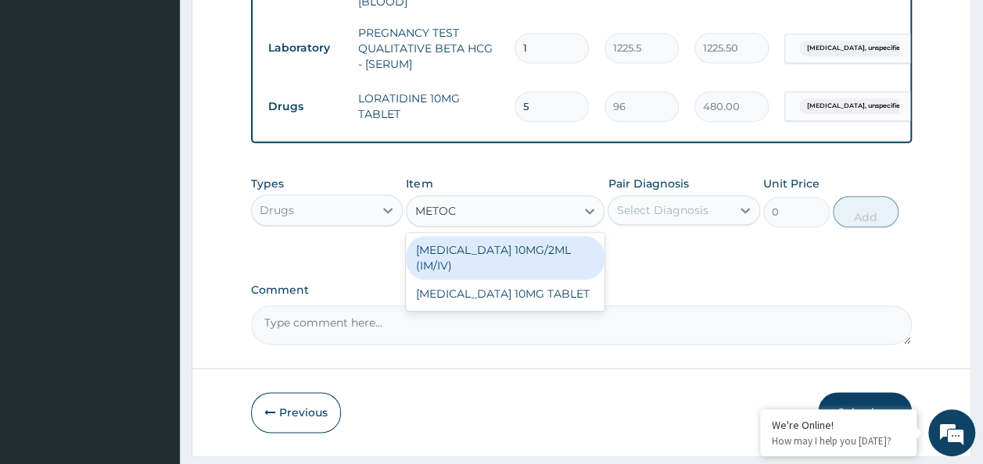
type input "METOC"
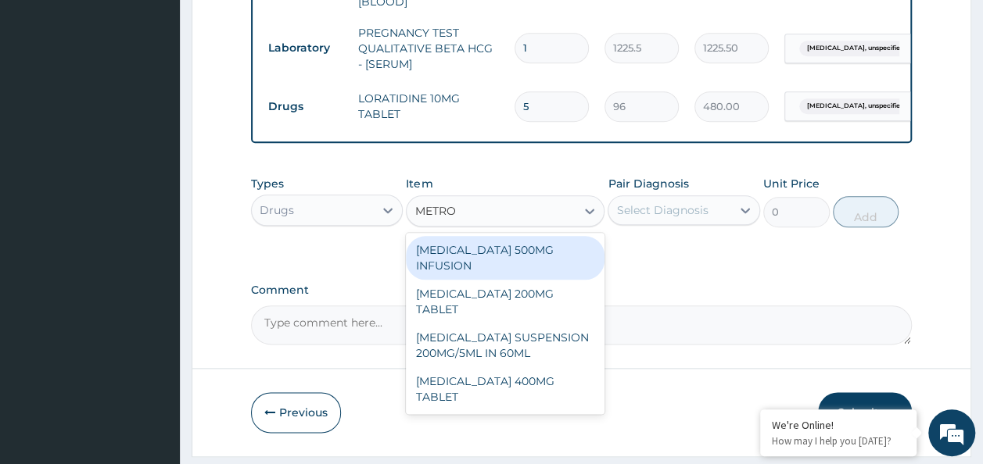
type input "METRON"
click at [536, 403] on div "METRONIDAZOLE 400MG TABLET" at bounding box center [505, 390] width 199 height 44
type input "125"
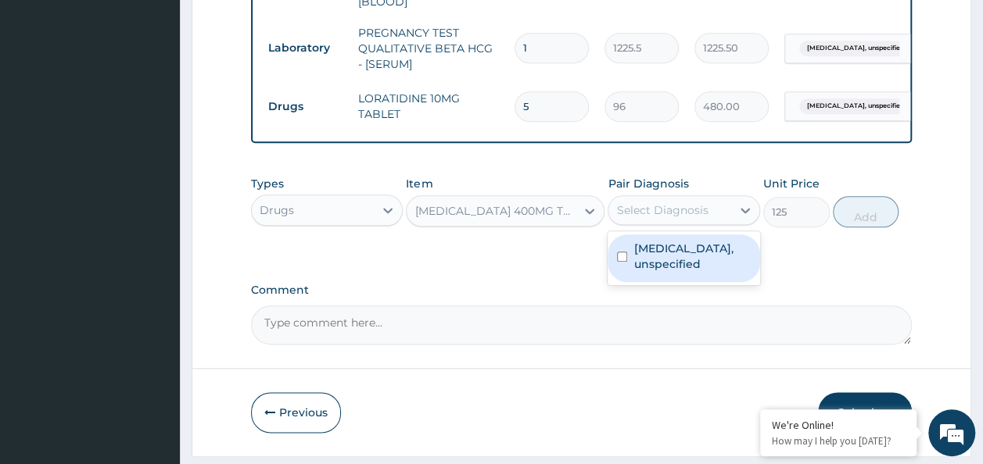
click at [626, 262] on input "checkbox" at bounding box center [622, 257] width 10 height 10
checkbox input "true"
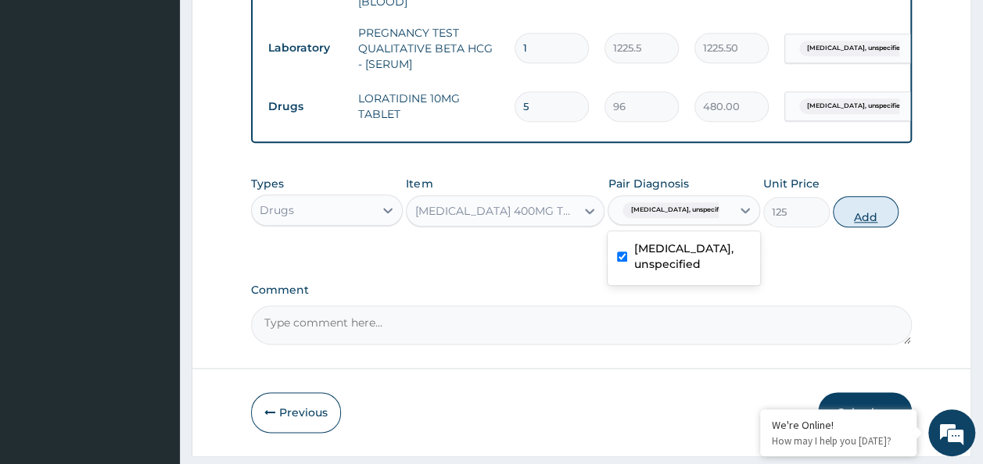
click at [880, 225] on button "Add" at bounding box center [866, 211] width 66 height 31
type input "0"
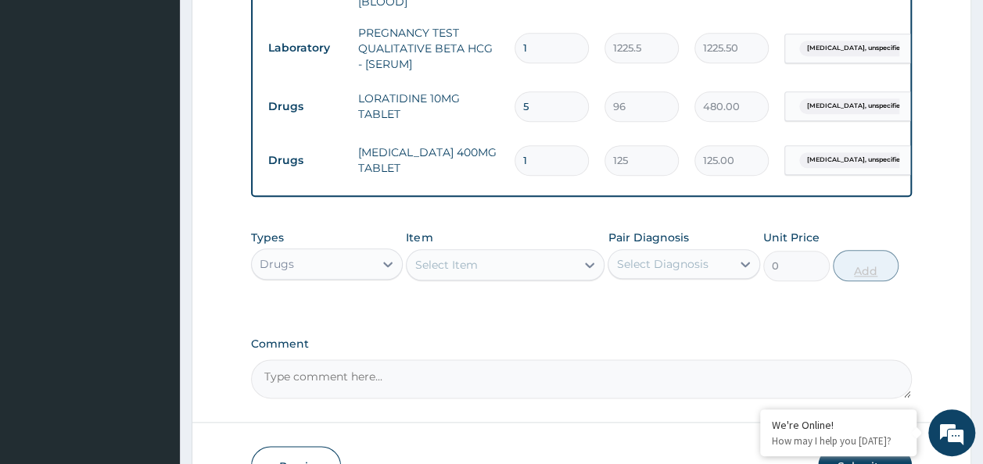
type input "0.00"
type input "2"
type input "250.00"
type input "21"
type input "2625.00"
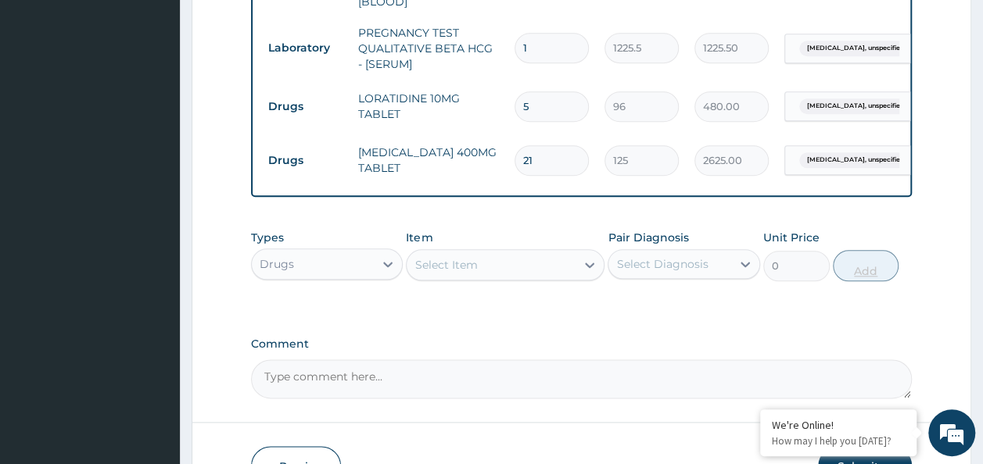
type input "21"
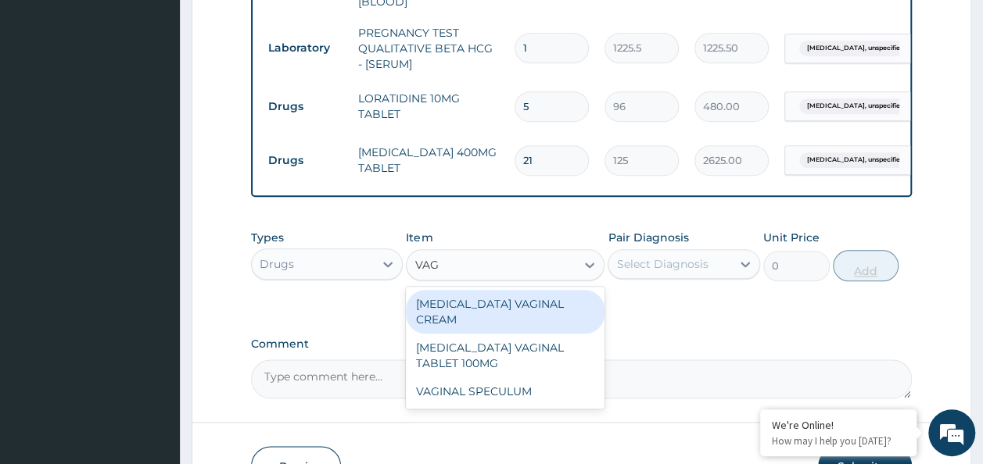
type input "VAGI"
click at [544, 360] on div "CLOTRIMAZOLE VAGINAL TABLET 100MG" at bounding box center [505, 356] width 199 height 44
type input "402.5"
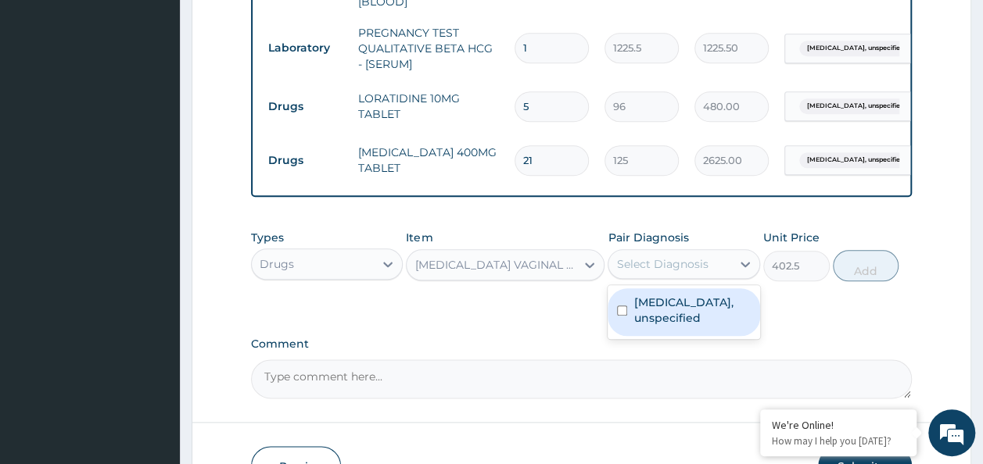
click at [620, 316] on input "checkbox" at bounding box center [622, 311] width 10 height 10
checkbox input "true"
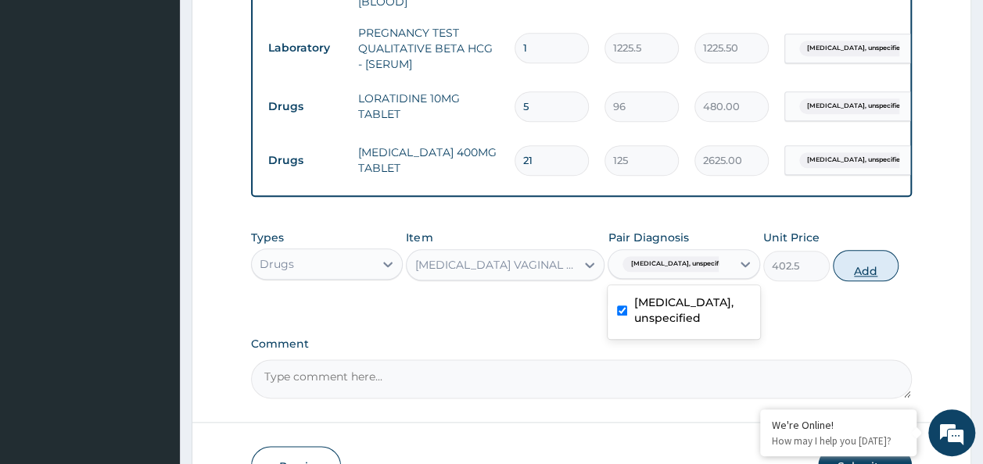
click at [876, 282] on button "Add" at bounding box center [866, 265] width 66 height 31
type input "0"
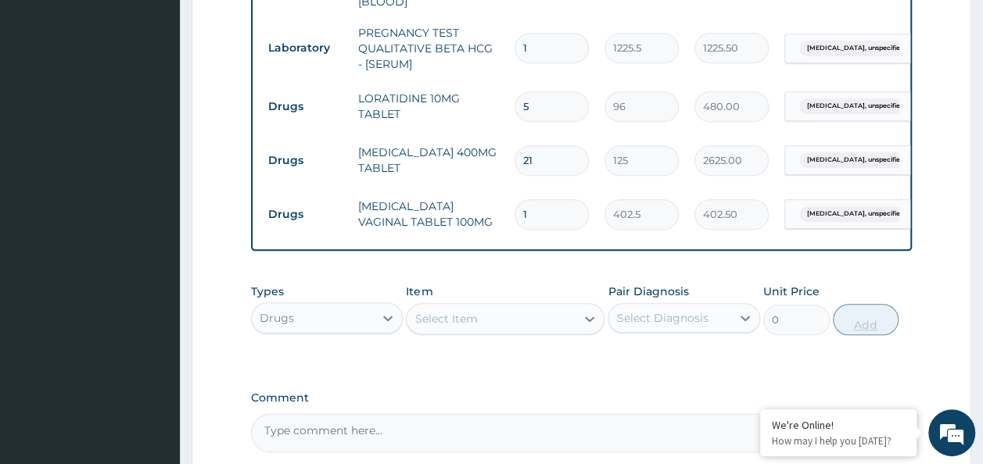
type input "0.00"
type input "6"
type input "2415.00"
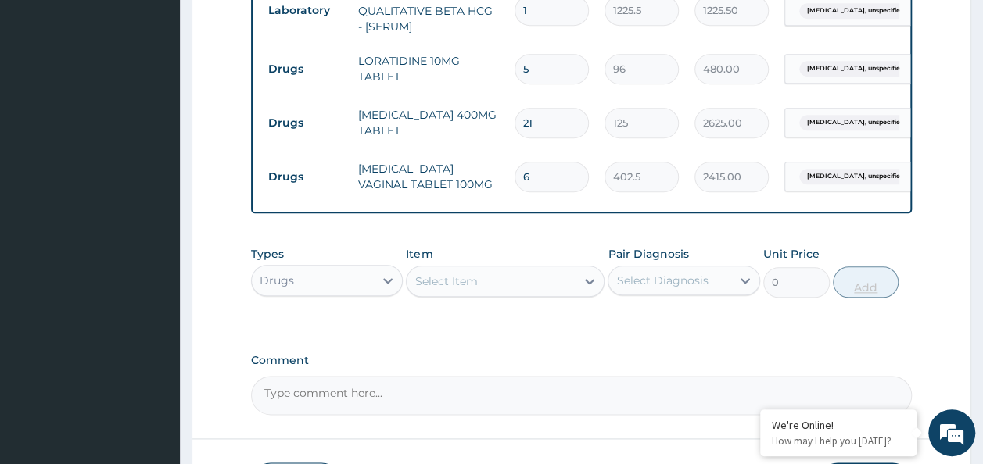
scroll to position [926, 0]
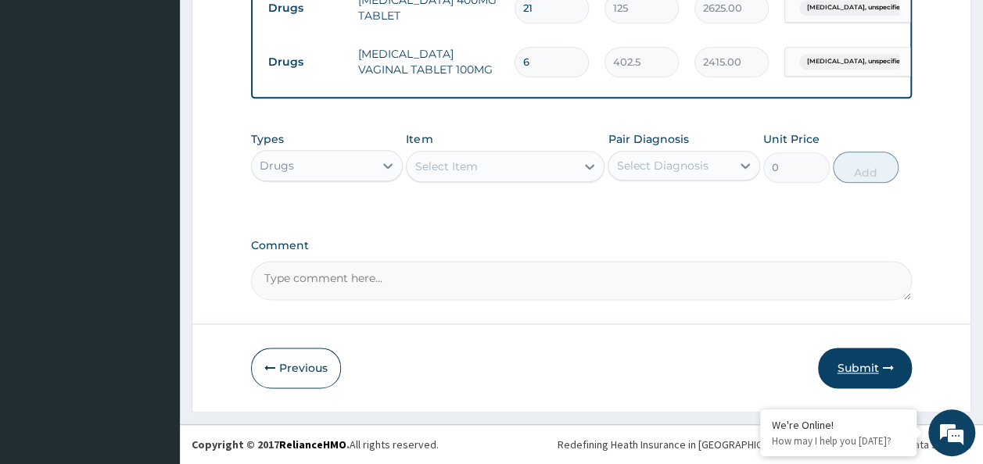
click at [871, 364] on button "Submit" at bounding box center [865, 368] width 94 height 41
